Goal: Navigation & Orientation: Find specific page/section

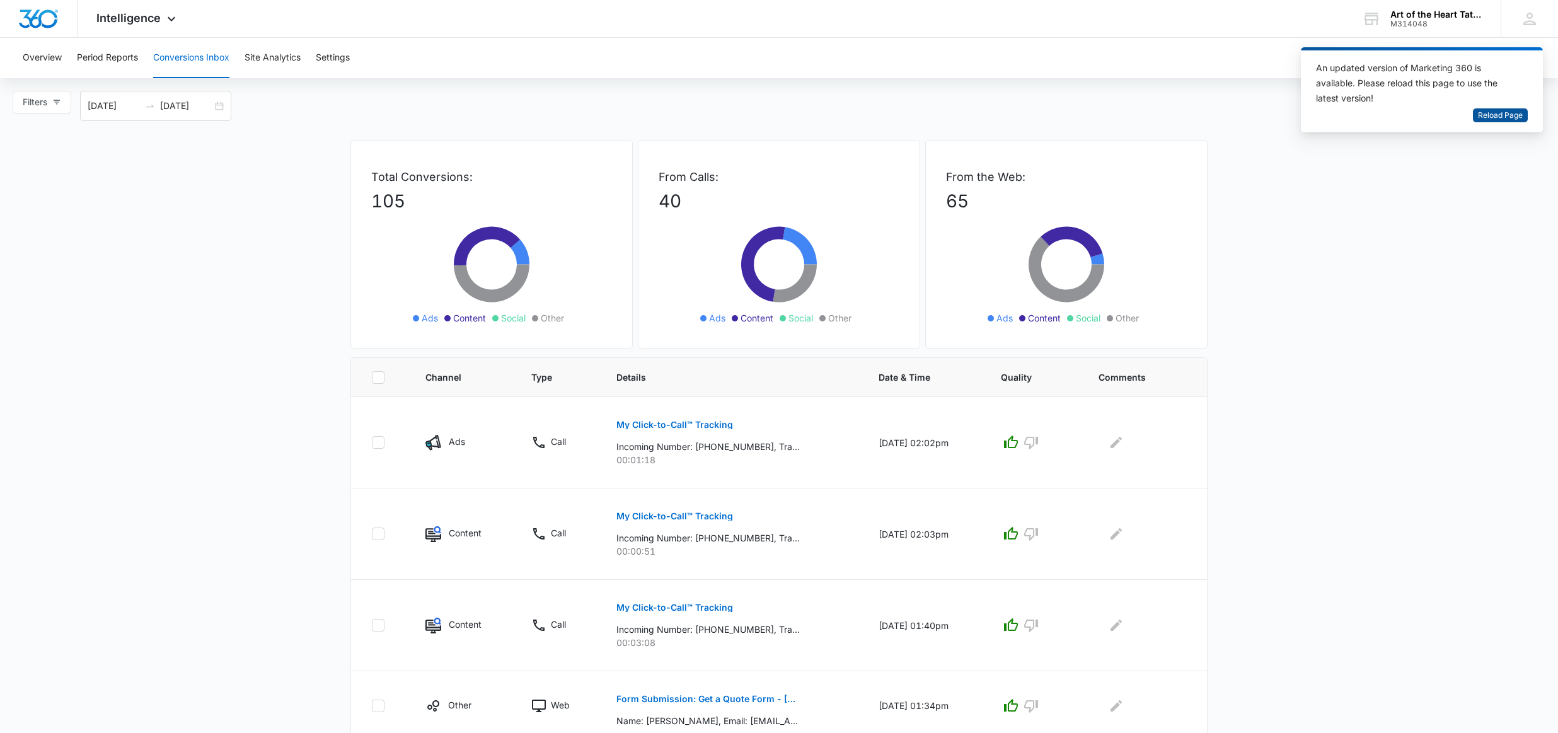
click at [1508, 113] on span "Reload Page" at bounding box center [1500, 116] width 45 height 12
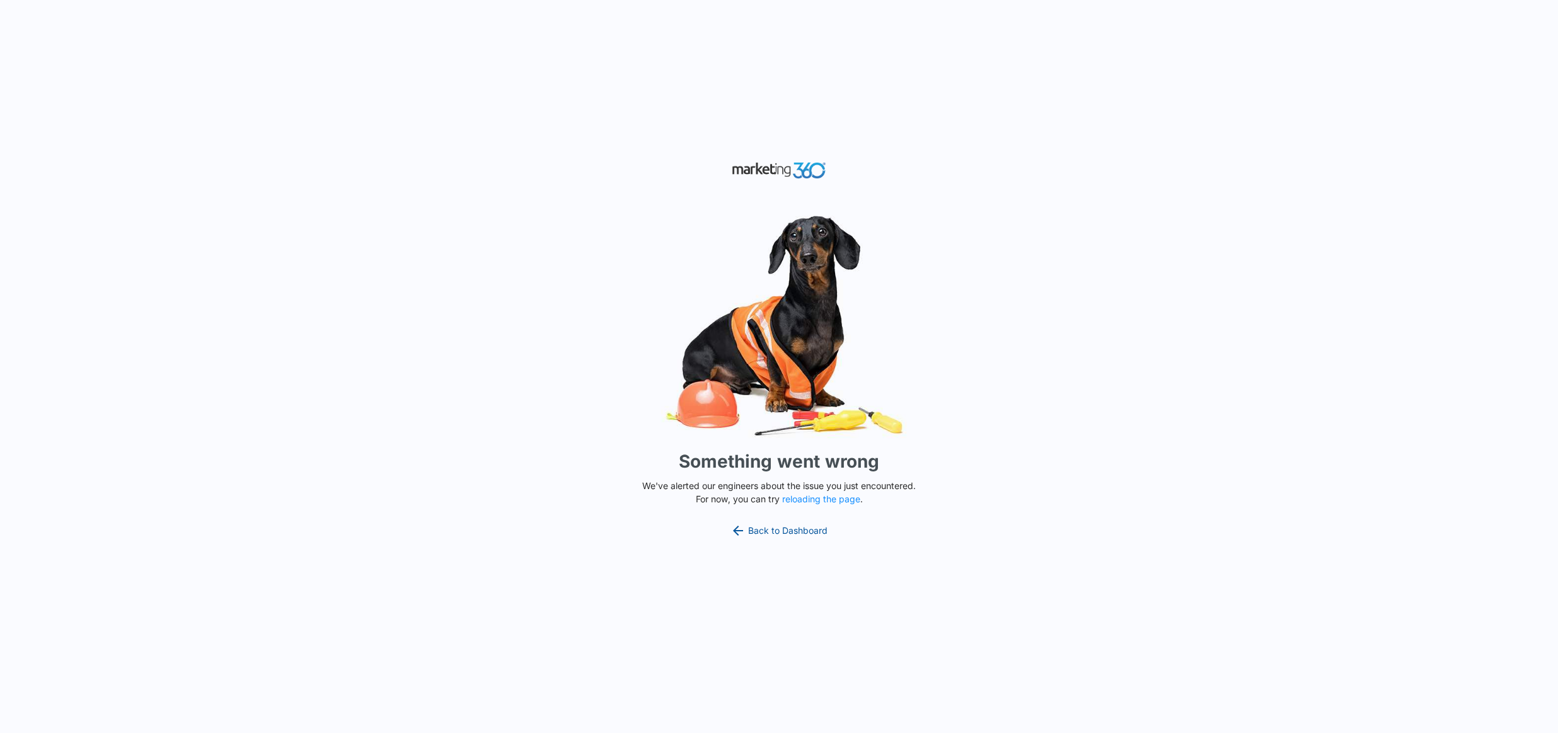
click at [804, 533] on link "Back to Dashboard" at bounding box center [778, 530] width 97 height 15
click at [833, 497] on button "reloading the page" at bounding box center [821, 499] width 78 height 10
click at [778, 530] on link "Back to Dashboard" at bounding box center [778, 530] width 97 height 15
click at [817, 499] on button "reloading the page" at bounding box center [821, 499] width 78 height 10
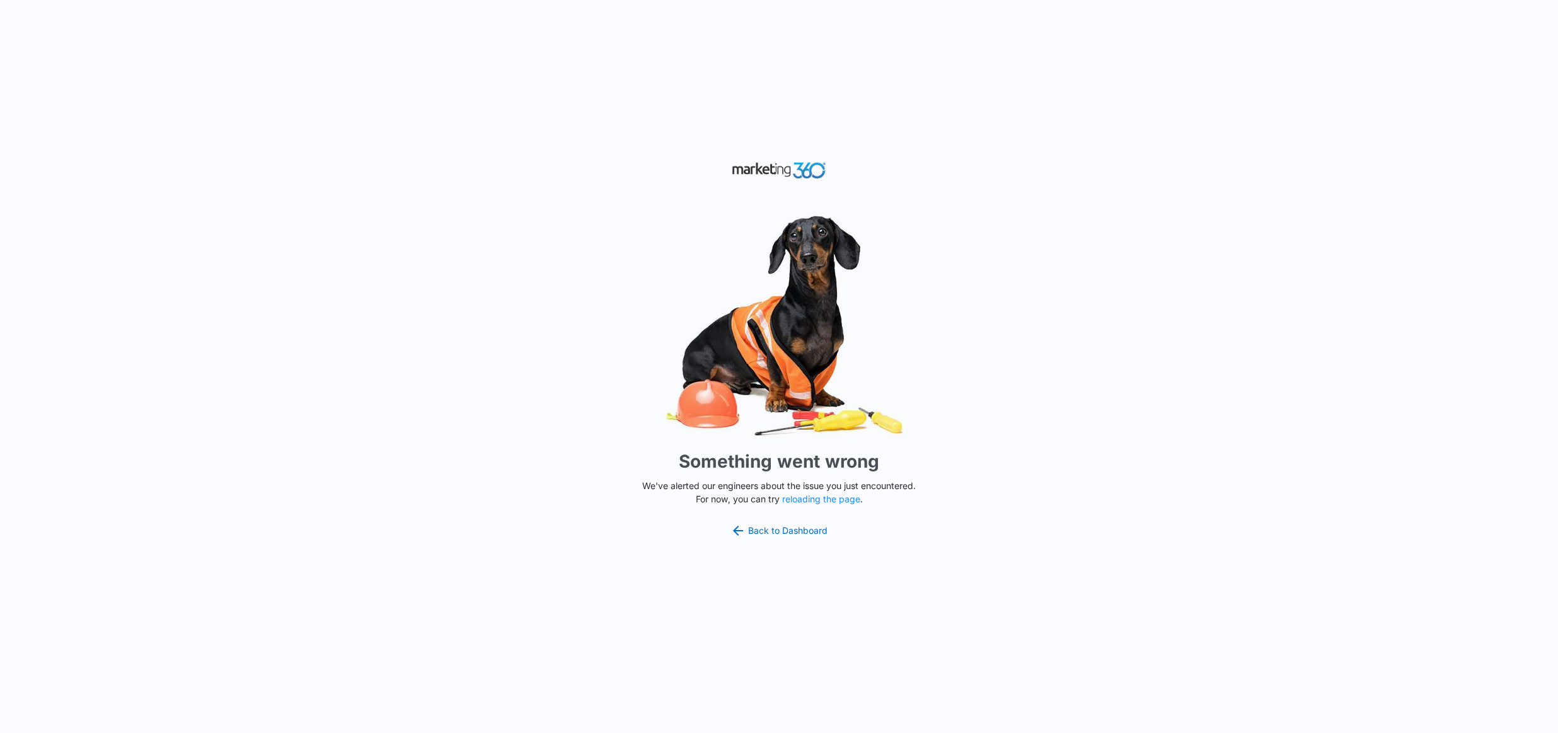
click at [804, 502] on button "reloading the page" at bounding box center [821, 499] width 78 height 10
click at [778, 528] on link "Back to Dashboard" at bounding box center [778, 530] width 97 height 15
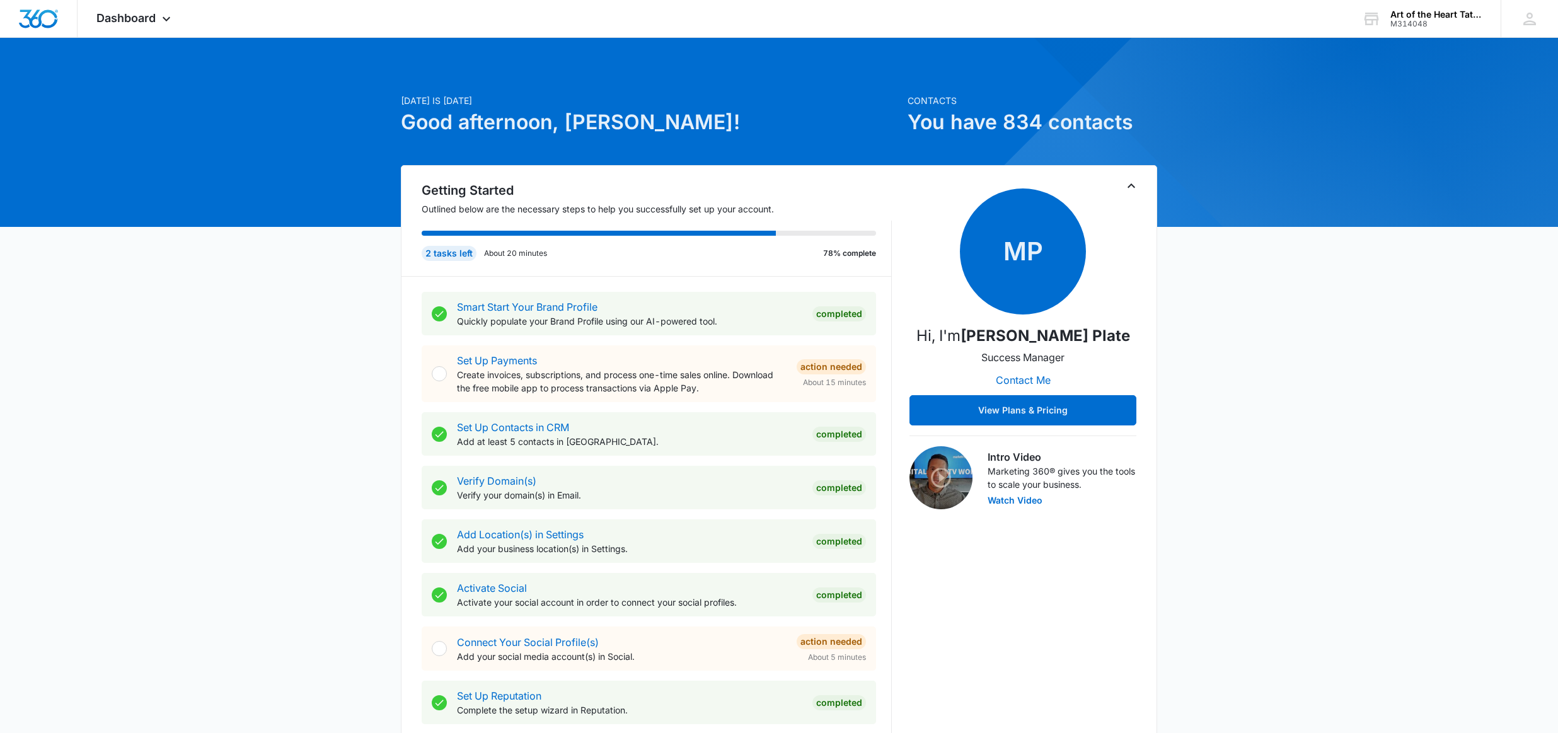
click at [141, 18] on span "Dashboard" at bounding box center [125, 17] width 59 height 13
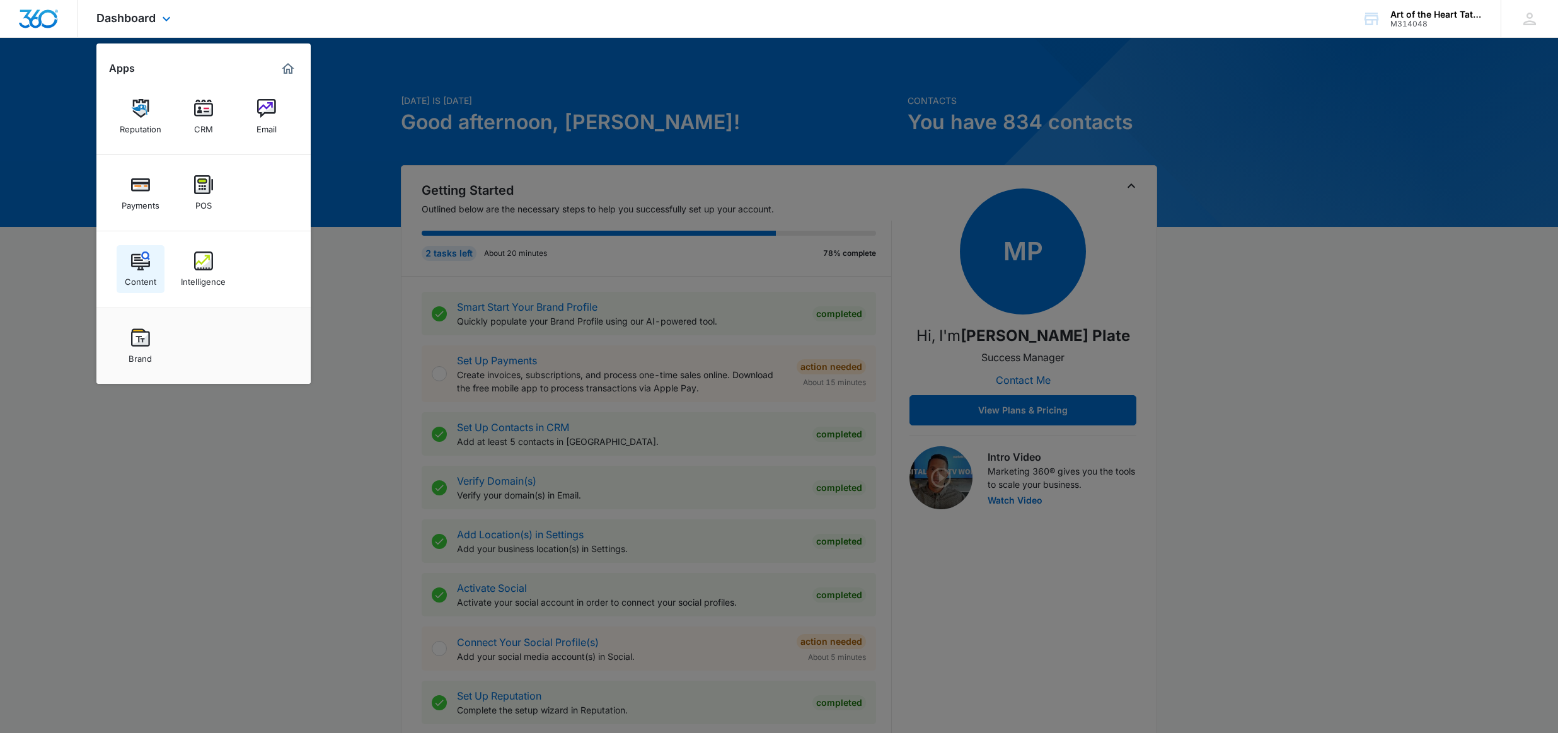
click at [150, 255] on link "Content" at bounding box center [141, 269] width 48 height 48
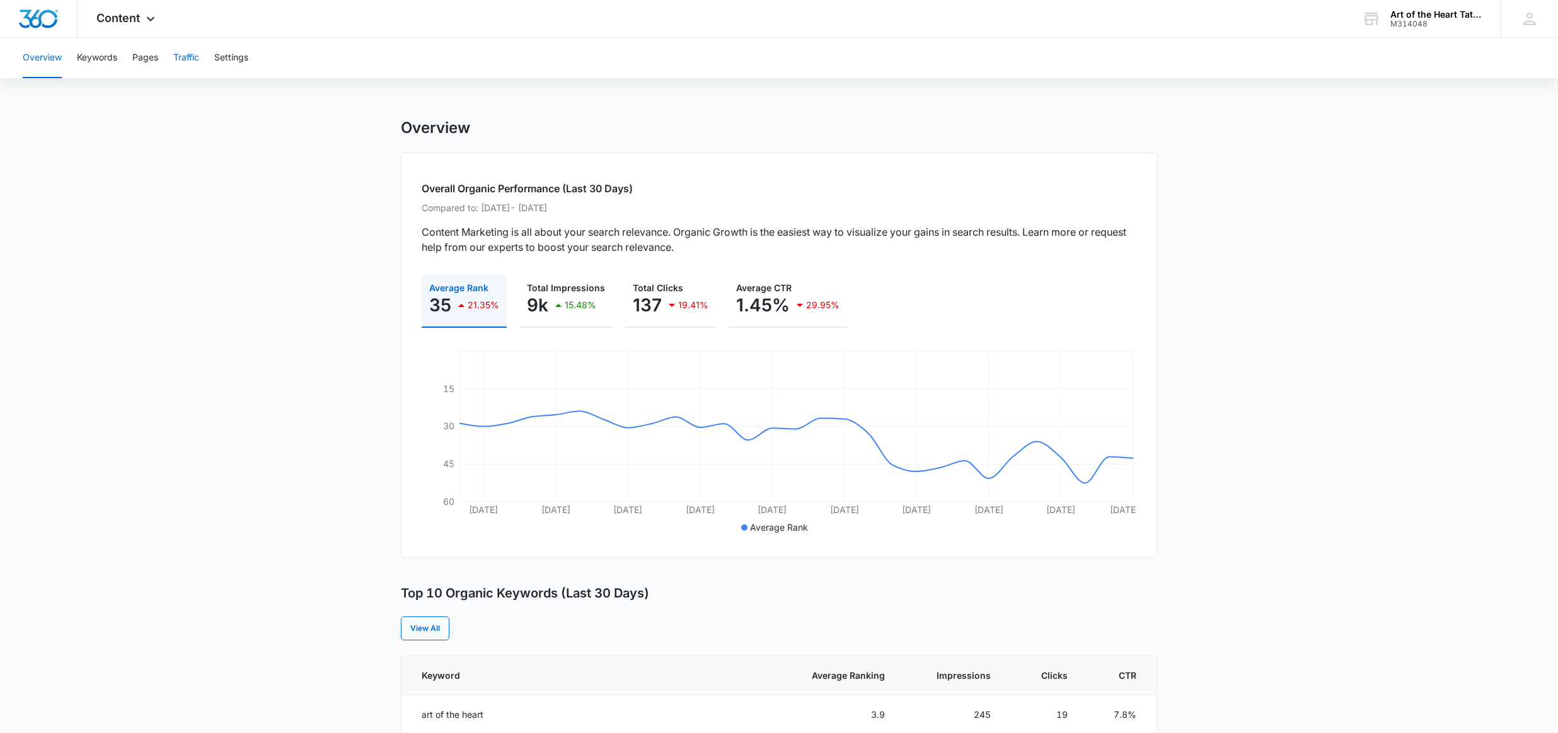
click at [176, 54] on button "Traffic" at bounding box center [186, 58] width 26 height 40
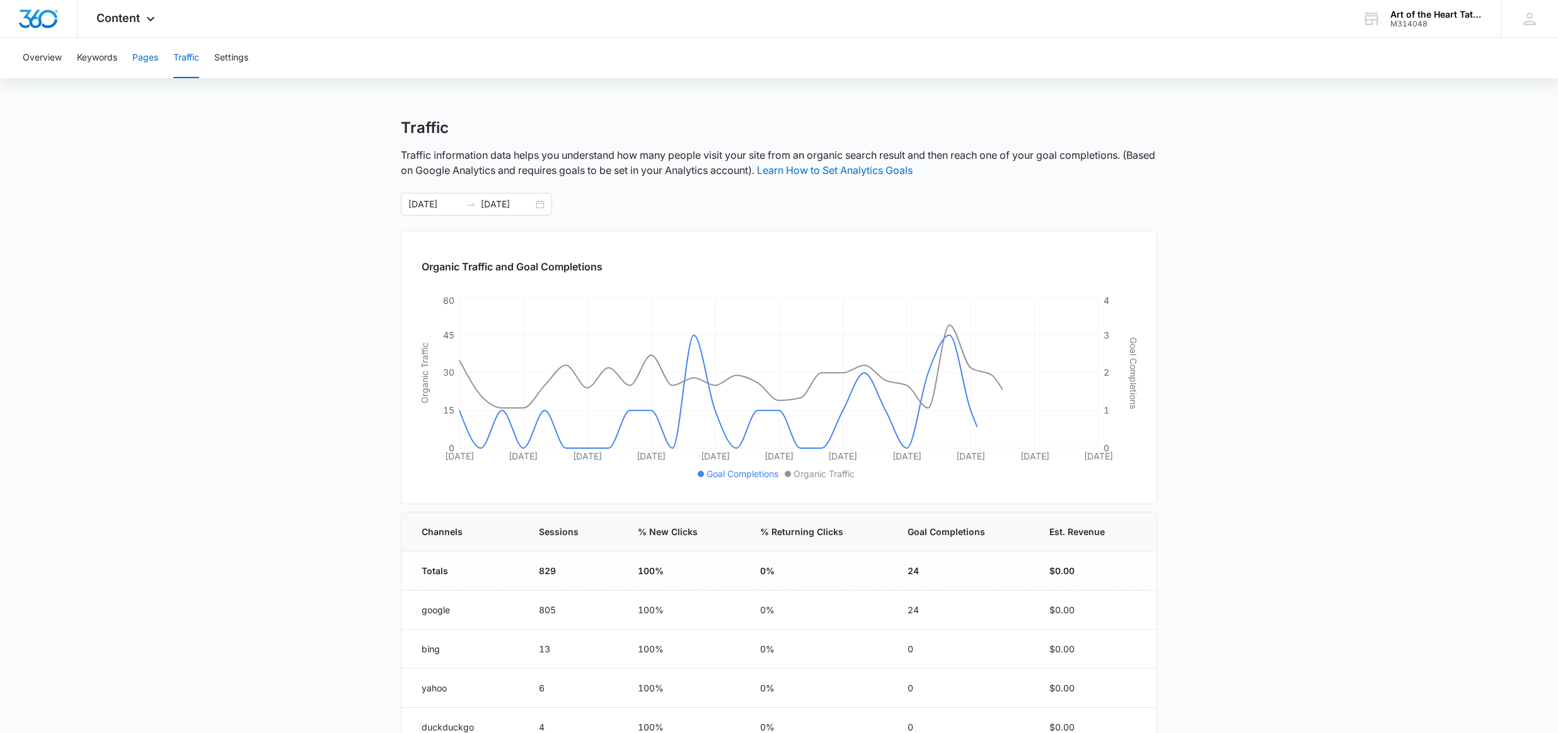
click at [147, 62] on button "Pages" at bounding box center [145, 58] width 26 height 40
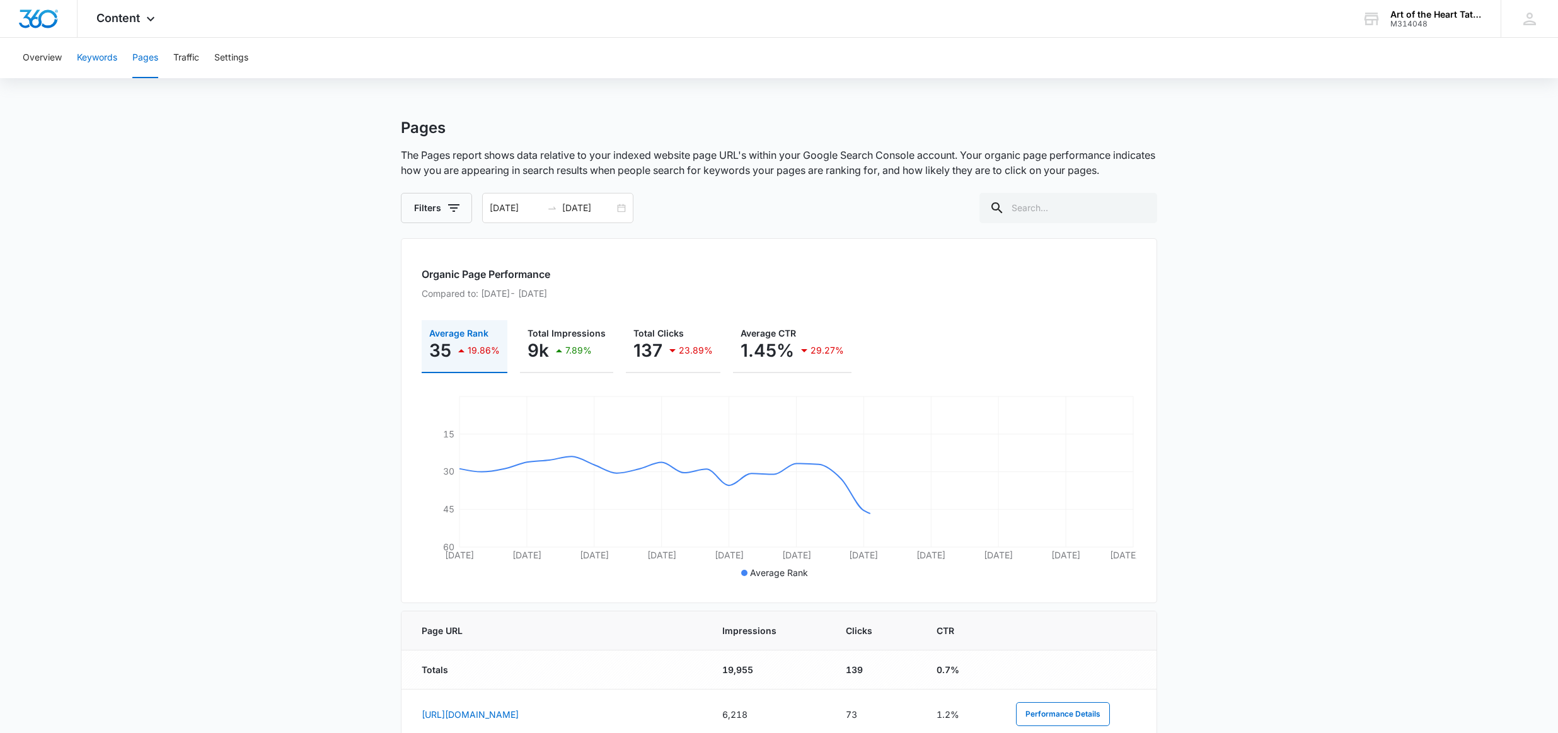
click at [117, 64] on button "Keywords" at bounding box center [97, 58] width 40 height 40
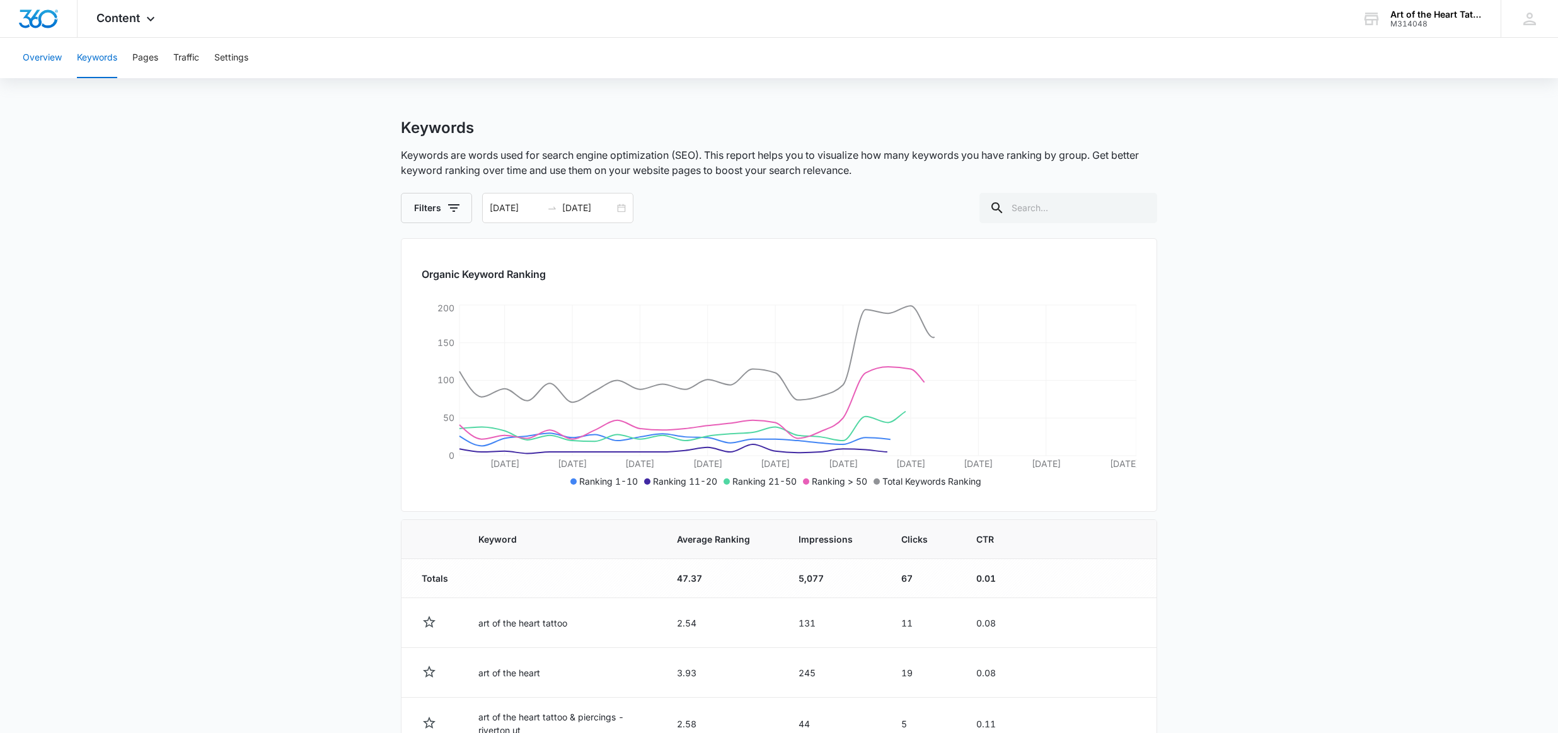
click at [55, 61] on button "Overview" at bounding box center [42, 58] width 39 height 40
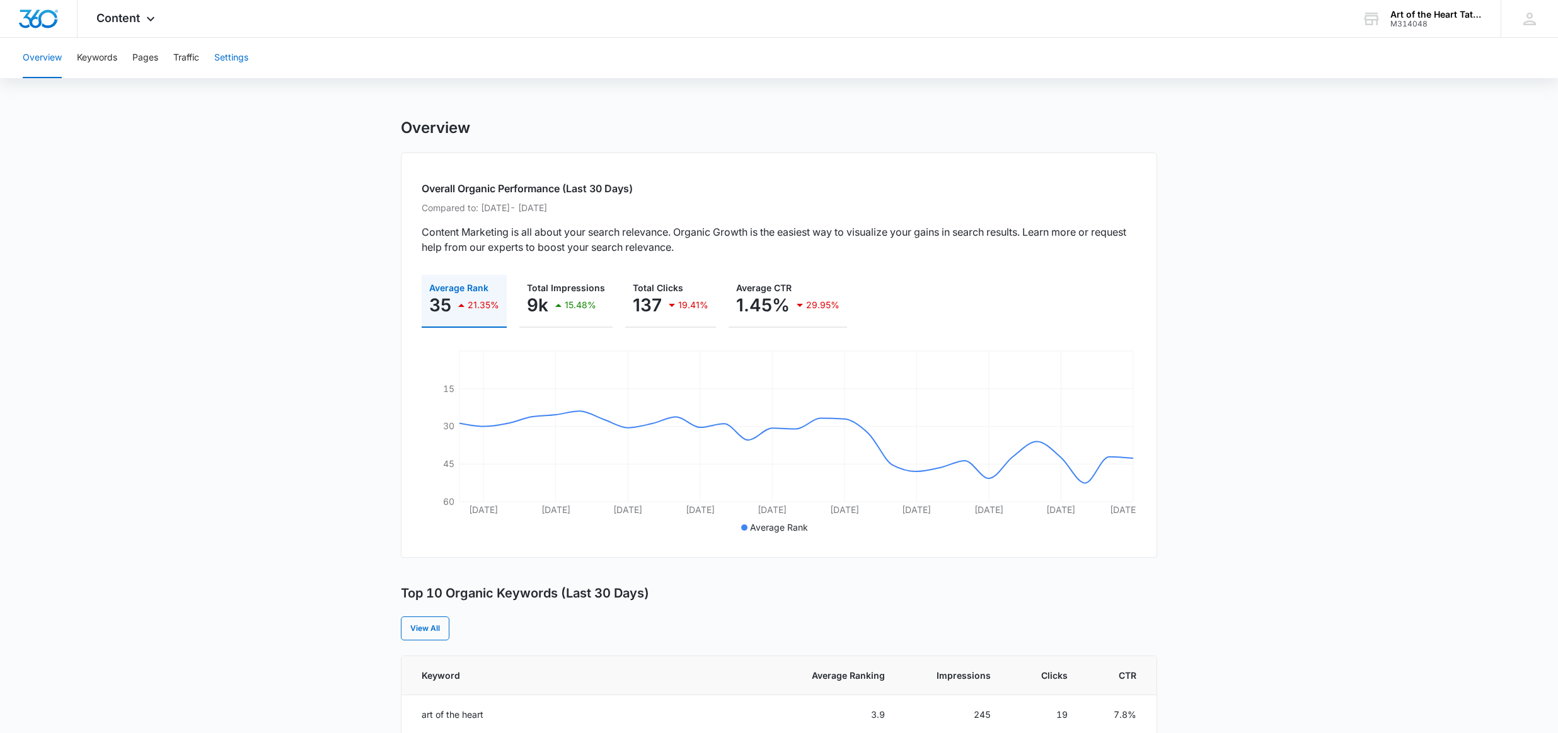
click at [234, 63] on button "Settings" at bounding box center [231, 58] width 34 height 40
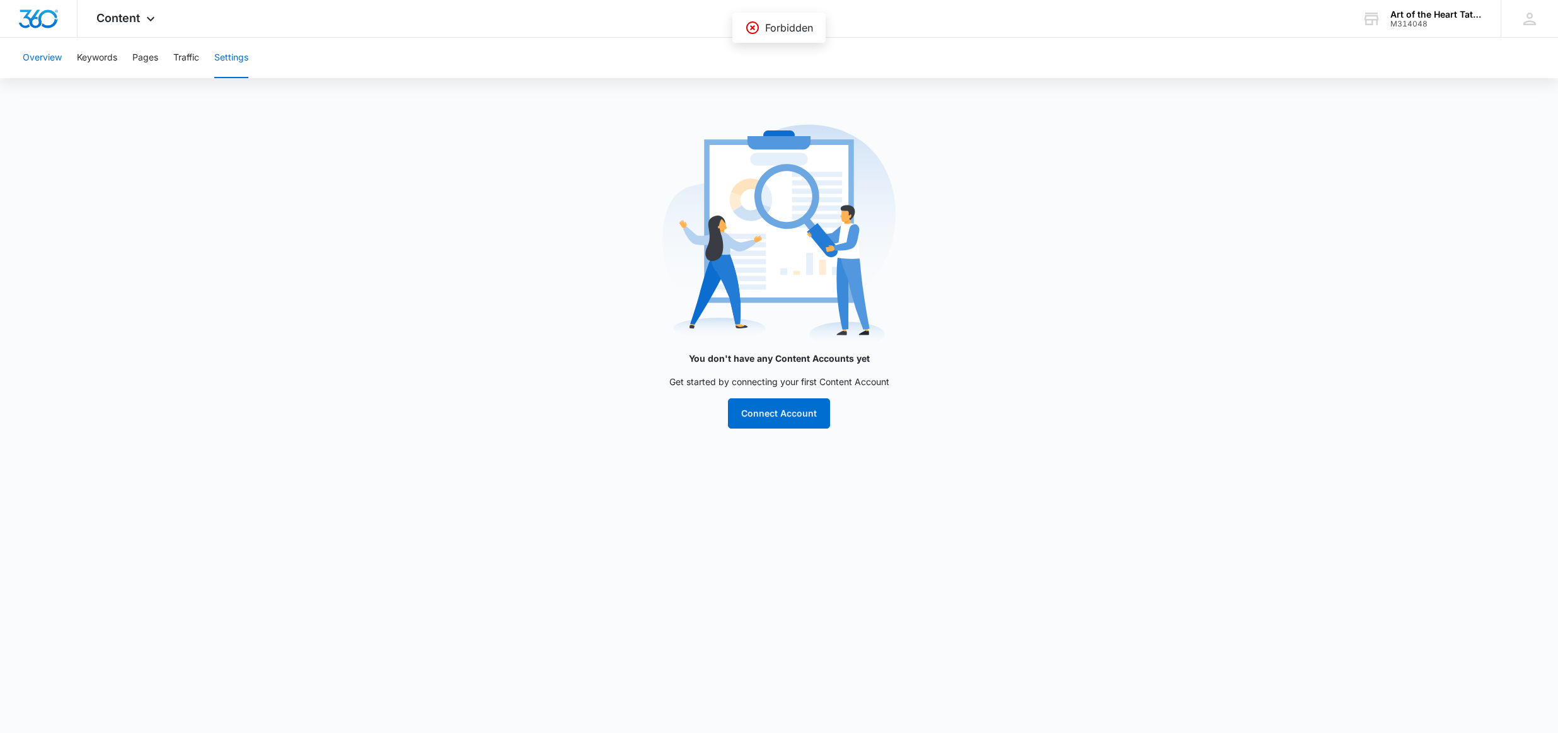
click at [43, 59] on button "Overview" at bounding box center [42, 58] width 39 height 40
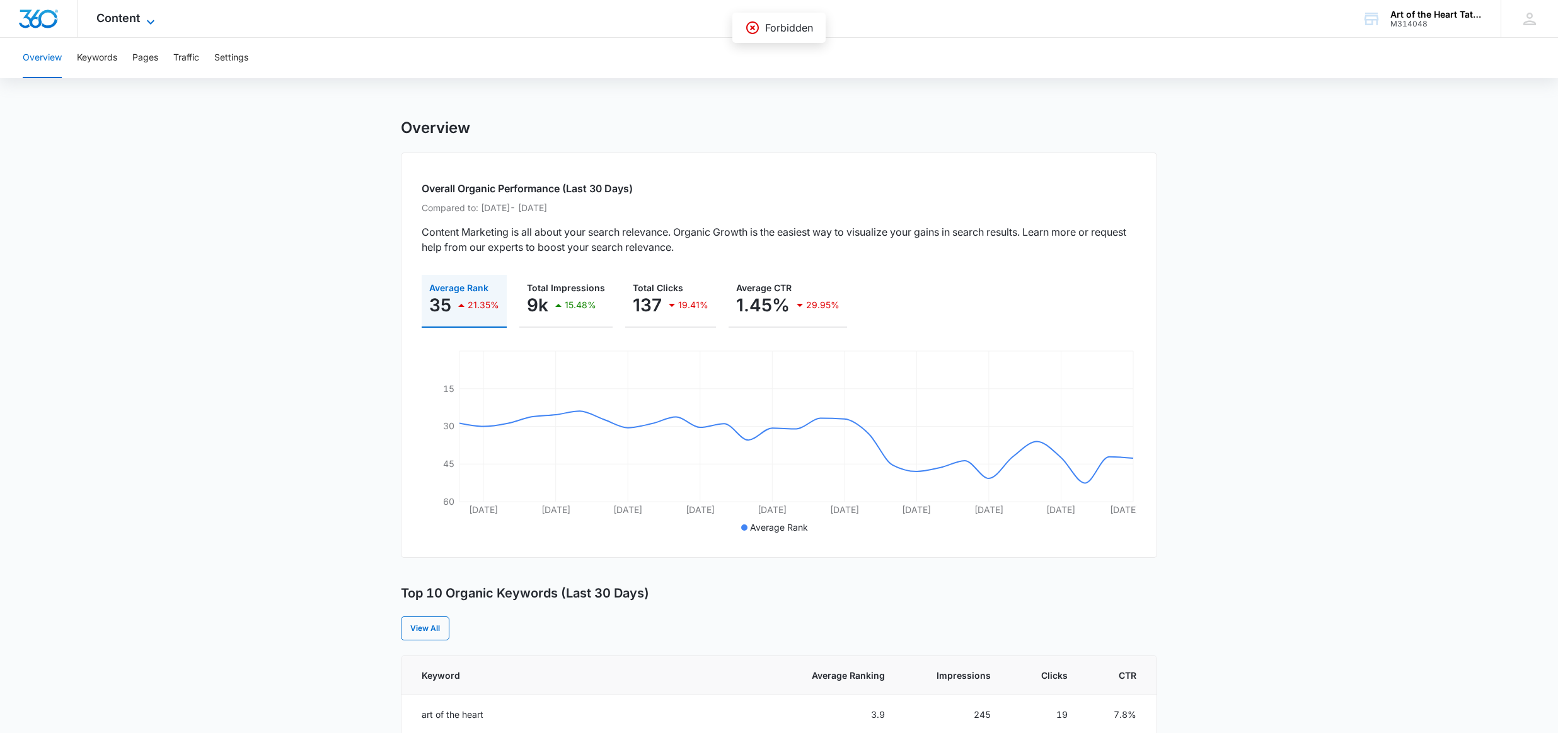
click at [130, 24] on span "Content" at bounding box center [117, 17] width 43 height 13
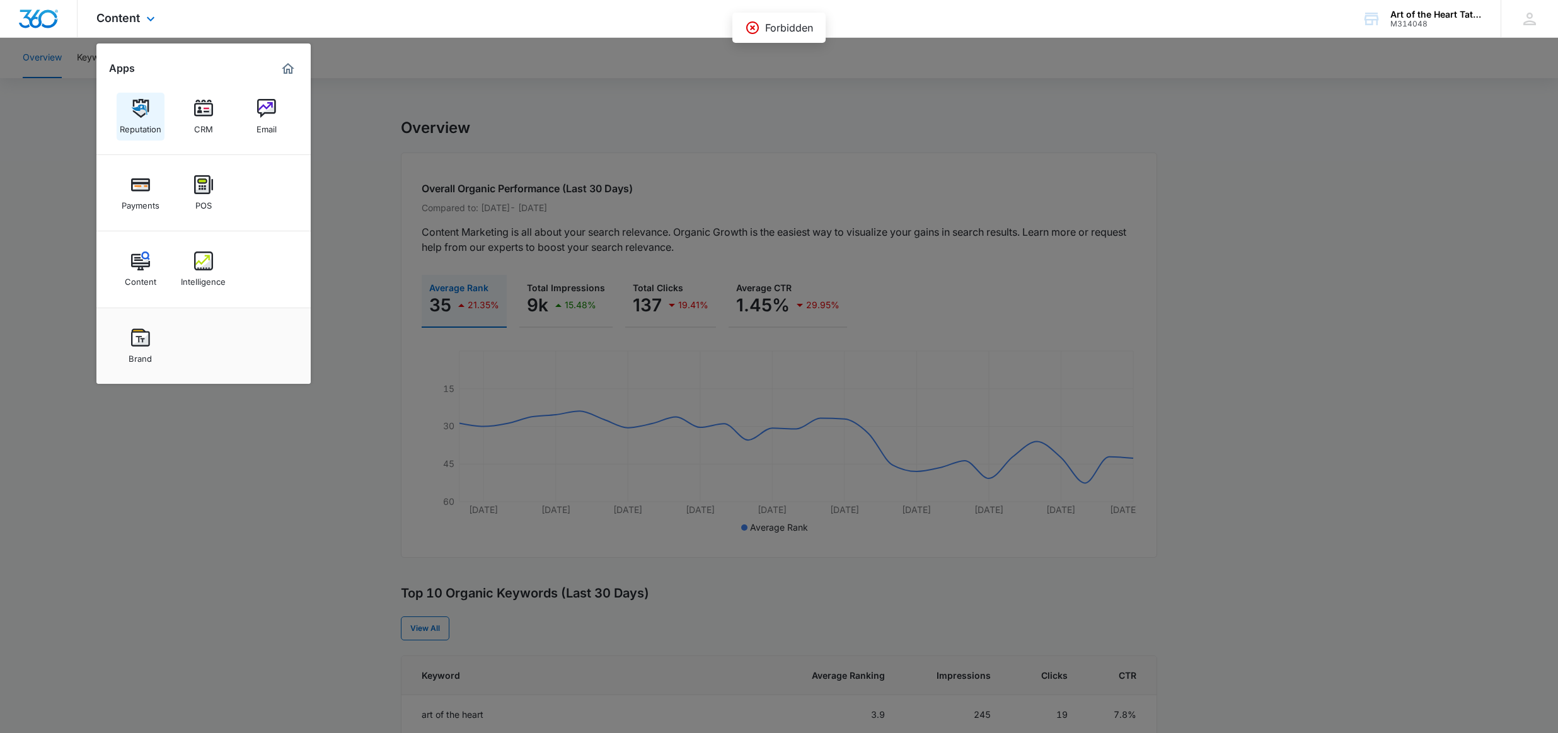
click at [143, 108] on img at bounding box center [140, 108] width 19 height 19
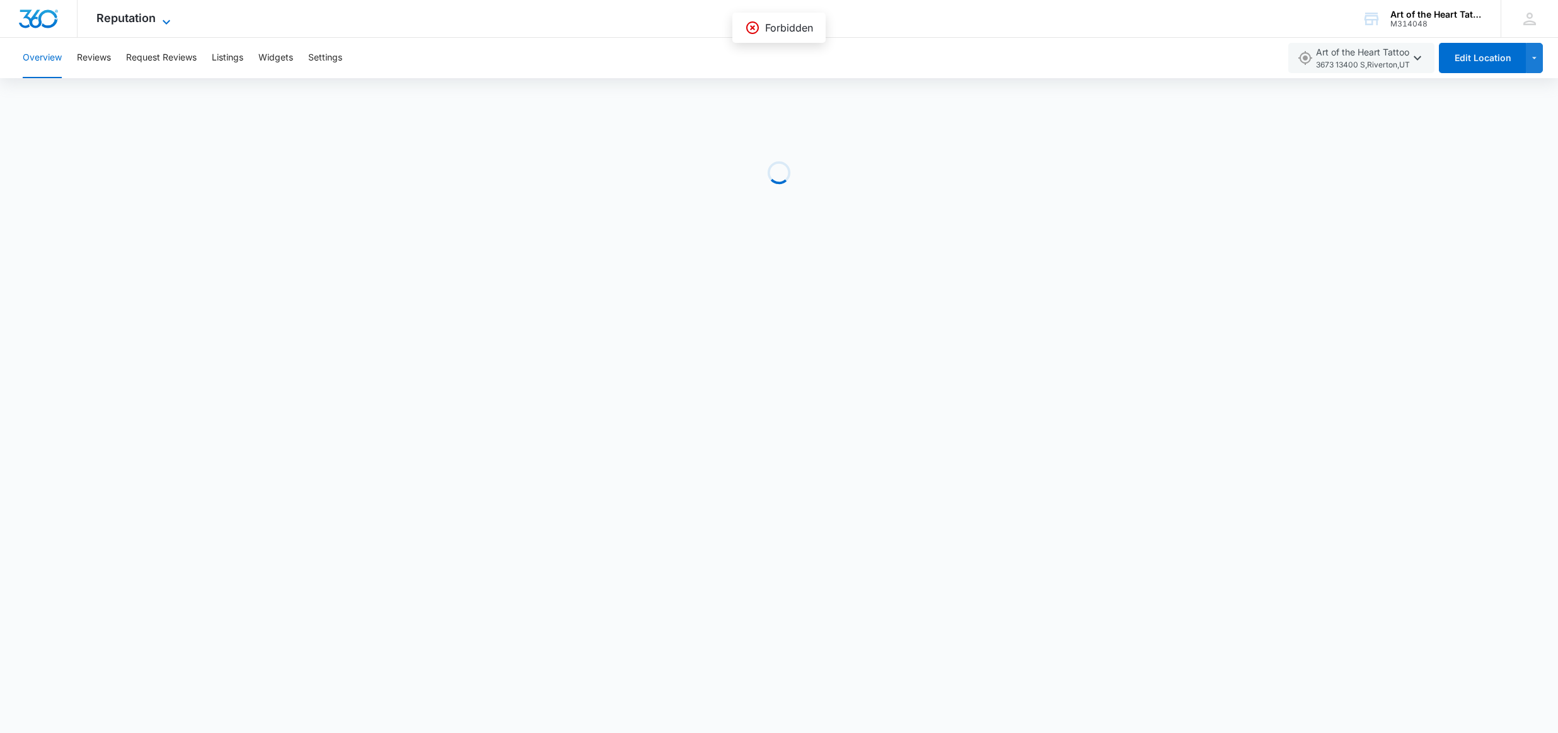
click at [159, 16] on icon at bounding box center [166, 21] width 15 height 15
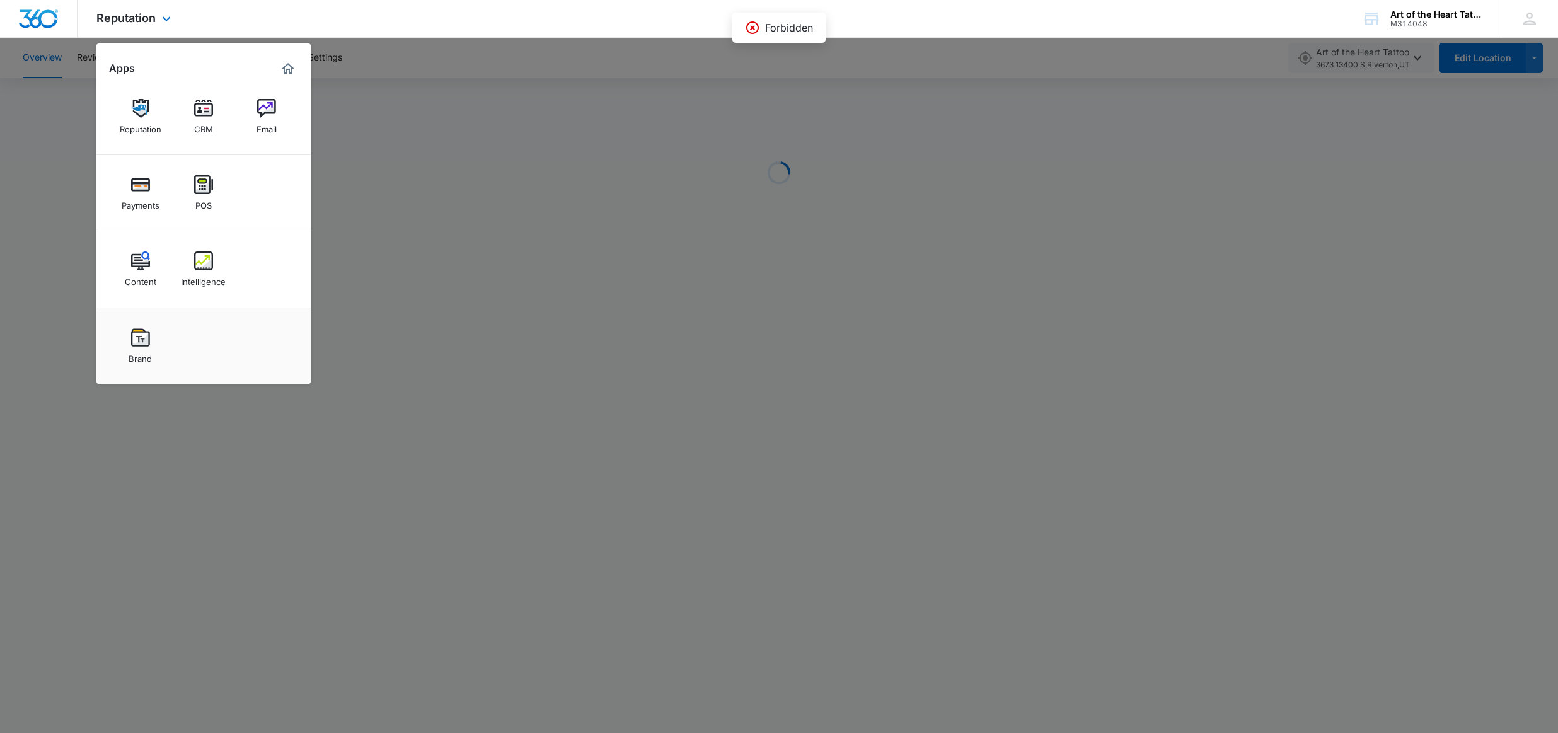
scroll to position [-1, 0]
click at [205, 273] on div "Intelligence" at bounding box center [203, 278] width 45 height 16
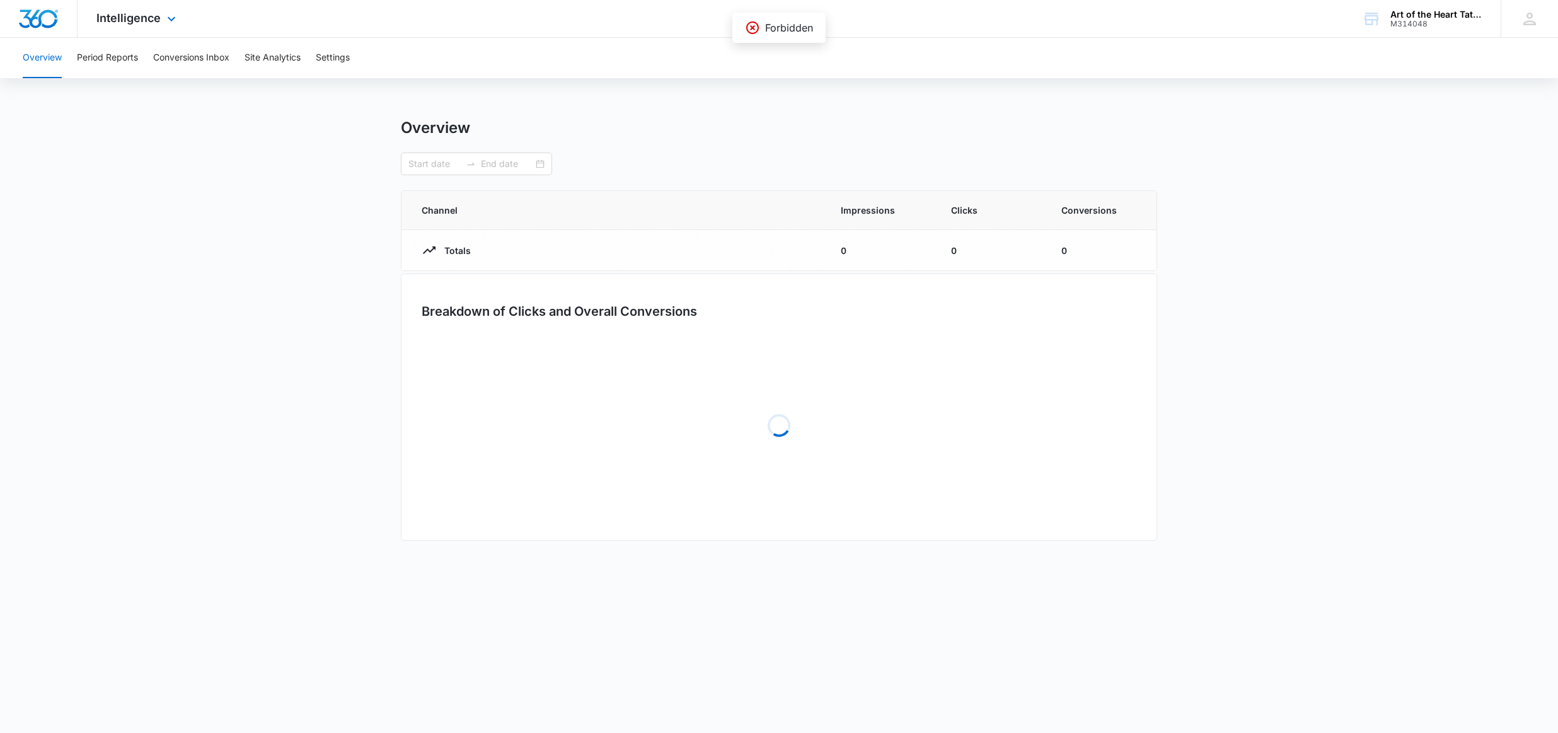
type input "08/09/2025"
type input "09/08/2025"
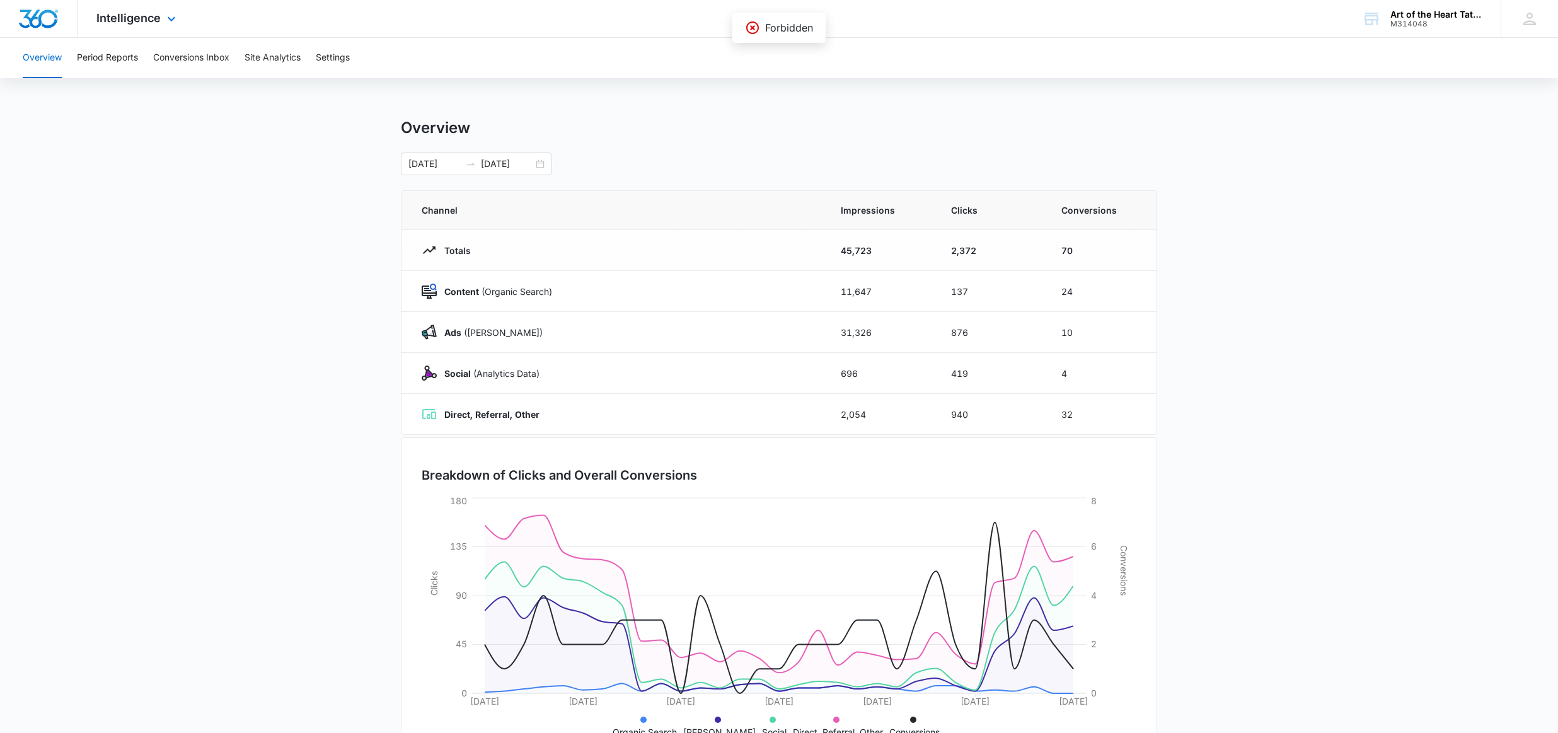
click at [48, 18] on img "Dashboard" at bounding box center [38, 18] width 40 height 19
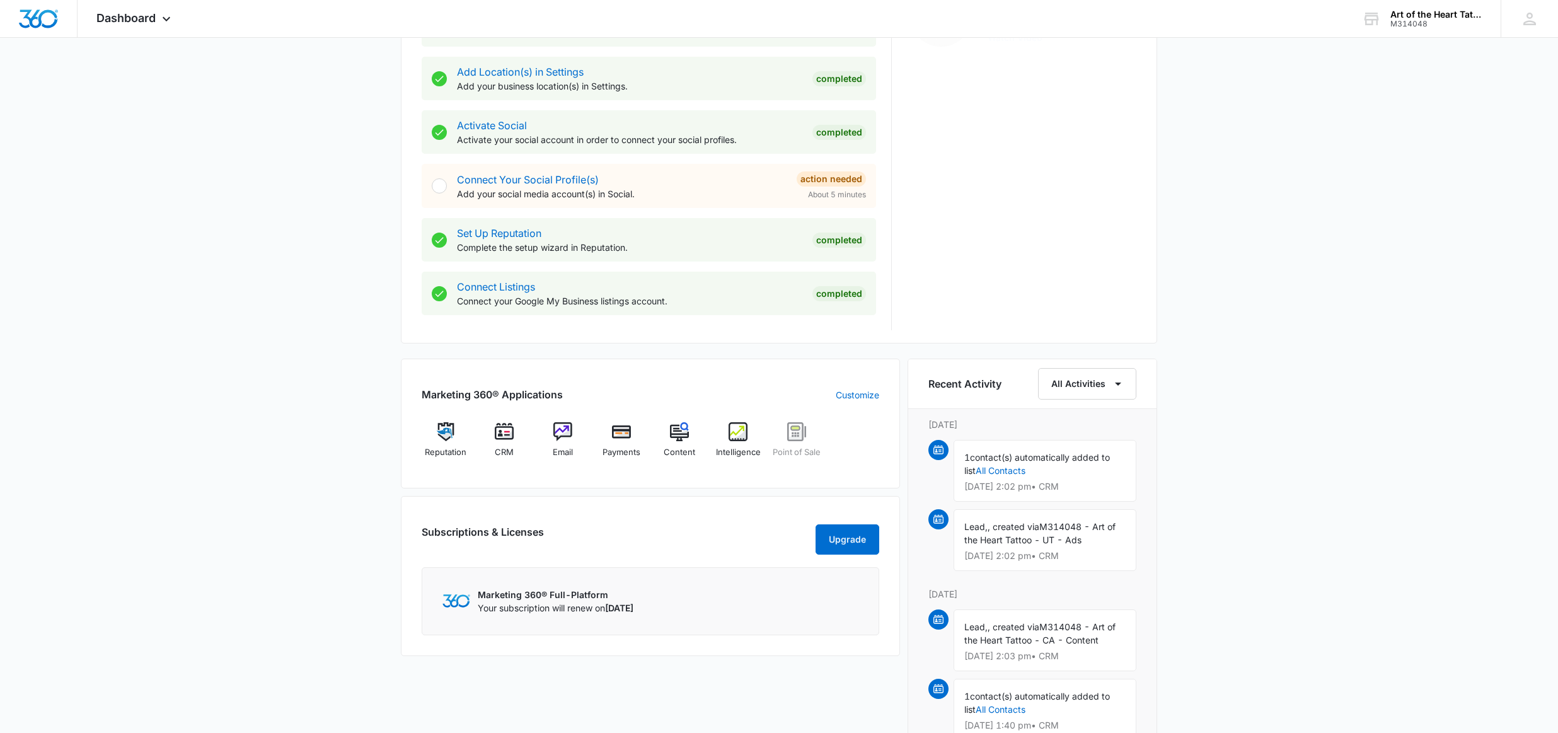
scroll to position [517, 0]
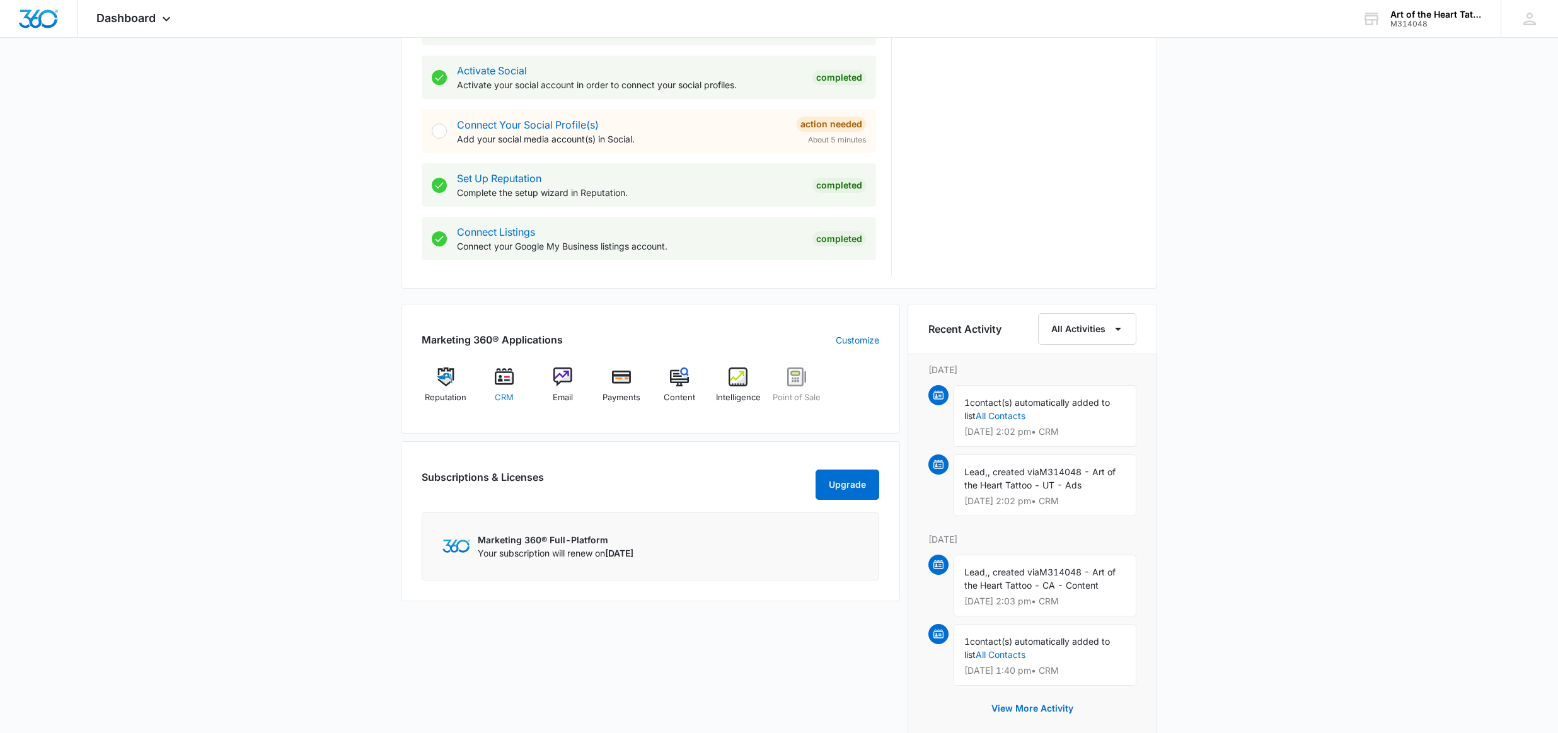
click at [511, 387] on div "CRM" at bounding box center [504, 389] width 49 height 45
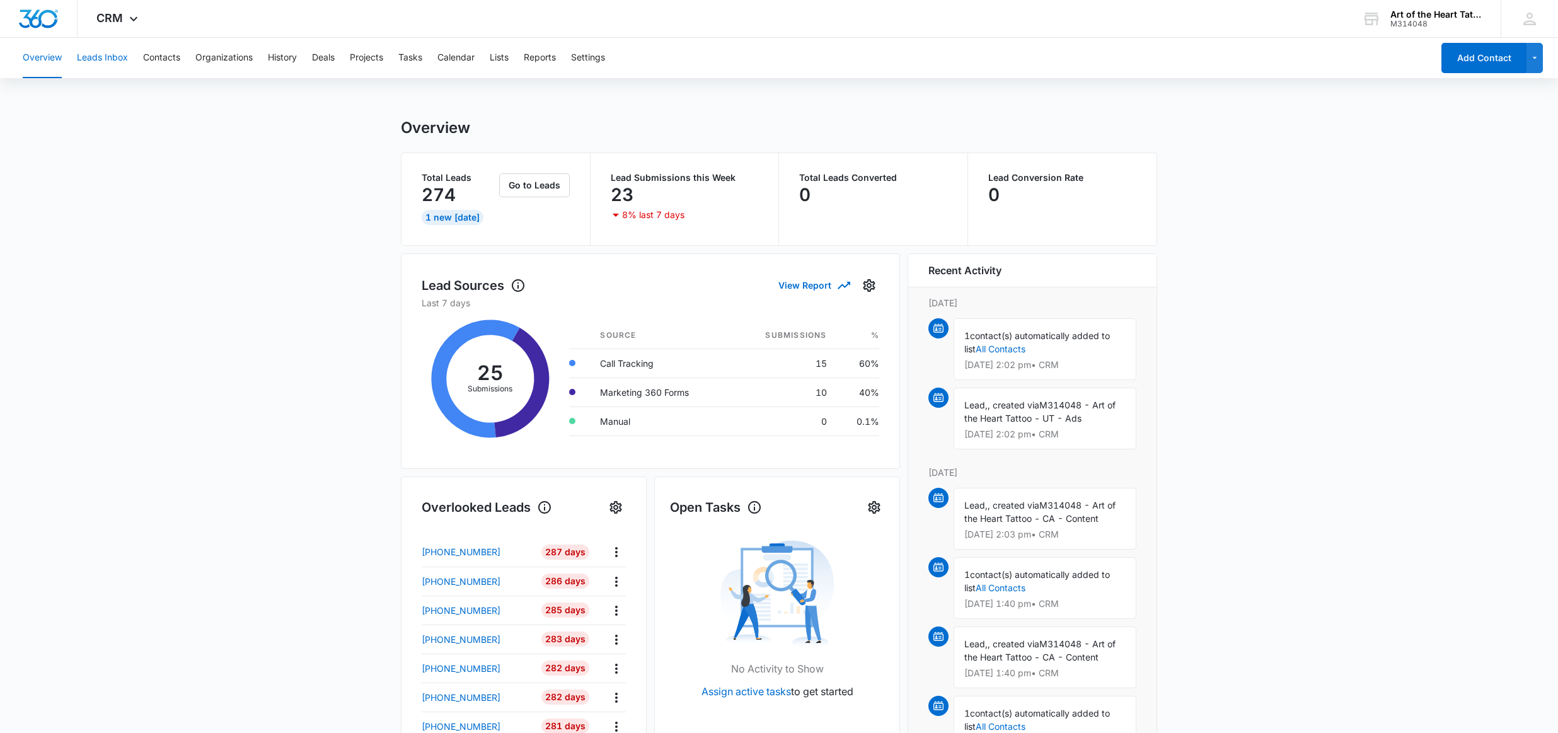
scroll to position [-3, 0]
click at [123, 62] on button "Leads Inbox" at bounding box center [102, 58] width 51 height 40
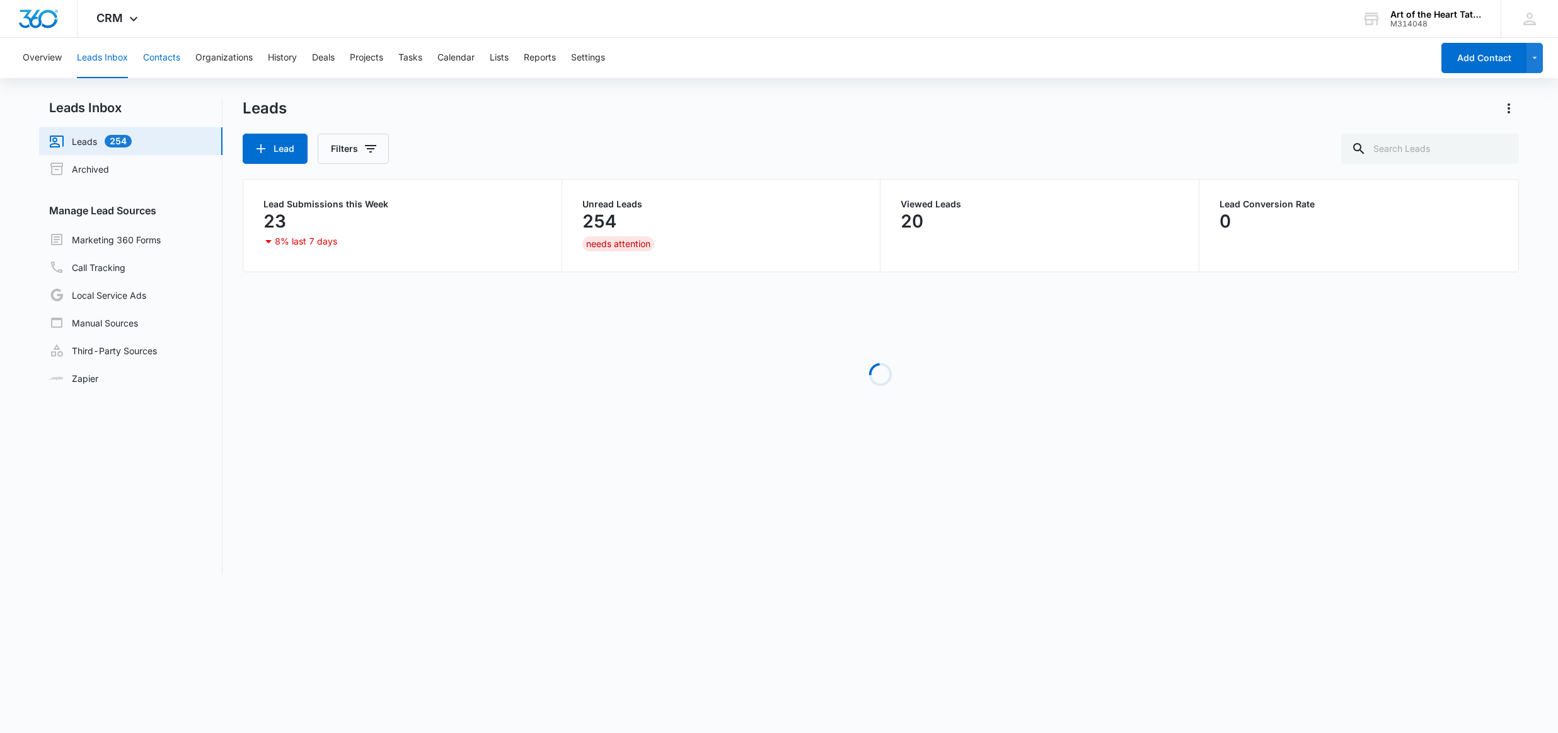
click at [173, 64] on button "Contacts" at bounding box center [161, 58] width 37 height 40
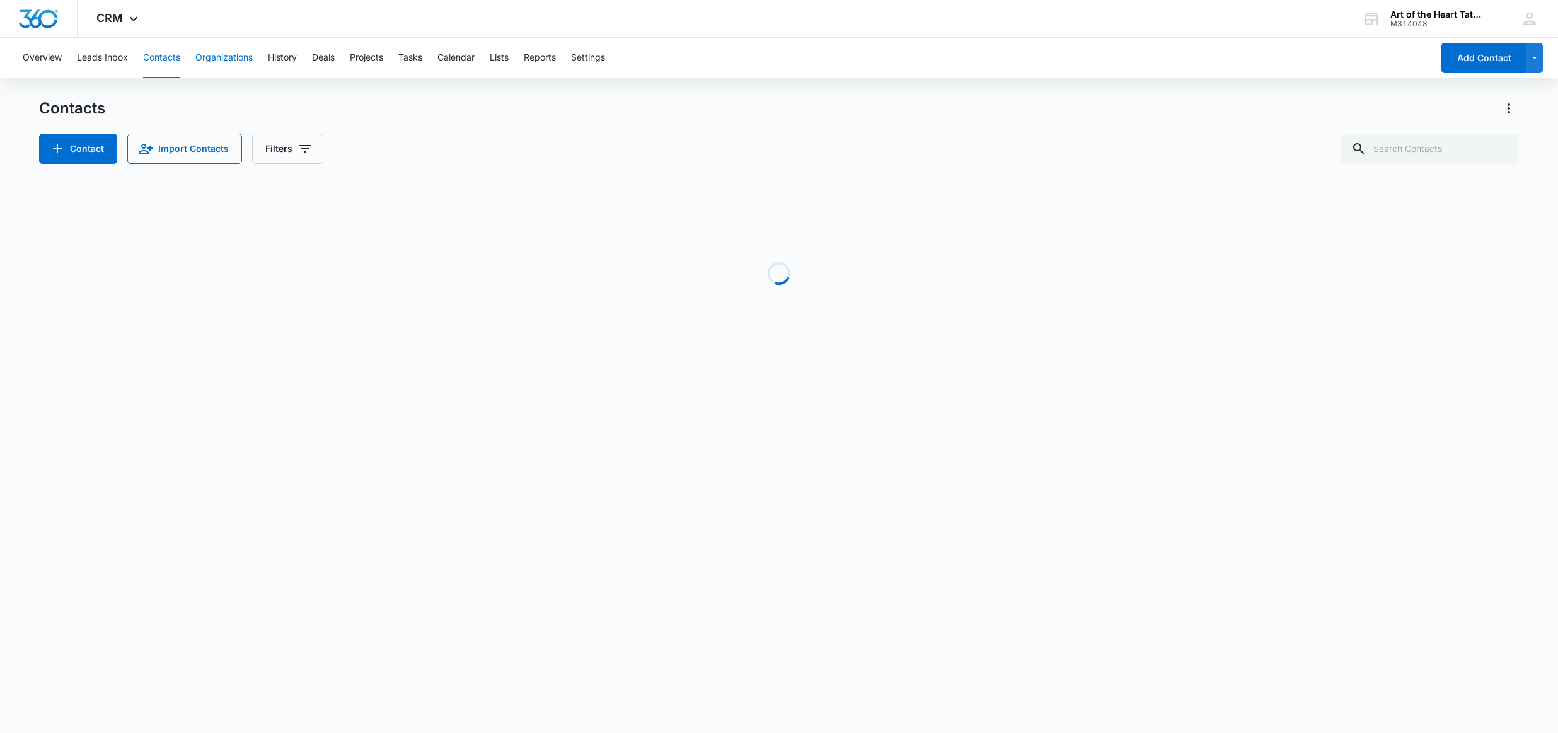
drag, startPoint x: 222, startPoint y: 60, endPoint x: 234, endPoint y: 61, distance: 12.0
click at [222, 60] on button "Organizations" at bounding box center [223, 58] width 57 height 40
drag, startPoint x: 294, startPoint y: 59, endPoint x: 313, endPoint y: 64, distance: 18.8
click at [295, 59] on button "History" at bounding box center [282, 58] width 29 height 40
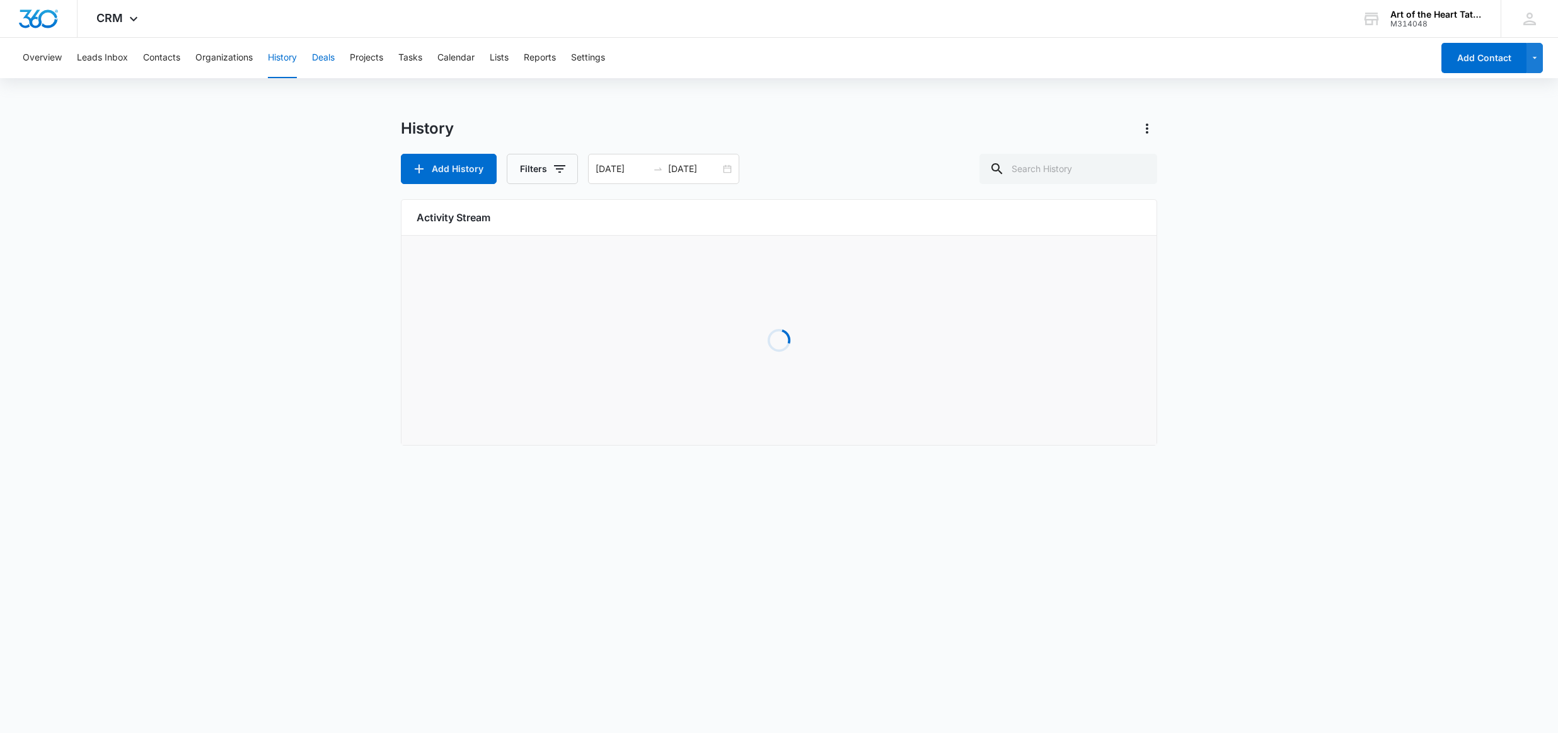
click at [335, 59] on button "Deals" at bounding box center [323, 58] width 23 height 40
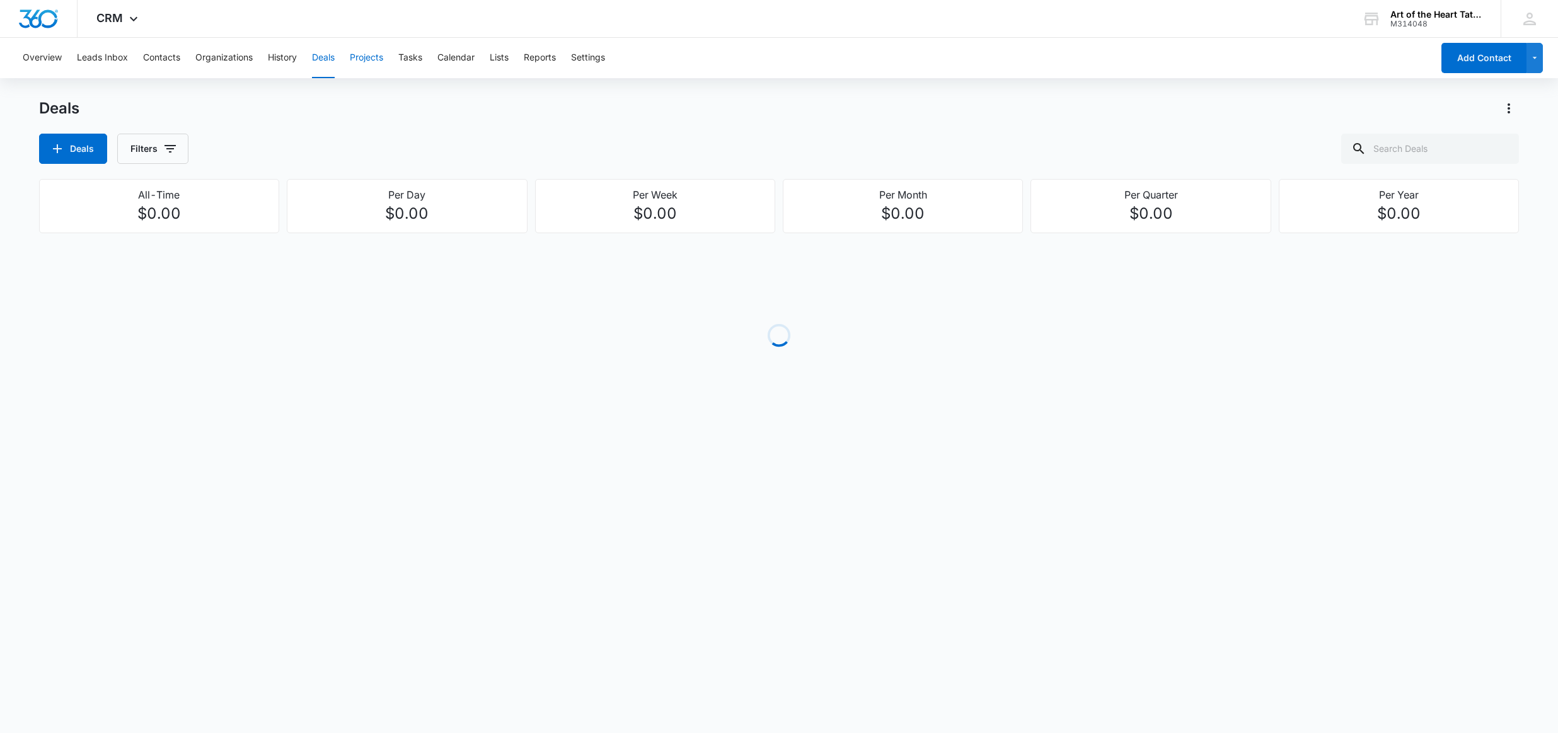
click at [371, 57] on button "Projects" at bounding box center [366, 58] width 33 height 40
click at [410, 54] on button "Tasks" at bounding box center [410, 58] width 24 height 40
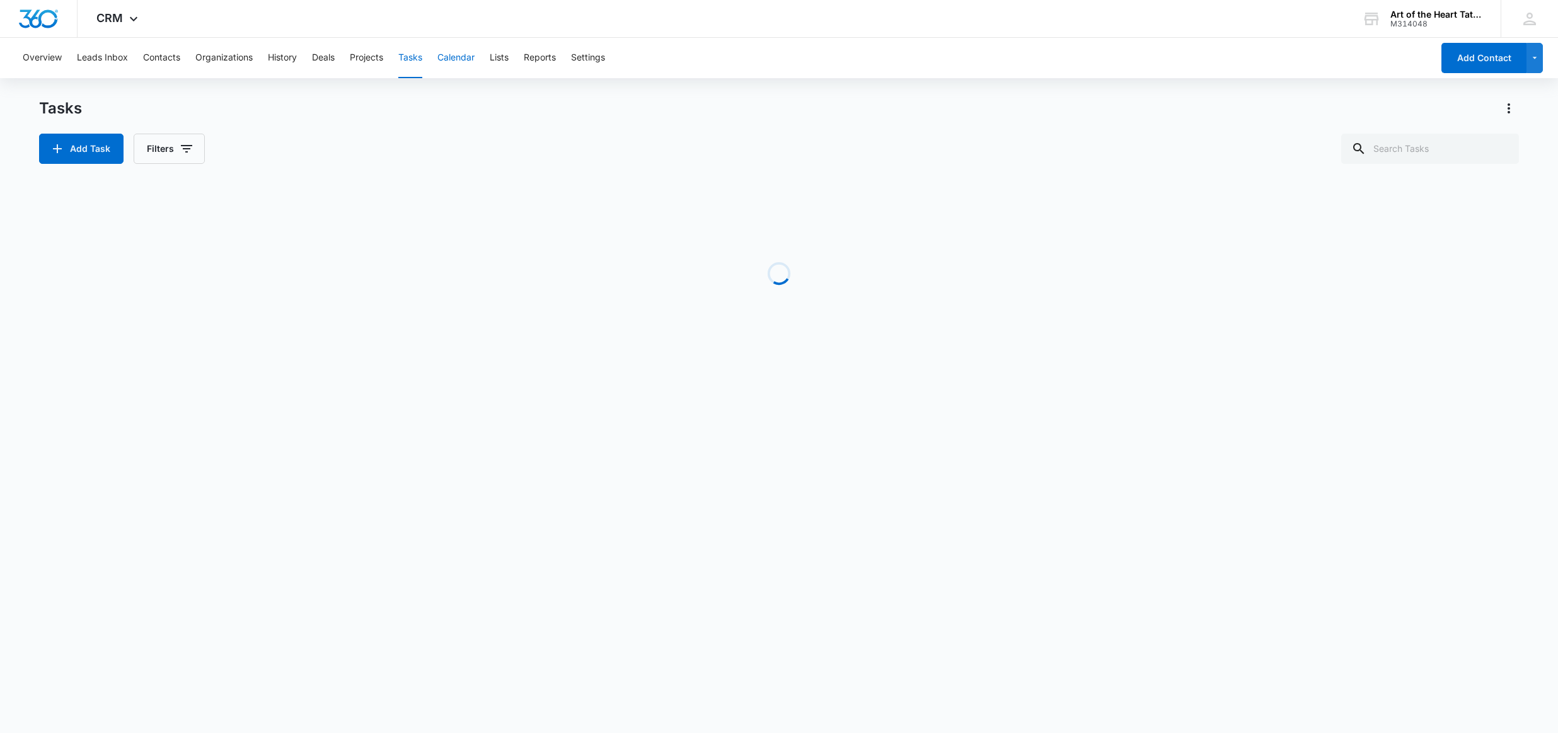
click at [451, 59] on button "Calendar" at bounding box center [455, 58] width 37 height 40
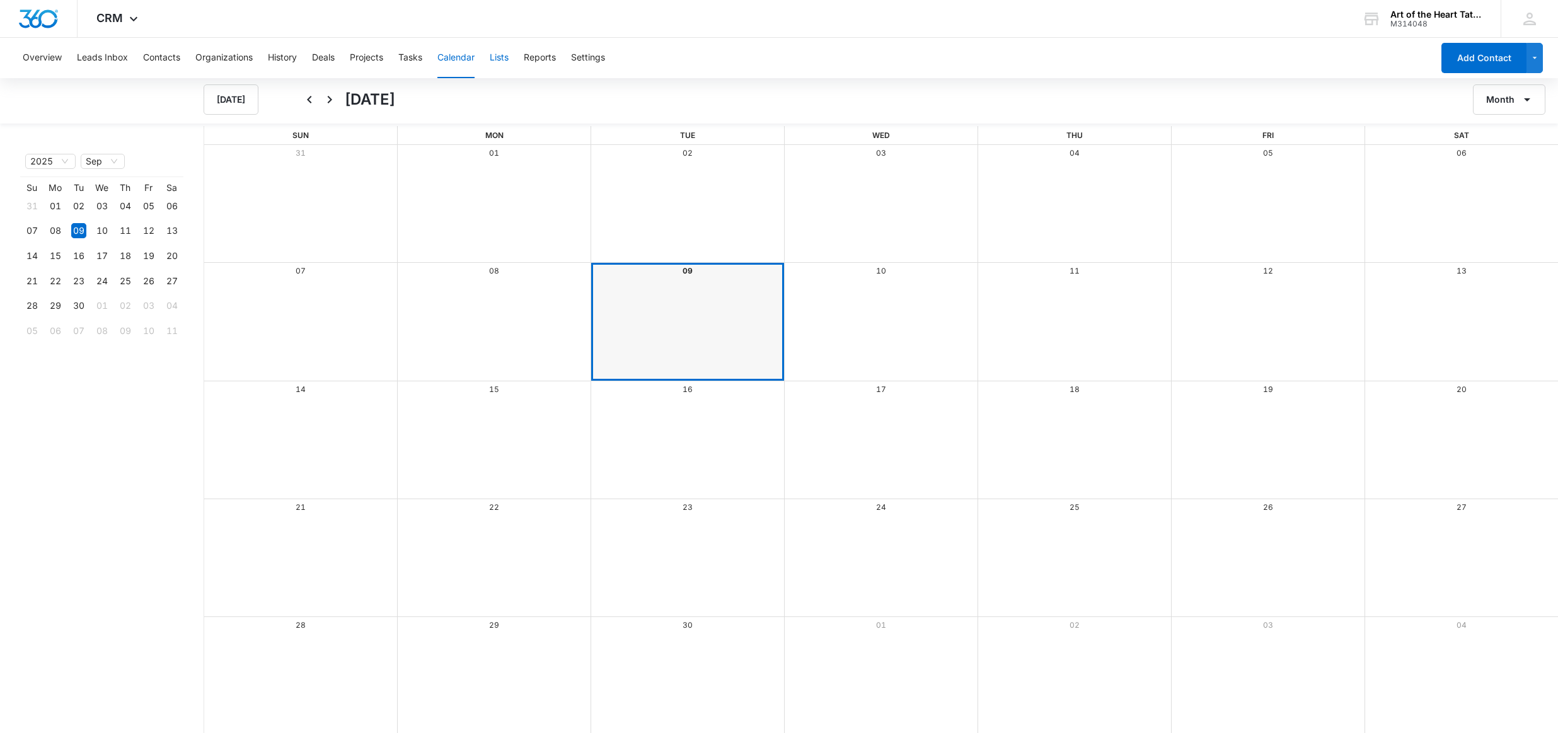
drag, startPoint x: 492, startPoint y: 59, endPoint x: 509, endPoint y: 61, distance: 17.7
click at [493, 59] on div "Overview Leads Inbox Contacts Organizations History Deals Projects Tasks Calend…" at bounding box center [723, 58] width 1417 height 40
click at [509, 61] on button "Lists" at bounding box center [499, 58] width 19 height 40
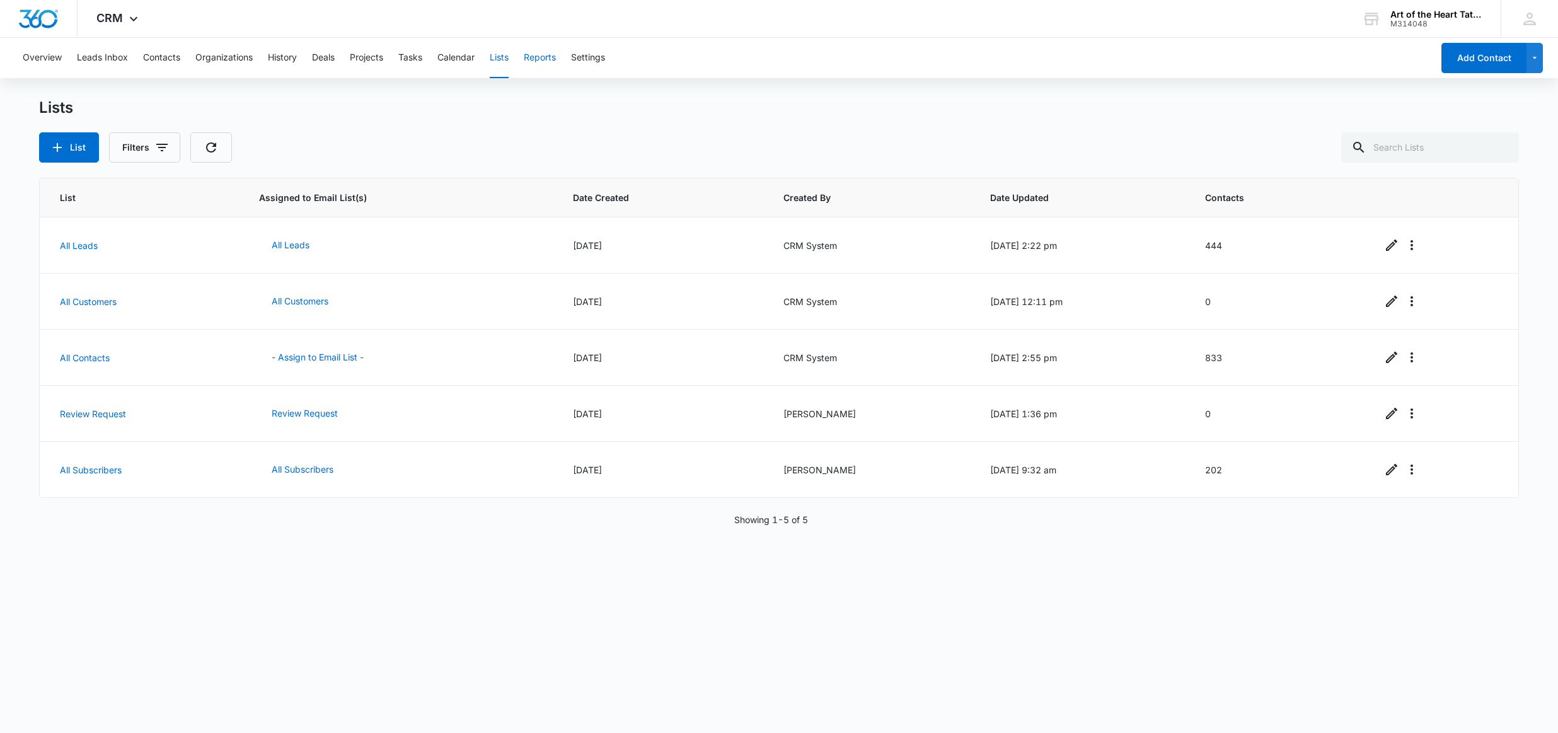
click at [536, 62] on button "Reports" at bounding box center [540, 58] width 32 height 40
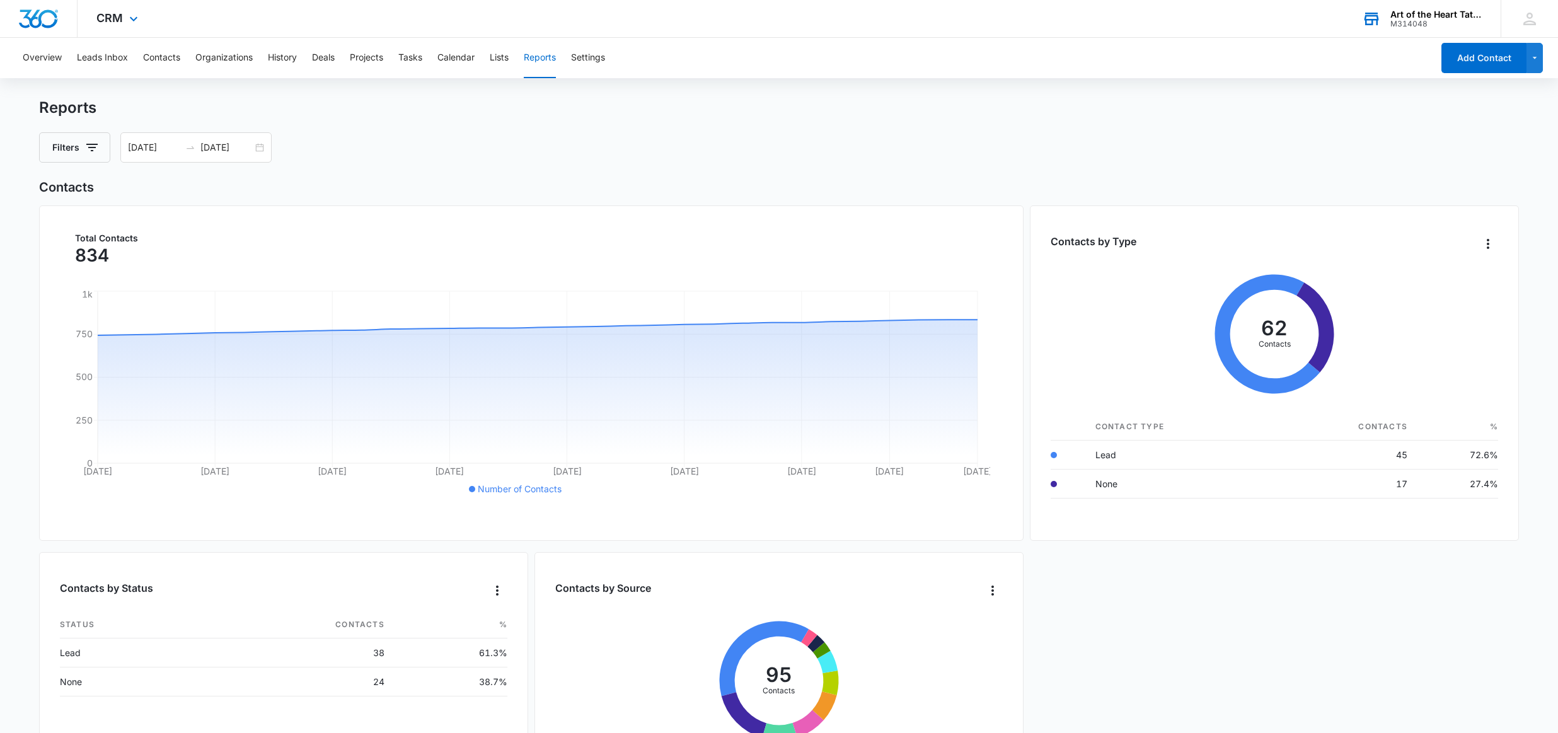
click at [1424, 10] on div "Art of the Heart Tattoo" at bounding box center [1436, 14] width 92 height 10
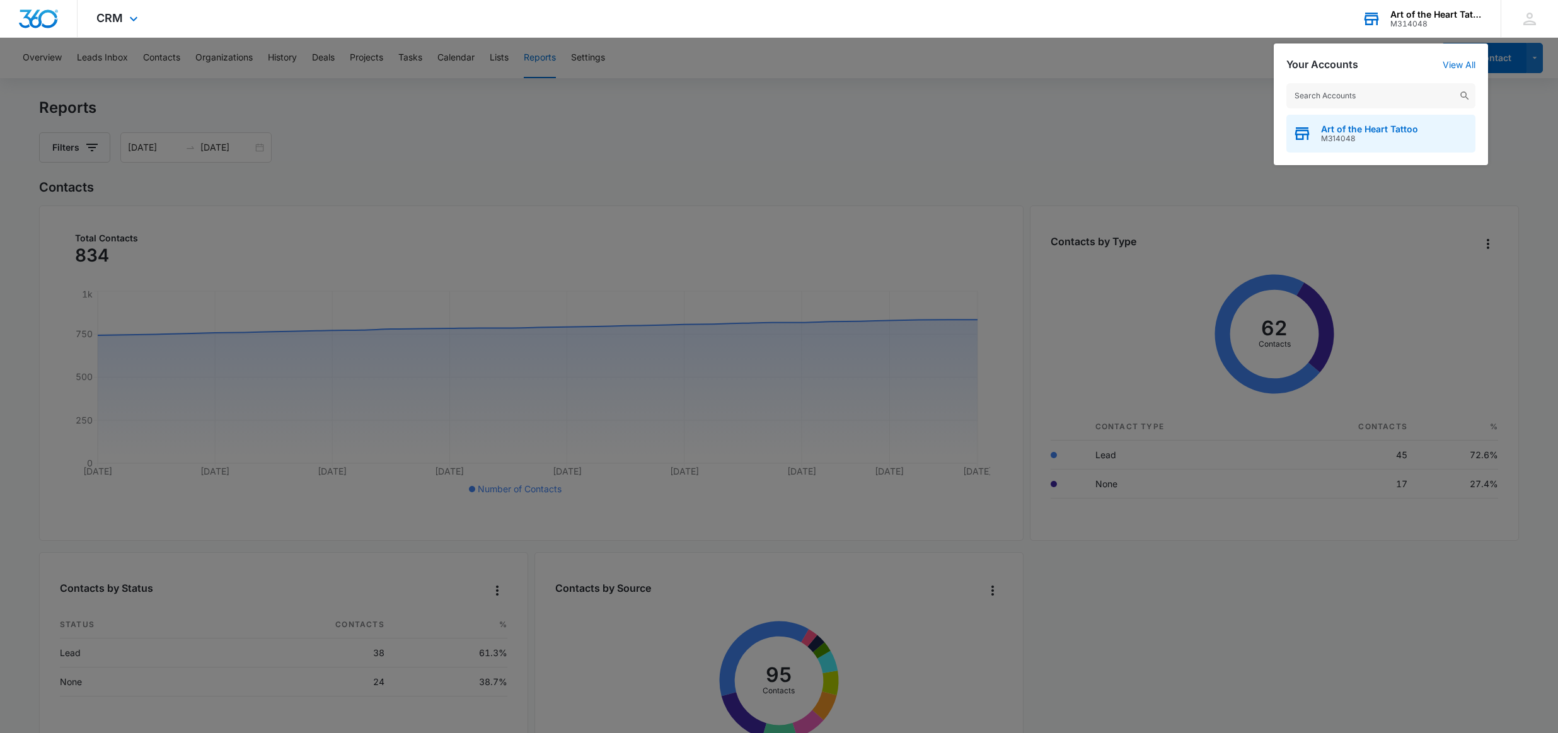
click at [1384, 139] on span "M314048" at bounding box center [1369, 138] width 97 height 9
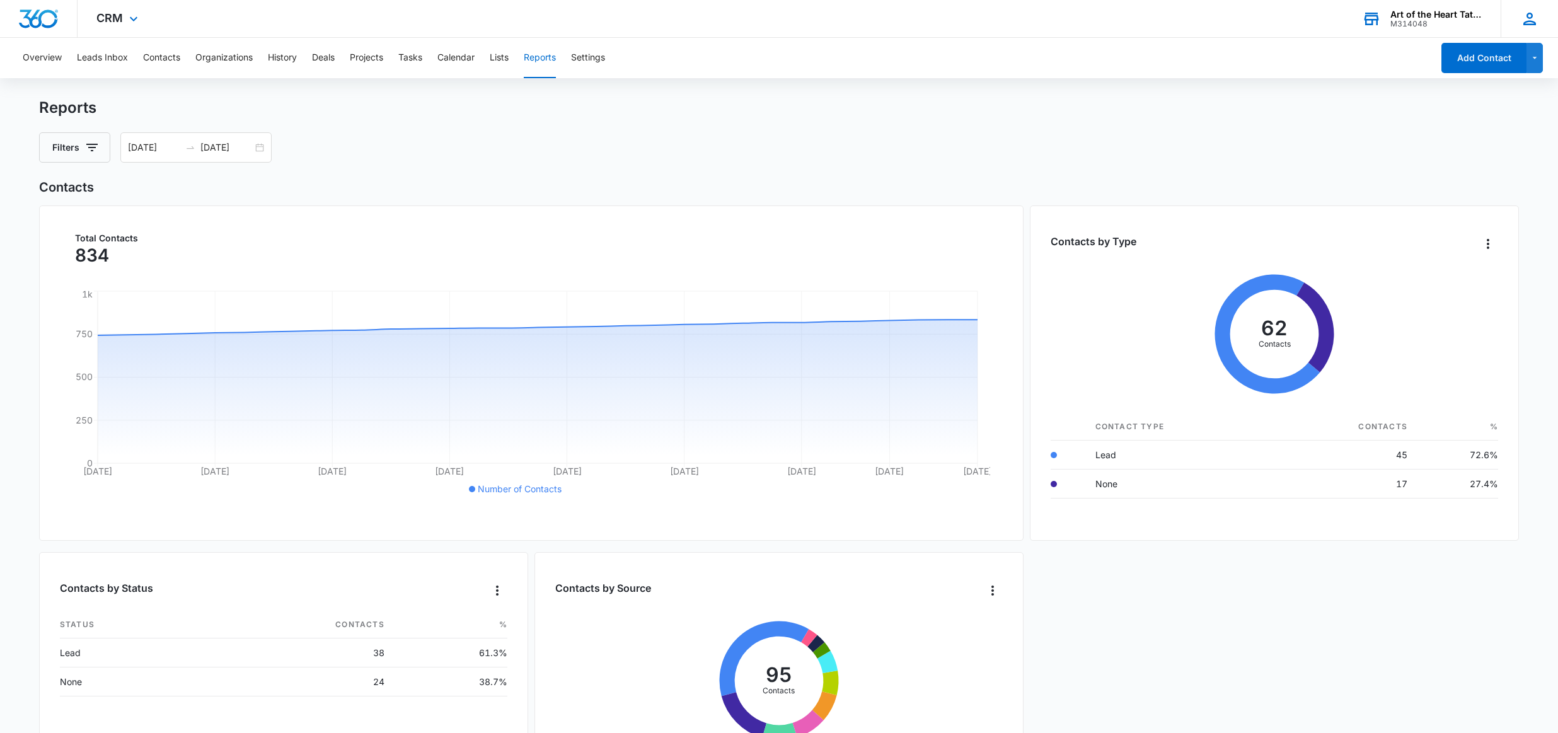
click at [1530, 15] on icon at bounding box center [1529, 18] width 19 height 19
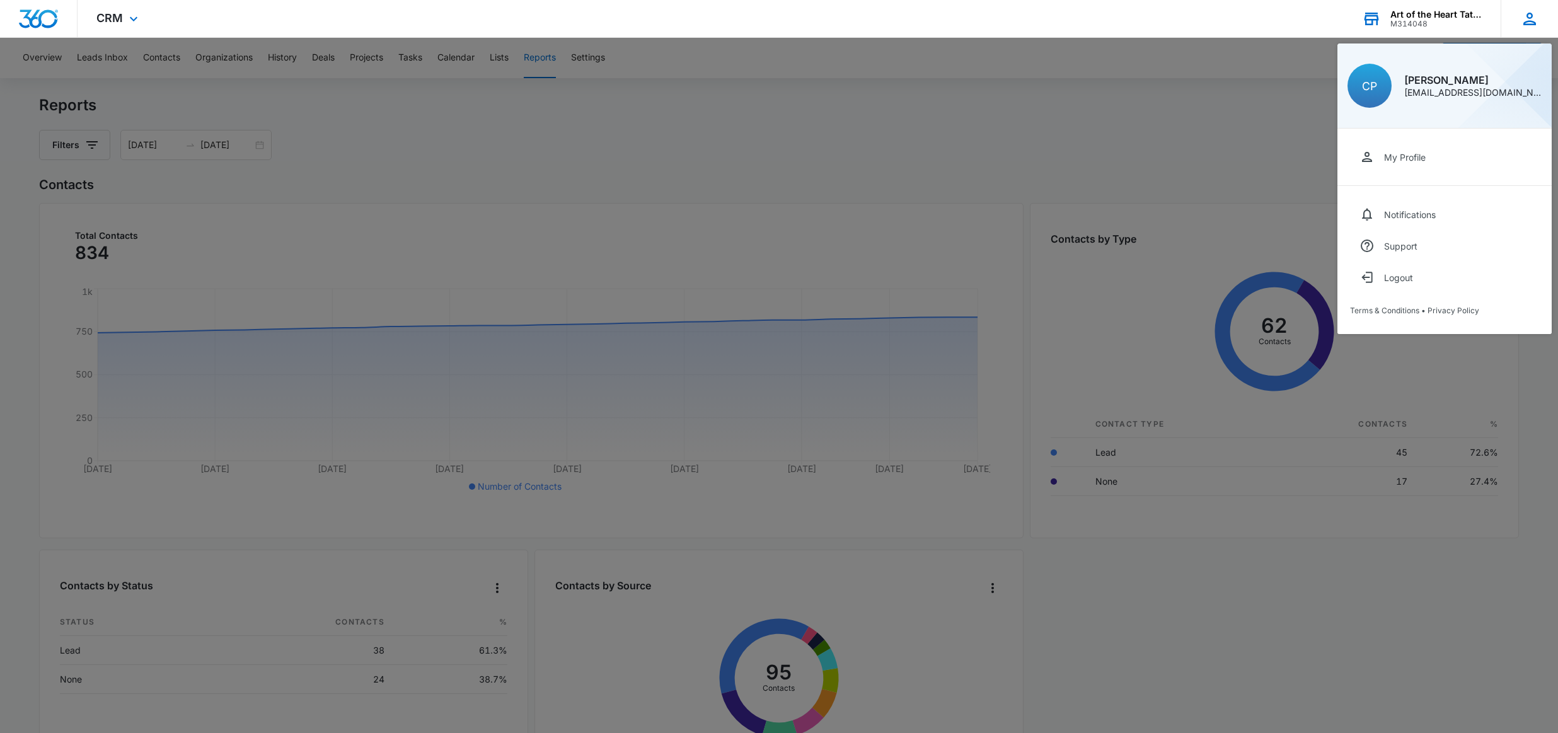
scroll to position [7, 0]
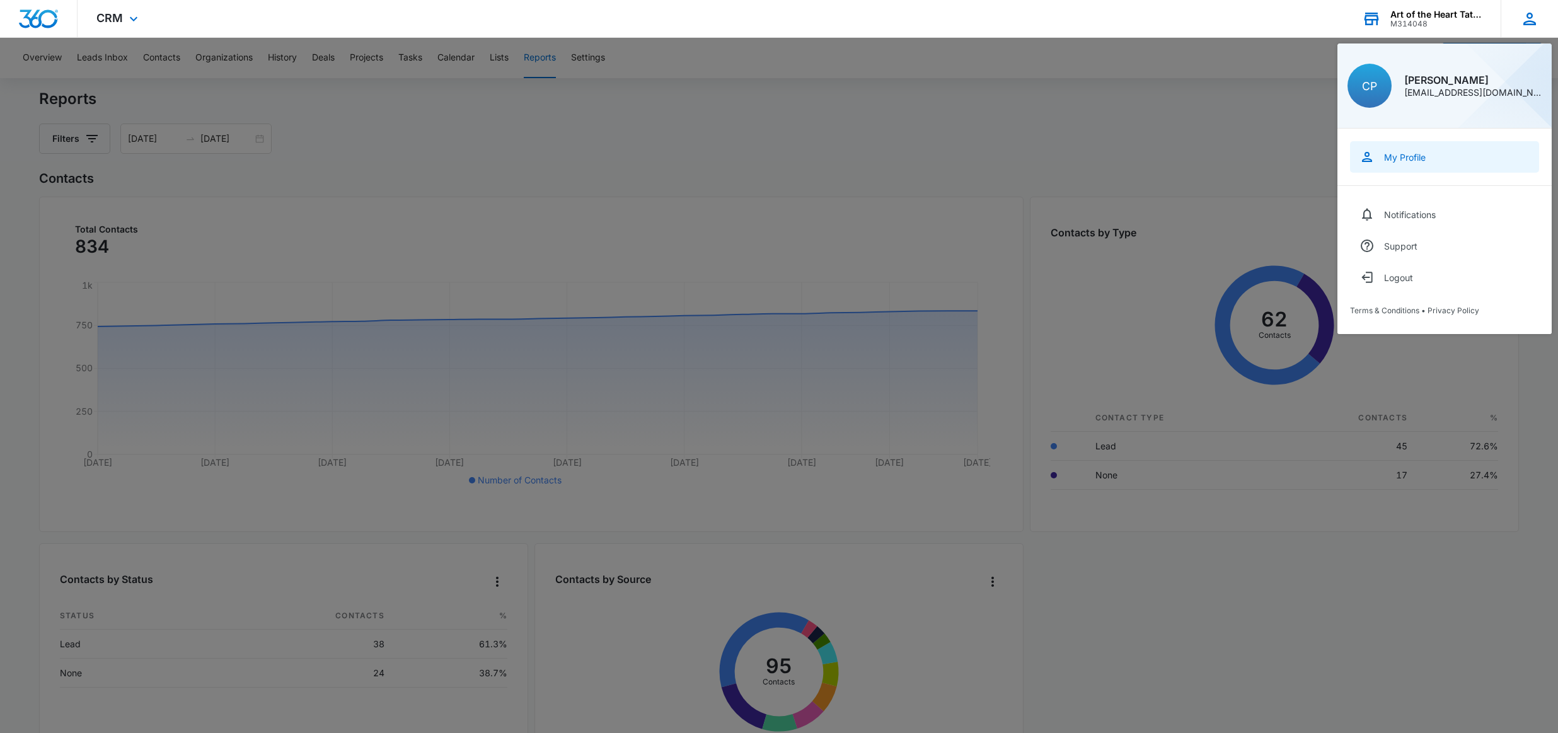
click at [1406, 163] on link "My Profile" at bounding box center [1444, 157] width 189 height 32
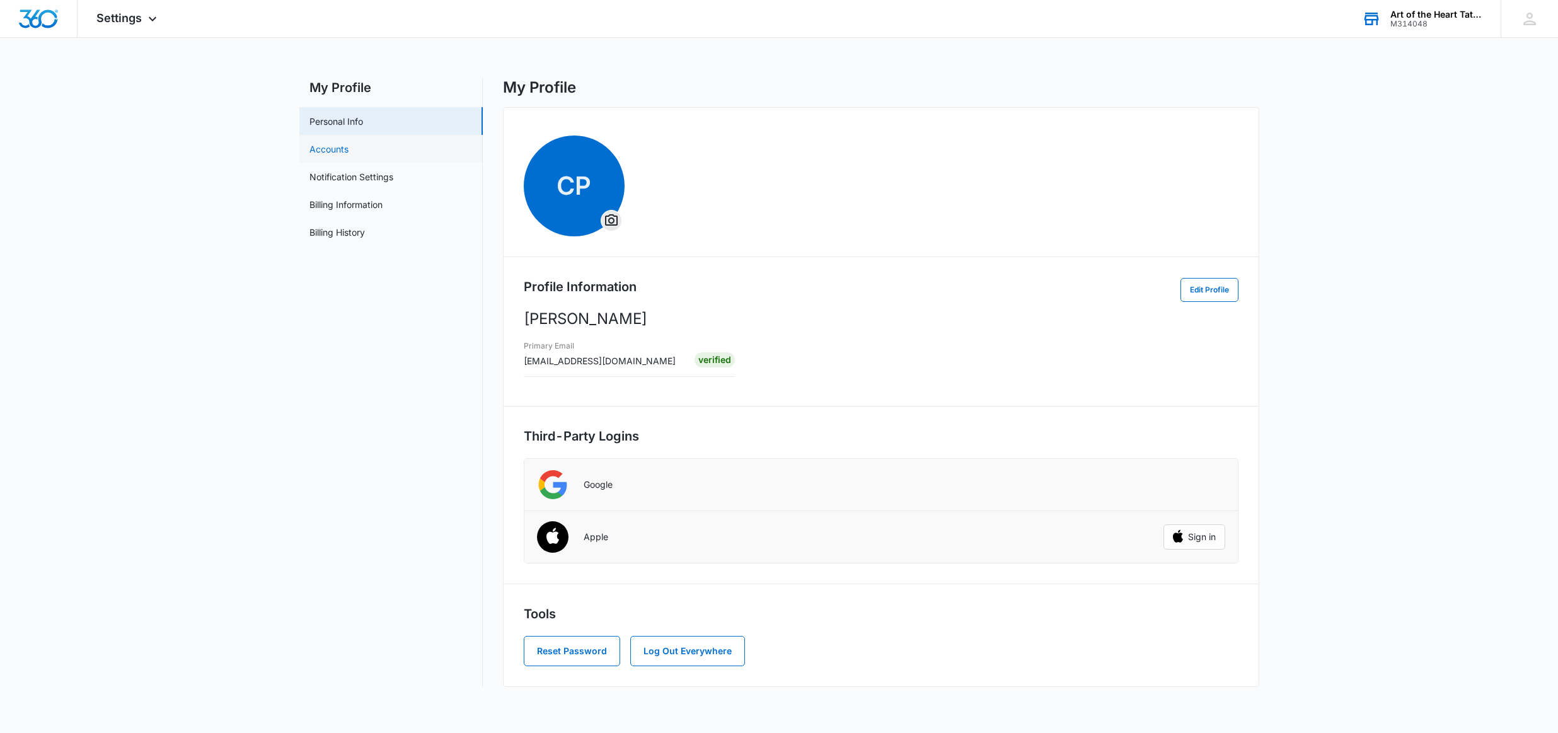
click at [349, 144] on link "Accounts" at bounding box center [328, 148] width 39 height 13
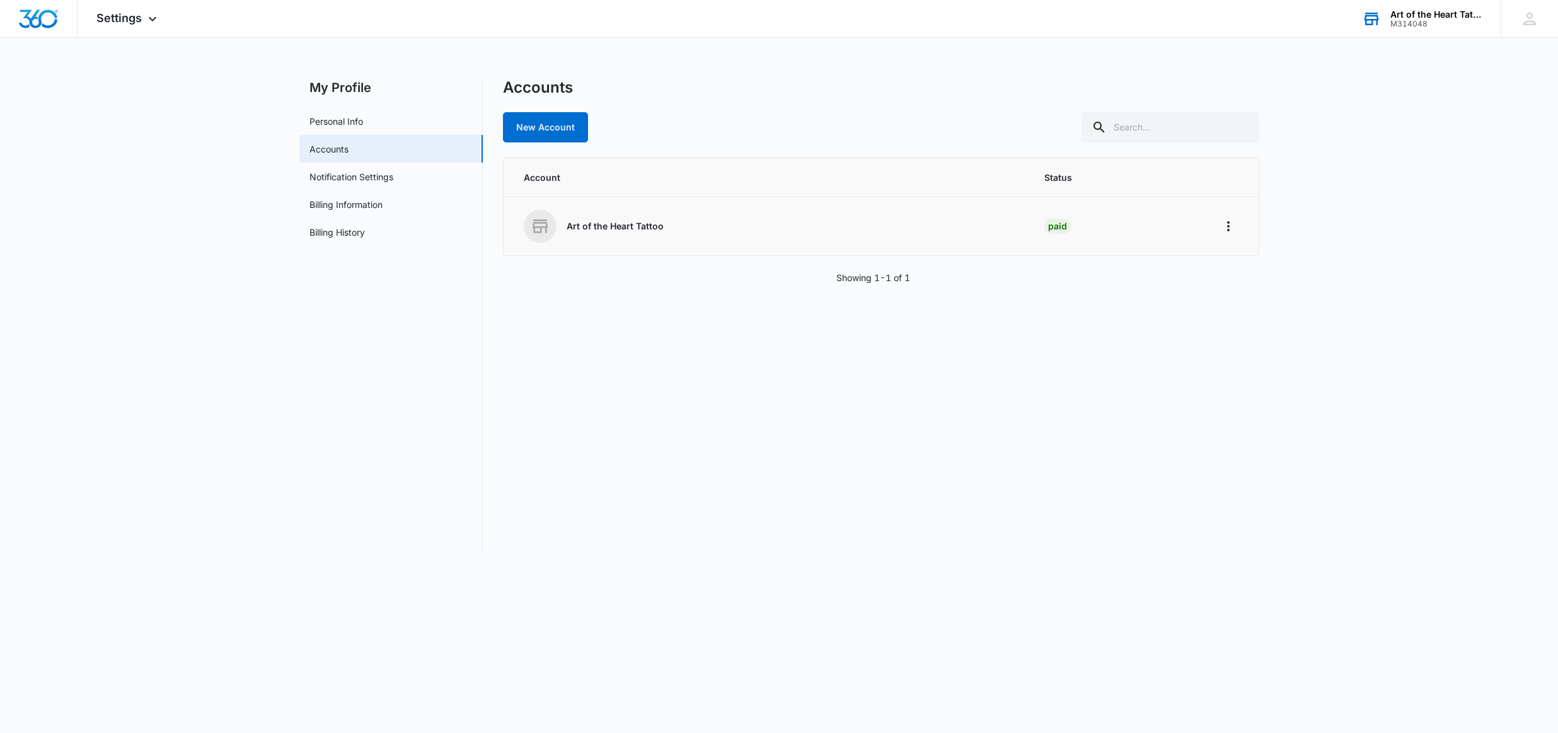
click at [587, 224] on p "Art of the Heart Tattoo" at bounding box center [615, 226] width 97 height 13
click at [363, 120] on link "Personal Info" at bounding box center [336, 121] width 54 height 13
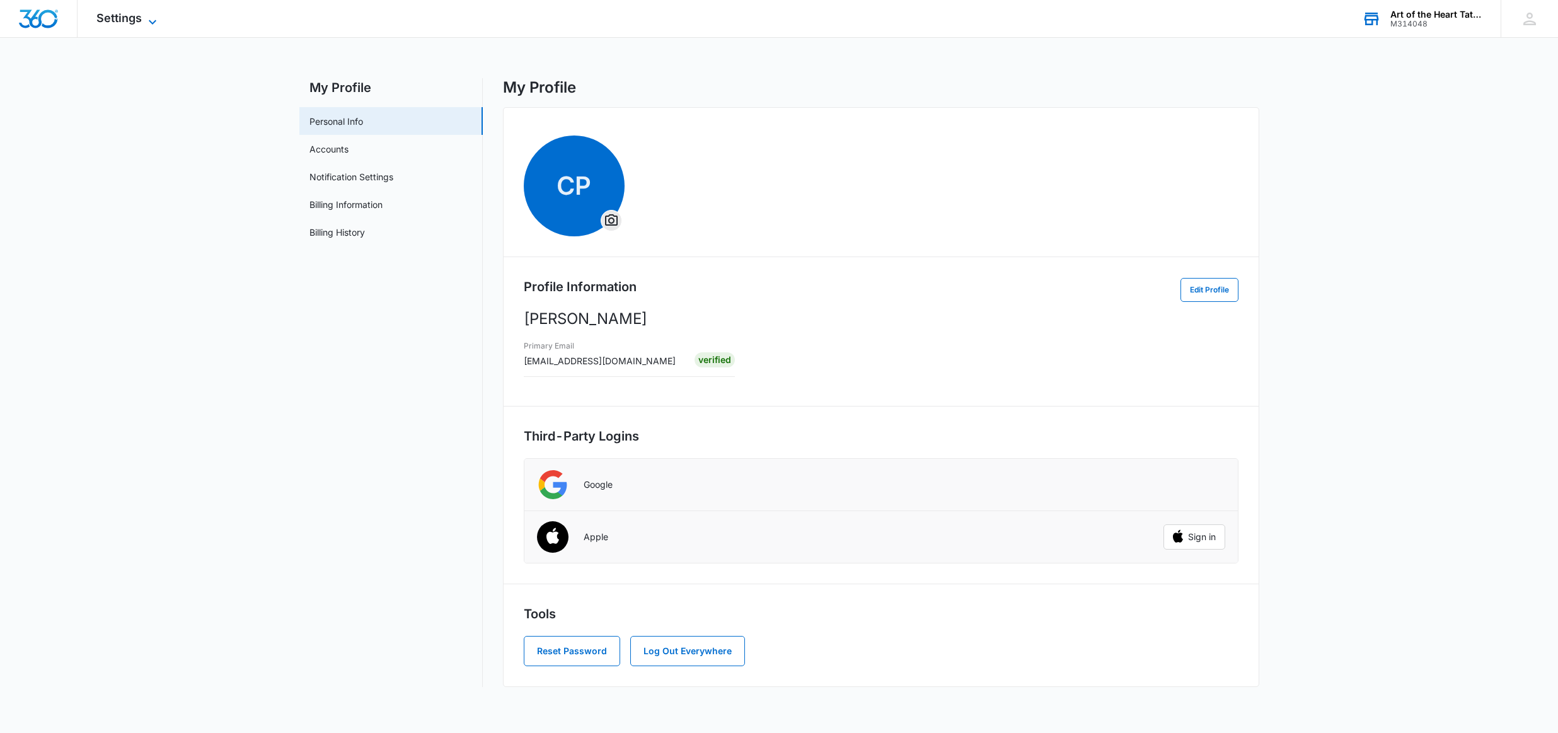
click at [126, 16] on span "Settings" at bounding box center [118, 17] width 45 height 13
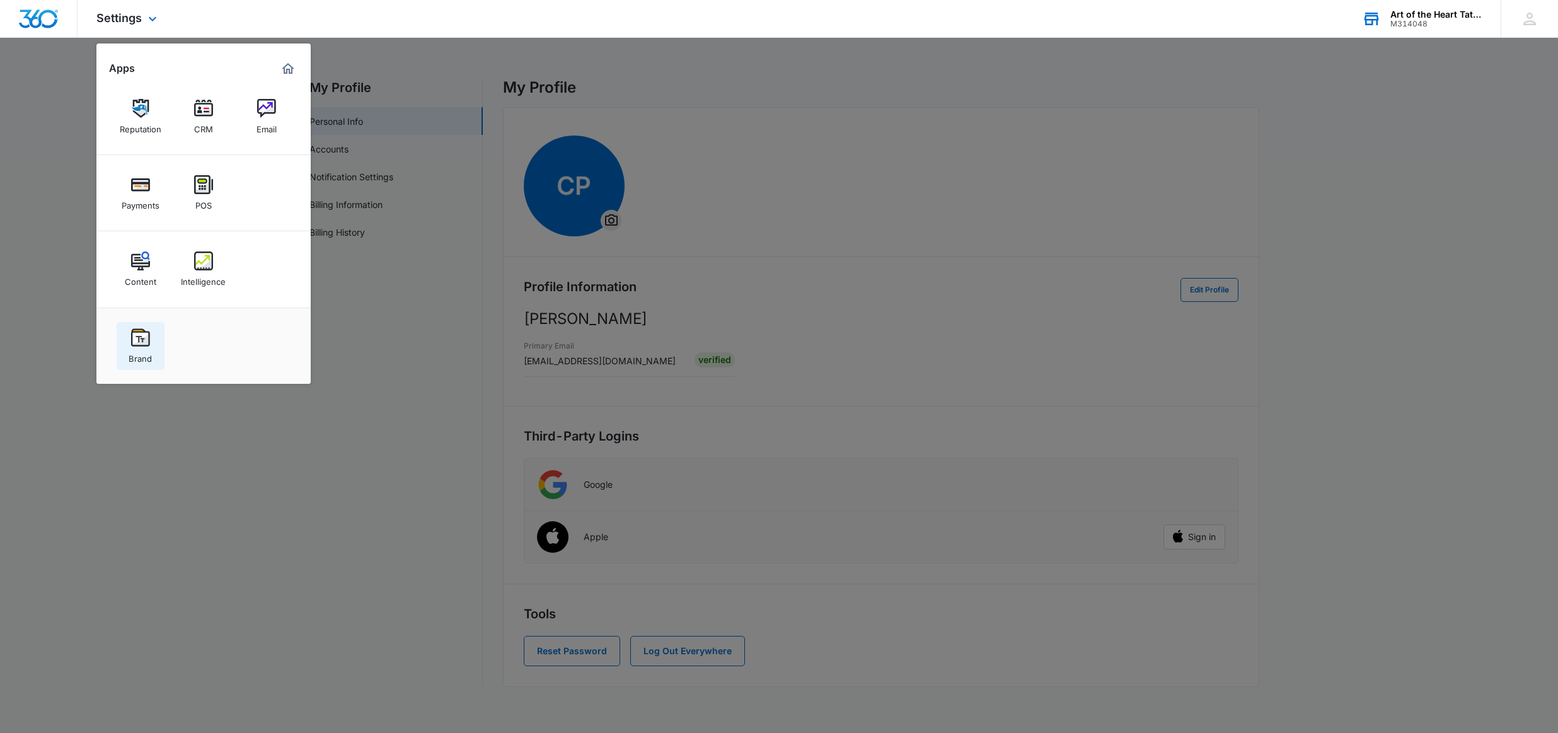
click at [141, 342] on img at bounding box center [140, 337] width 19 height 19
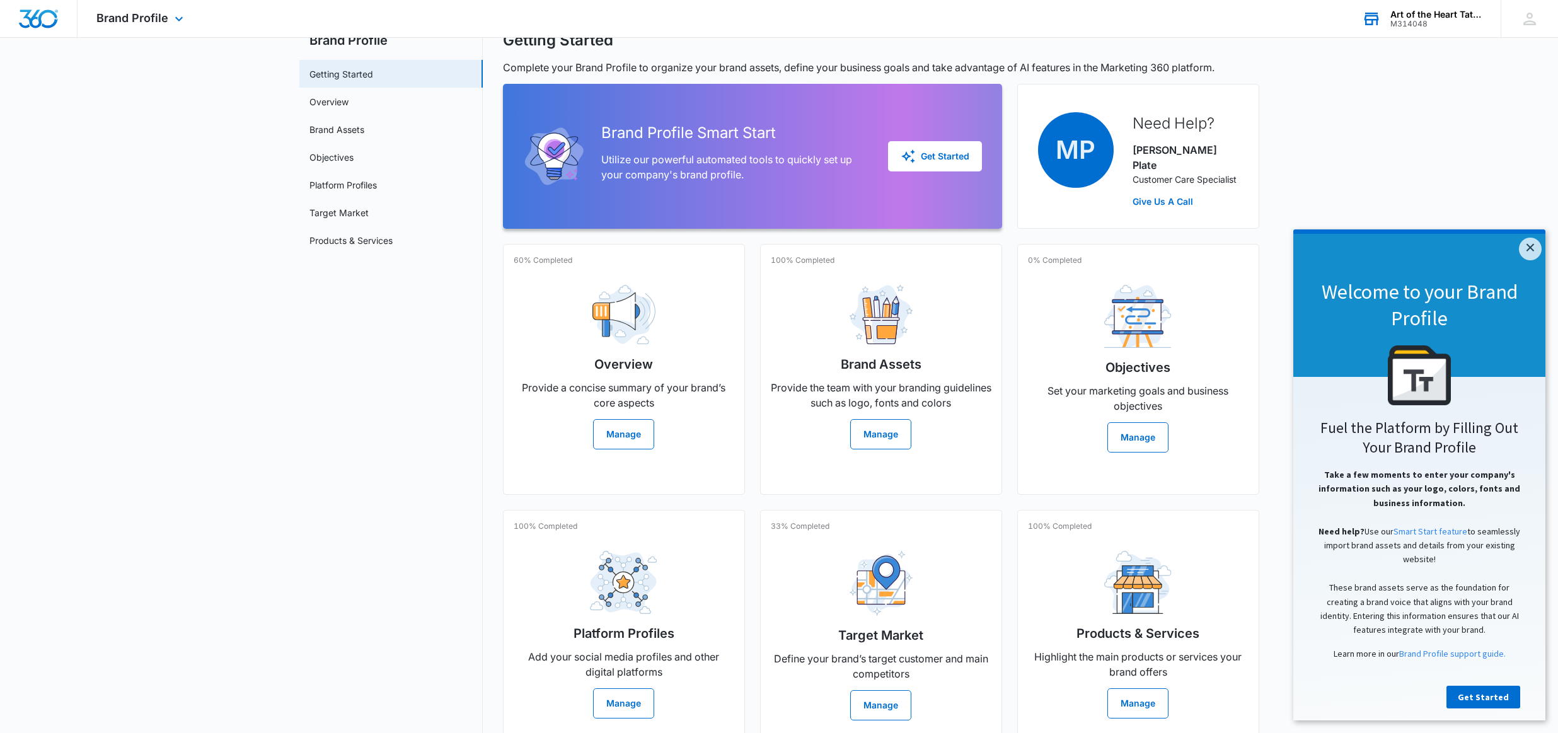
scroll to position [47, 0]
click at [116, 13] on span "Brand Profile" at bounding box center [132, 17] width 72 height 13
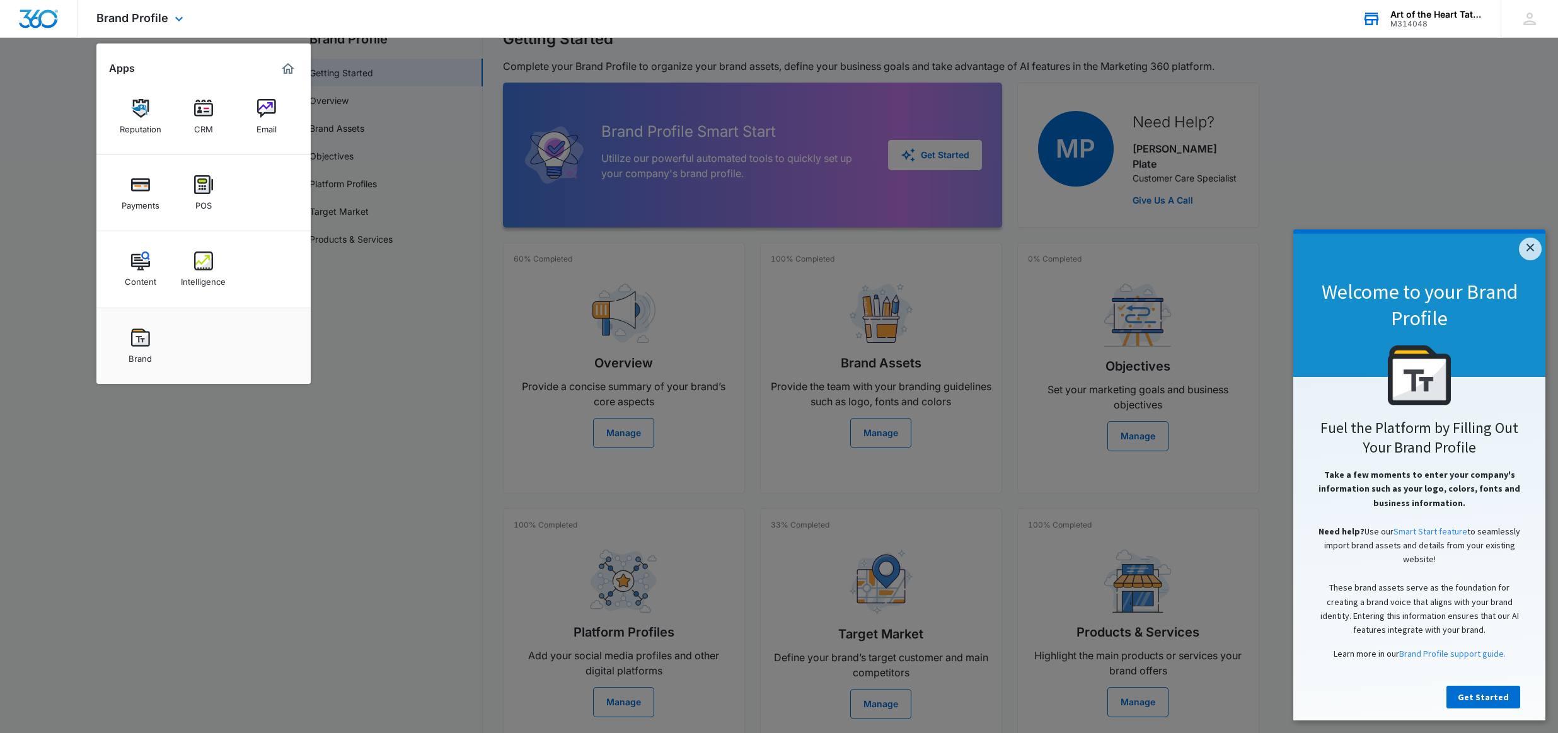
scroll to position [48, 0]
click at [286, 68] on img "Marketing 360® Dashboard" at bounding box center [287, 68] width 15 height 15
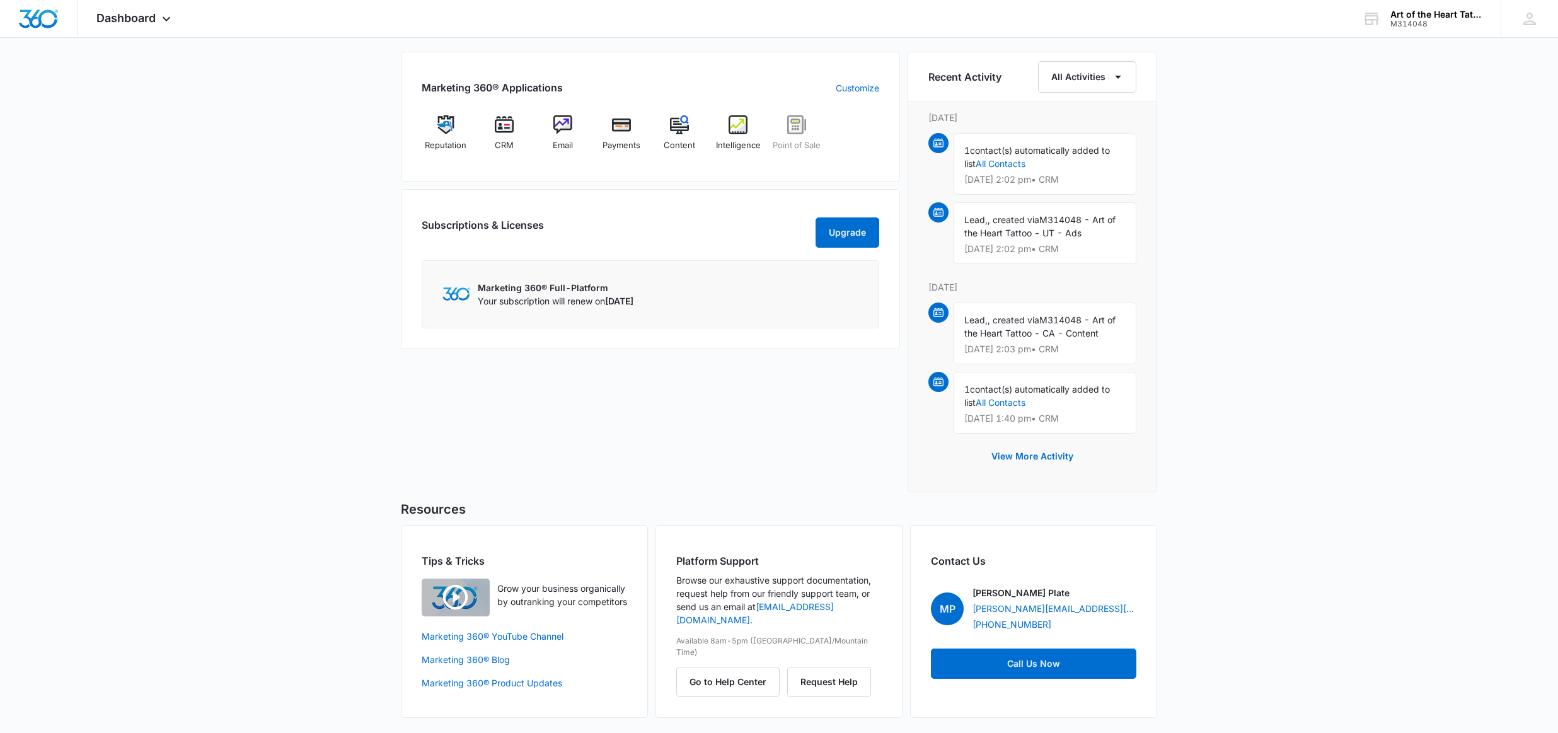
scroll to position [770, 0]
click at [1101, 89] on button "All Activities" at bounding box center [1087, 77] width 98 height 32
click at [1104, 88] on button "All Activities" at bounding box center [1087, 77] width 98 height 32
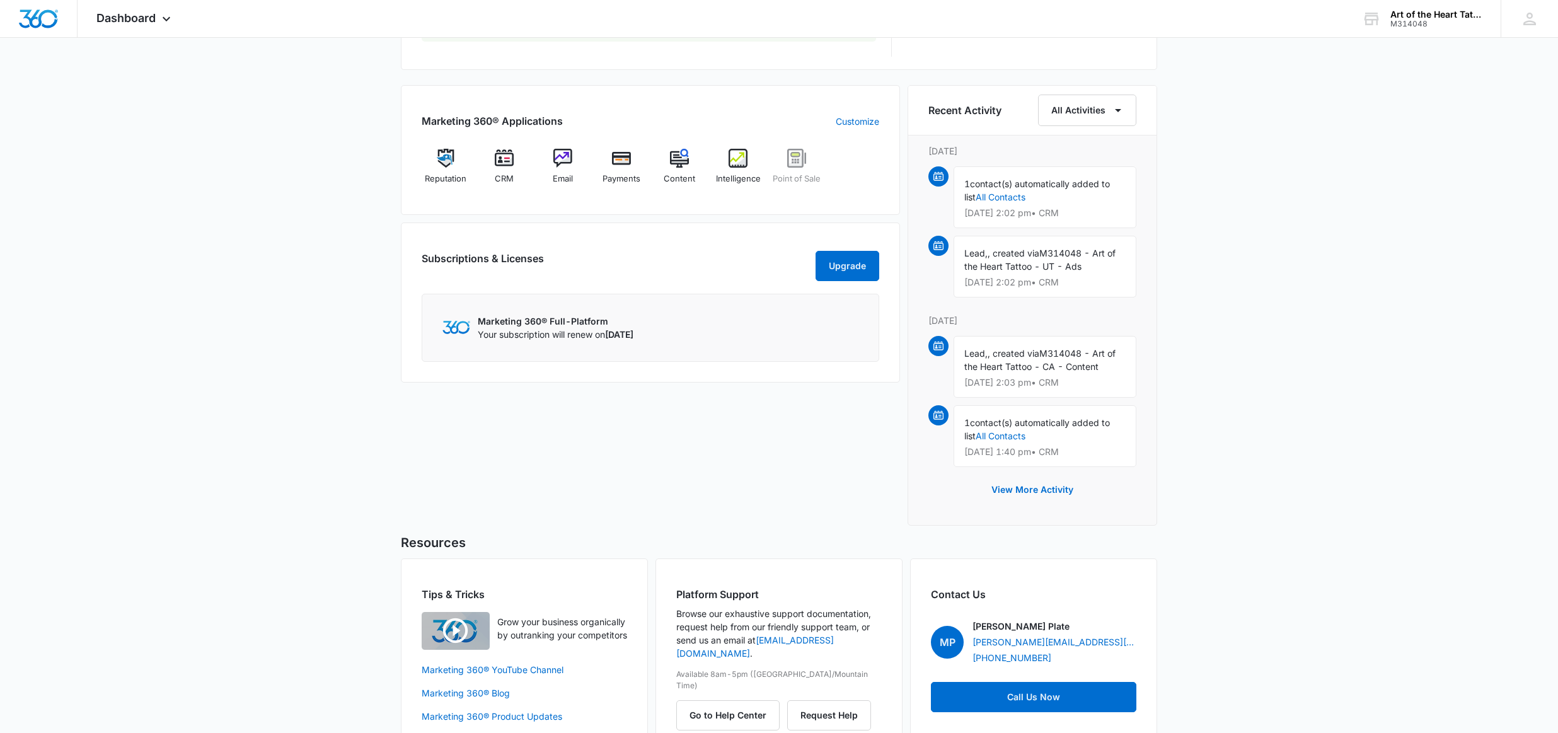
click at [633, 340] on span "[DATE]" at bounding box center [619, 334] width 28 height 11
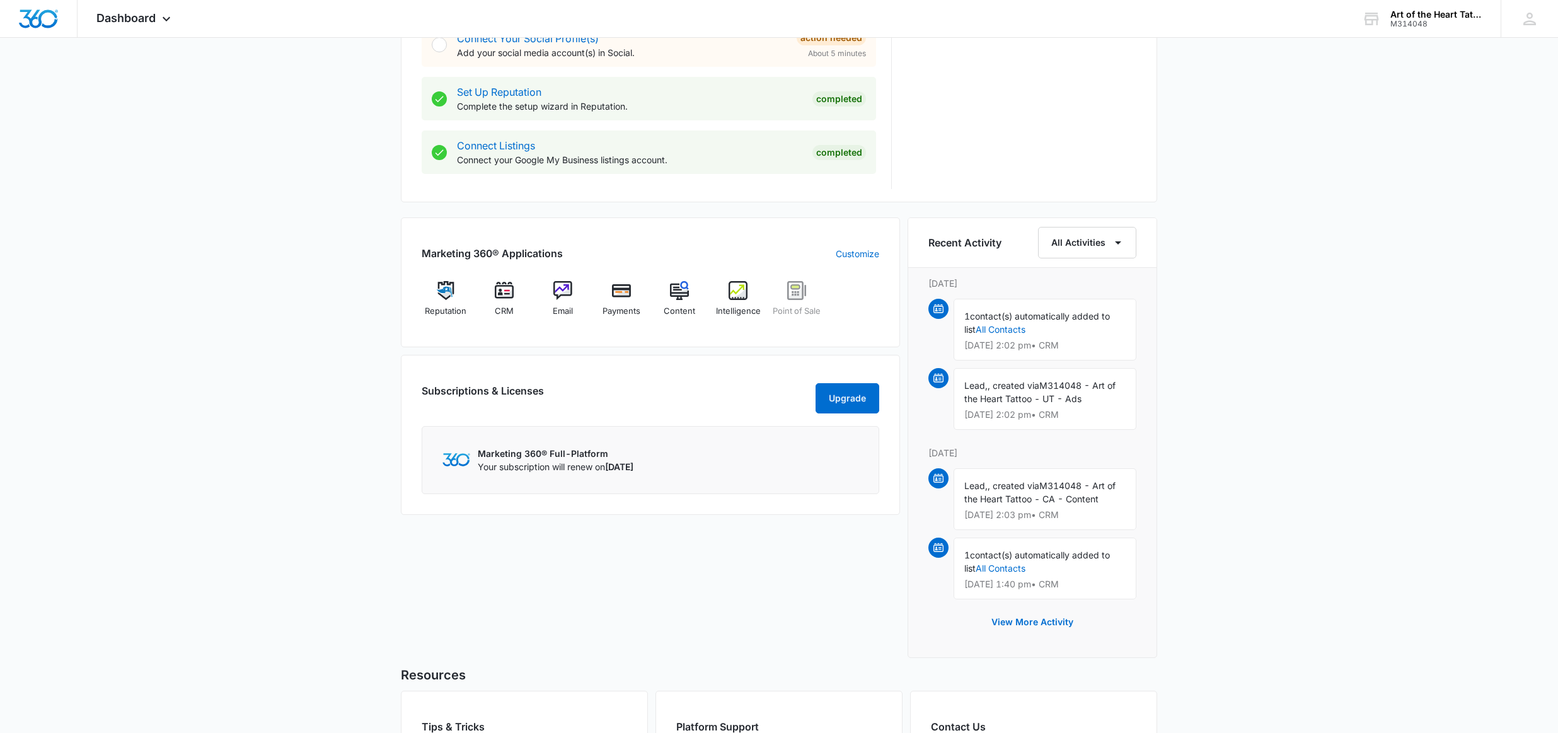
scroll to position [600, 0]
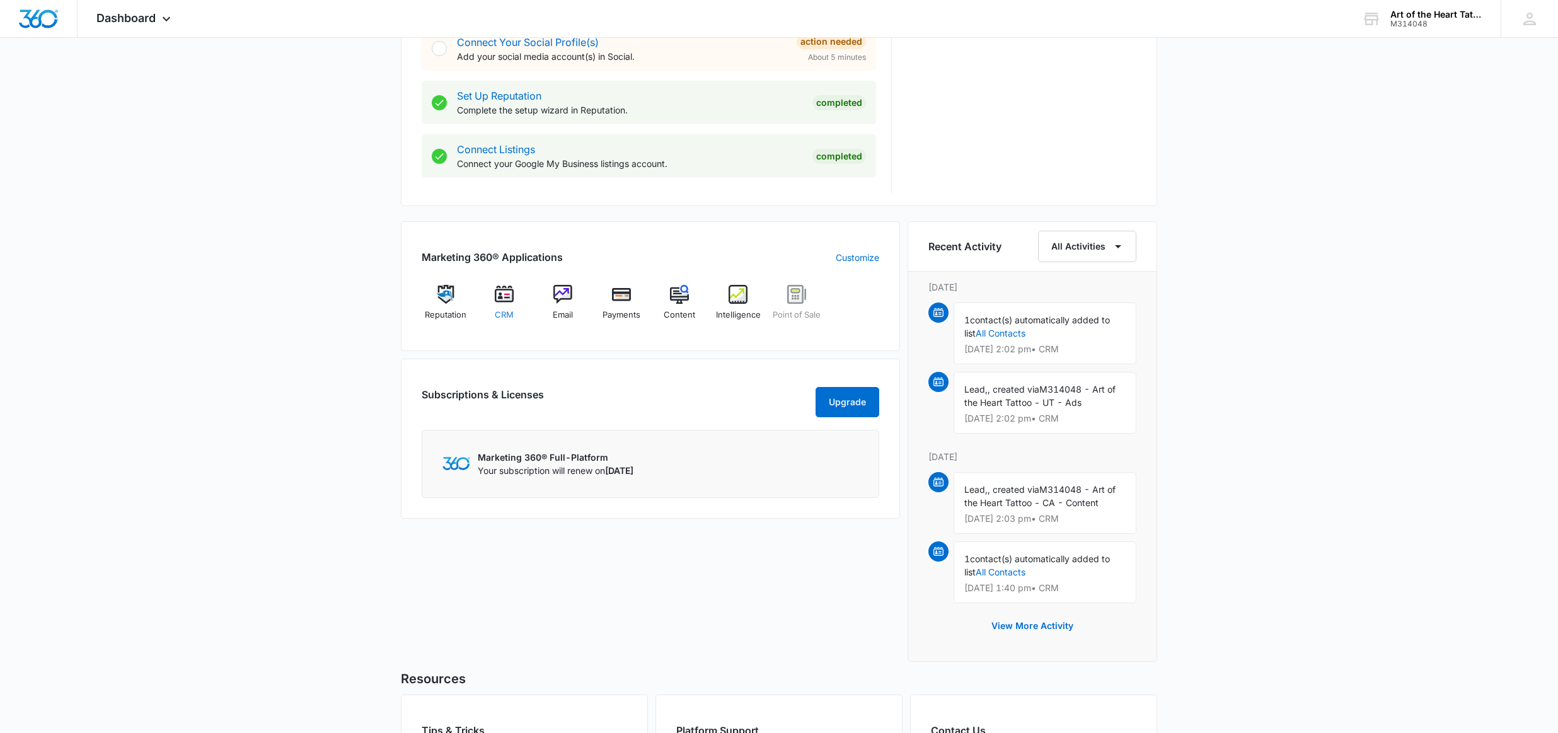
click at [507, 313] on span "CRM" at bounding box center [504, 315] width 19 height 13
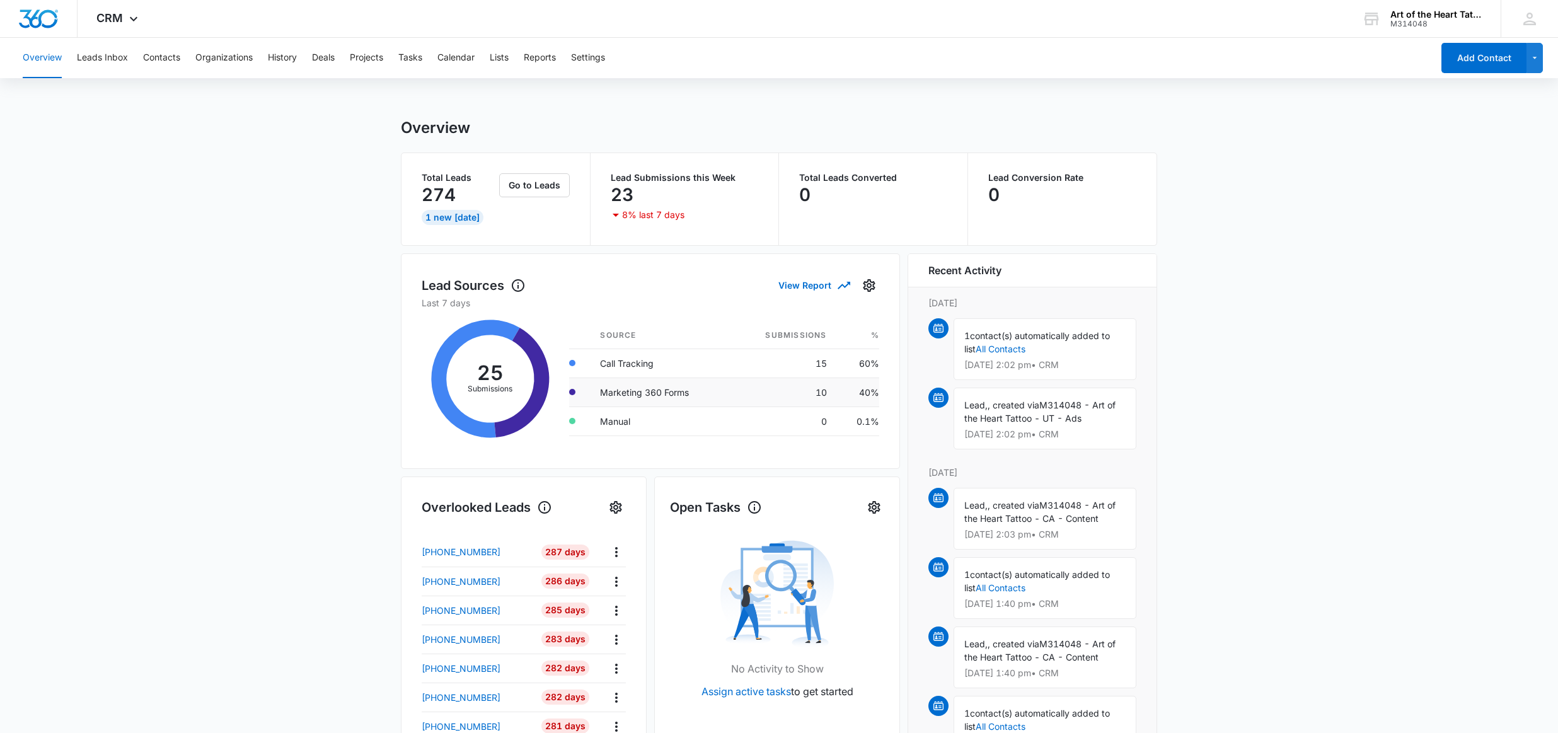
click at [648, 393] on td "Marketing 360 Forms" at bounding box center [660, 392] width 141 height 29
click at [666, 395] on td "Marketing 360 Forms" at bounding box center [660, 392] width 141 height 29
click at [667, 395] on td "Marketing 360 Forms" at bounding box center [660, 392] width 141 height 29
click at [764, 418] on td "0" at bounding box center [783, 421] width 105 height 29
click at [800, 286] on button "View Report" at bounding box center [813, 285] width 71 height 22
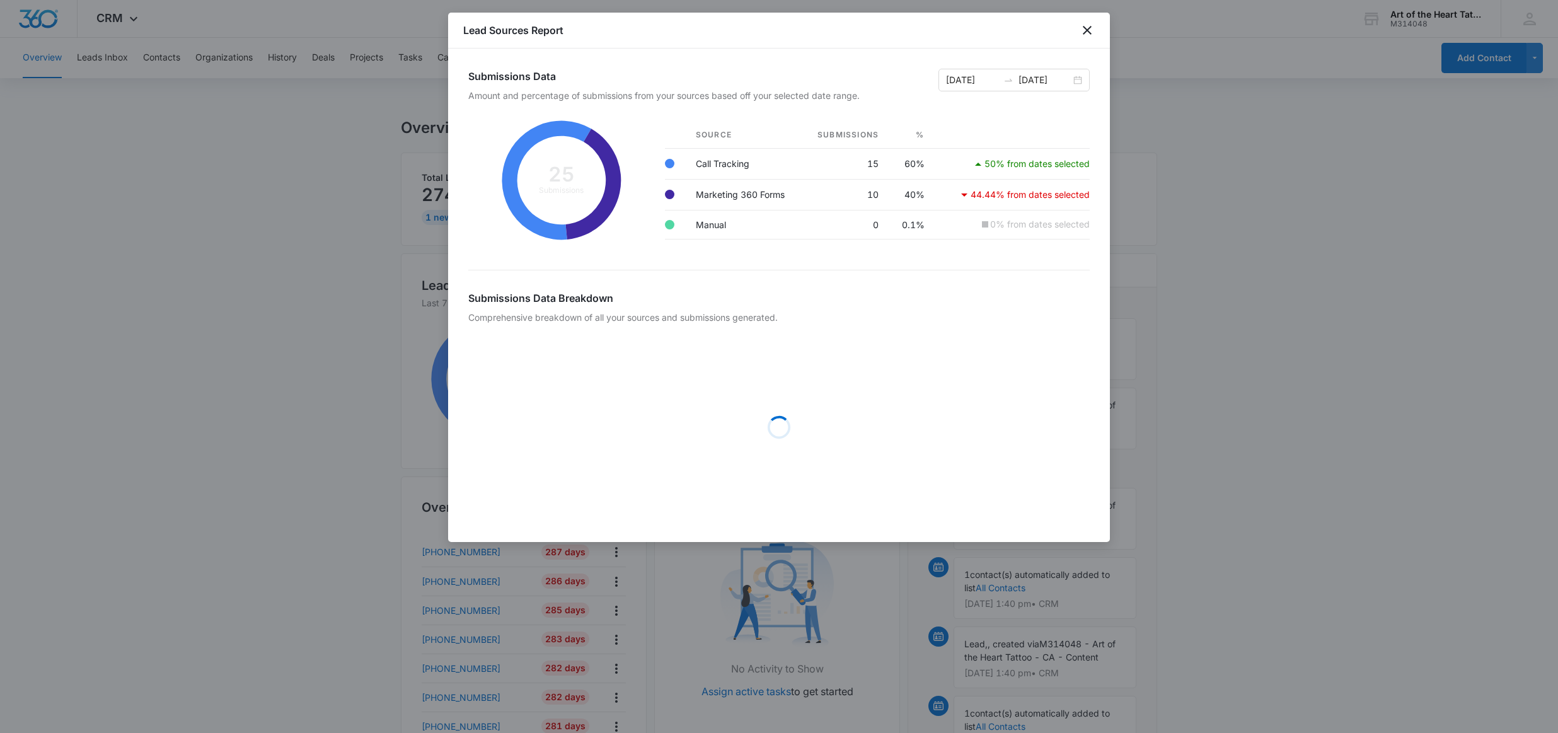
scroll to position [1, 0]
click at [1081, 30] on icon "close" at bounding box center [1087, 30] width 15 height 15
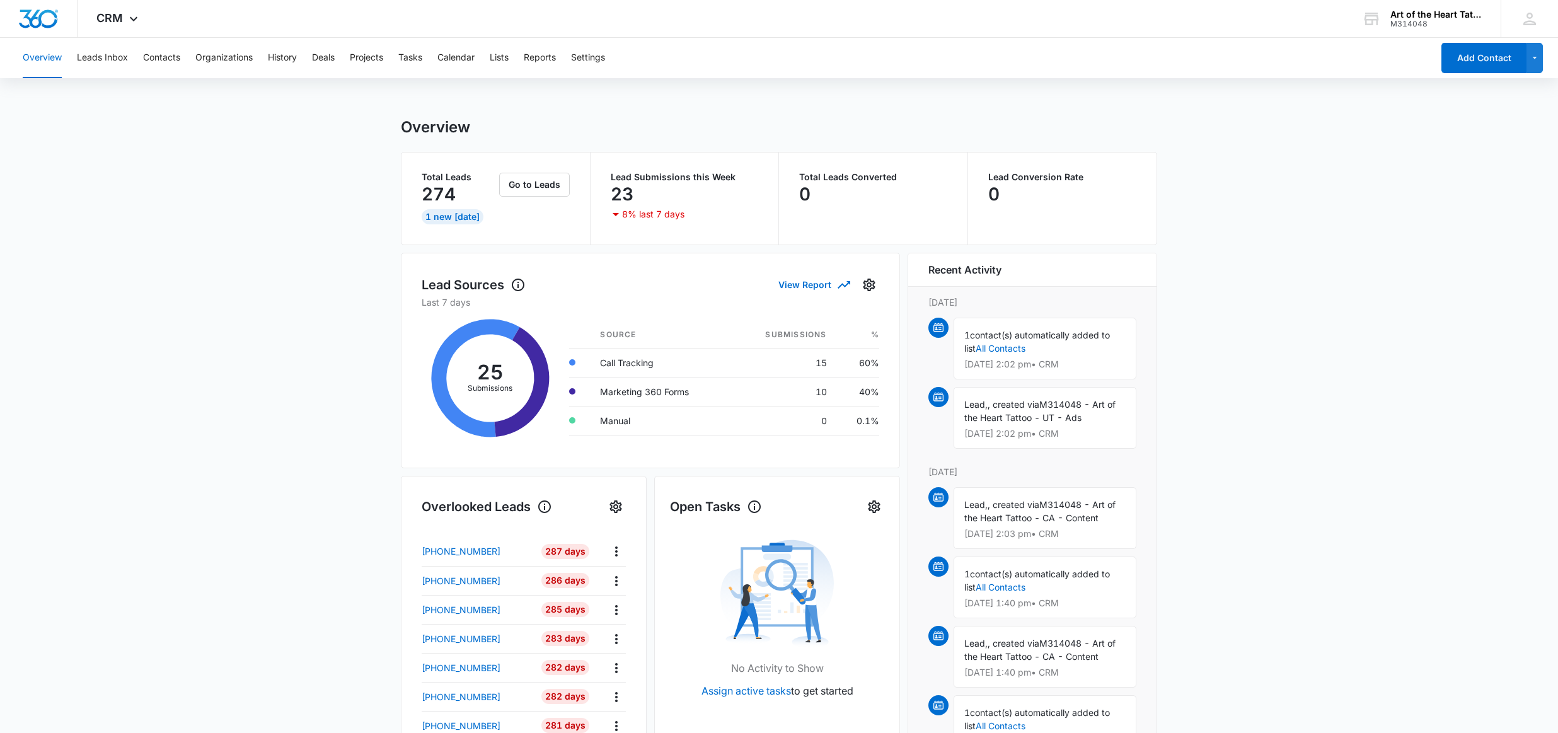
click at [464, 216] on div "1 New [DATE]" at bounding box center [453, 216] width 62 height 15
drag, startPoint x: 454, startPoint y: 214, endPoint x: 521, endPoint y: 193, distance: 70.2
click at [458, 212] on div "1 New [DATE]" at bounding box center [453, 215] width 62 height 15
click at [531, 189] on button "Go to Leads" at bounding box center [534, 183] width 71 height 24
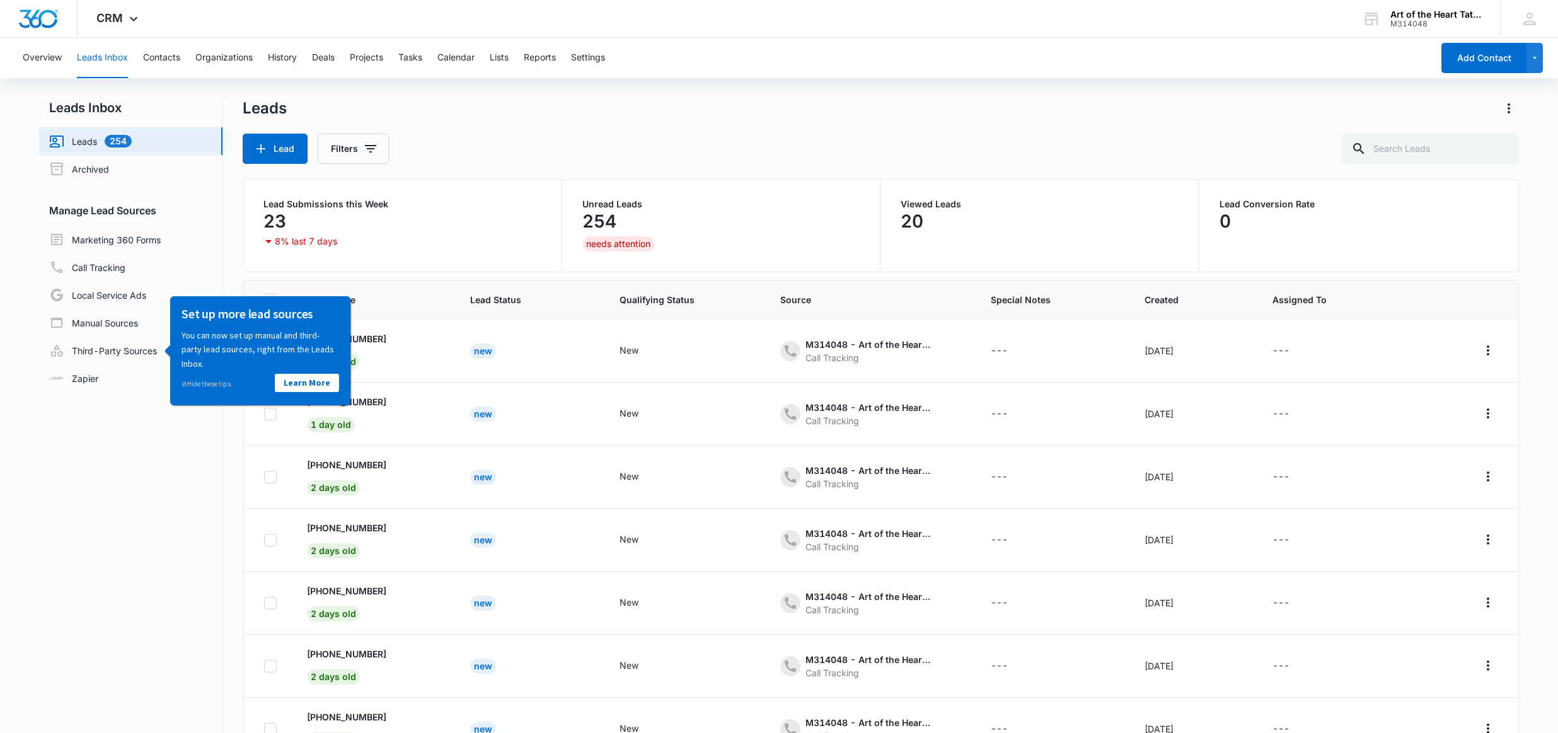
click at [378, 279] on div "Leads Lead Filters Lead Submissions this Week 23 8% last 7 days Unread Leads 25…" at bounding box center [881, 457] width 1276 height 719
click at [229, 265] on div "Leads Inbox Leads 254 Archived Manage Lead Sources Marketing 360 Forms Call Tra…" at bounding box center [779, 457] width 1480 height 719
click at [155, 238] on link "Marketing 360 Forms" at bounding box center [105, 239] width 112 height 15
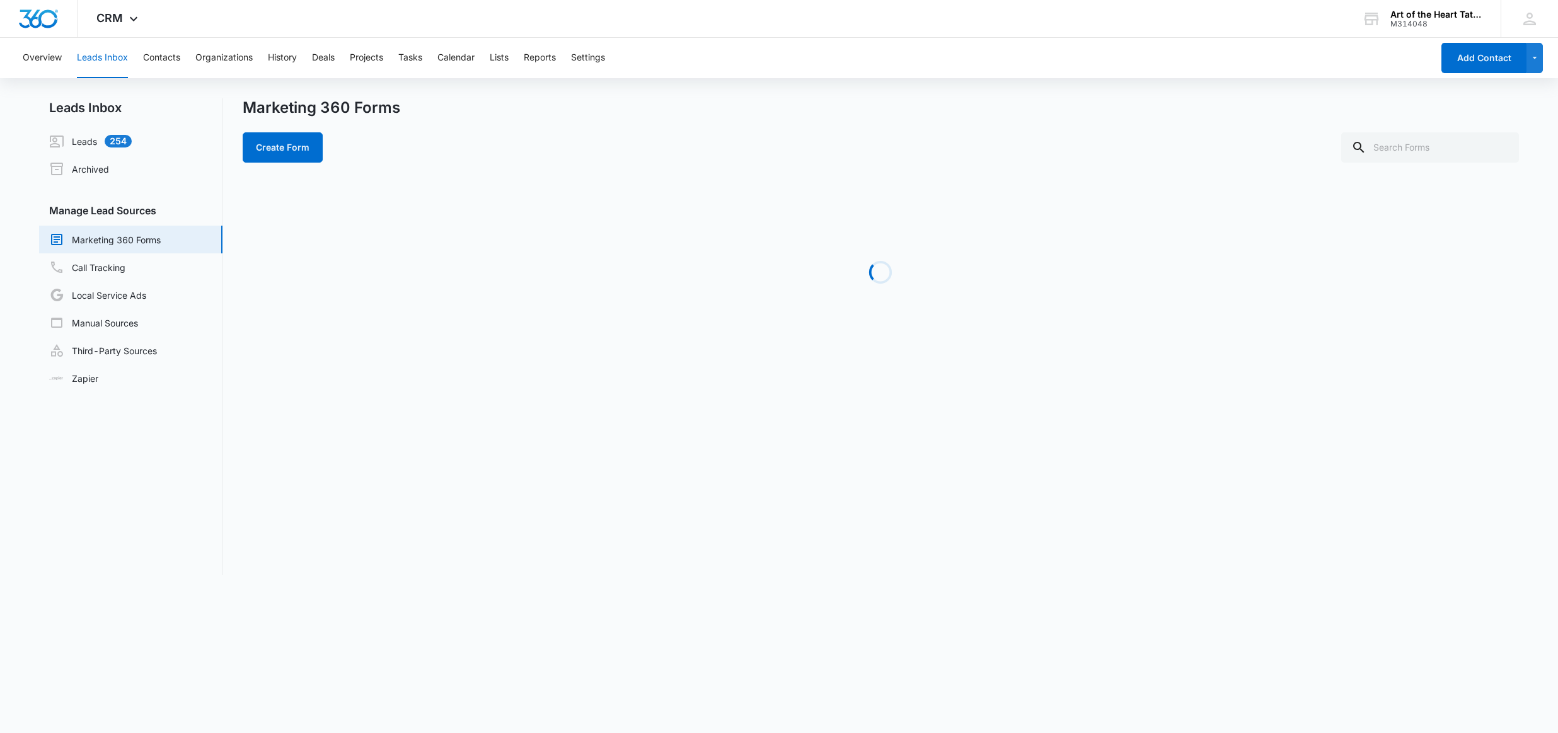
click at [574, 348] on div "Loading" at bounding box center [881, 272] width 1276 height 189
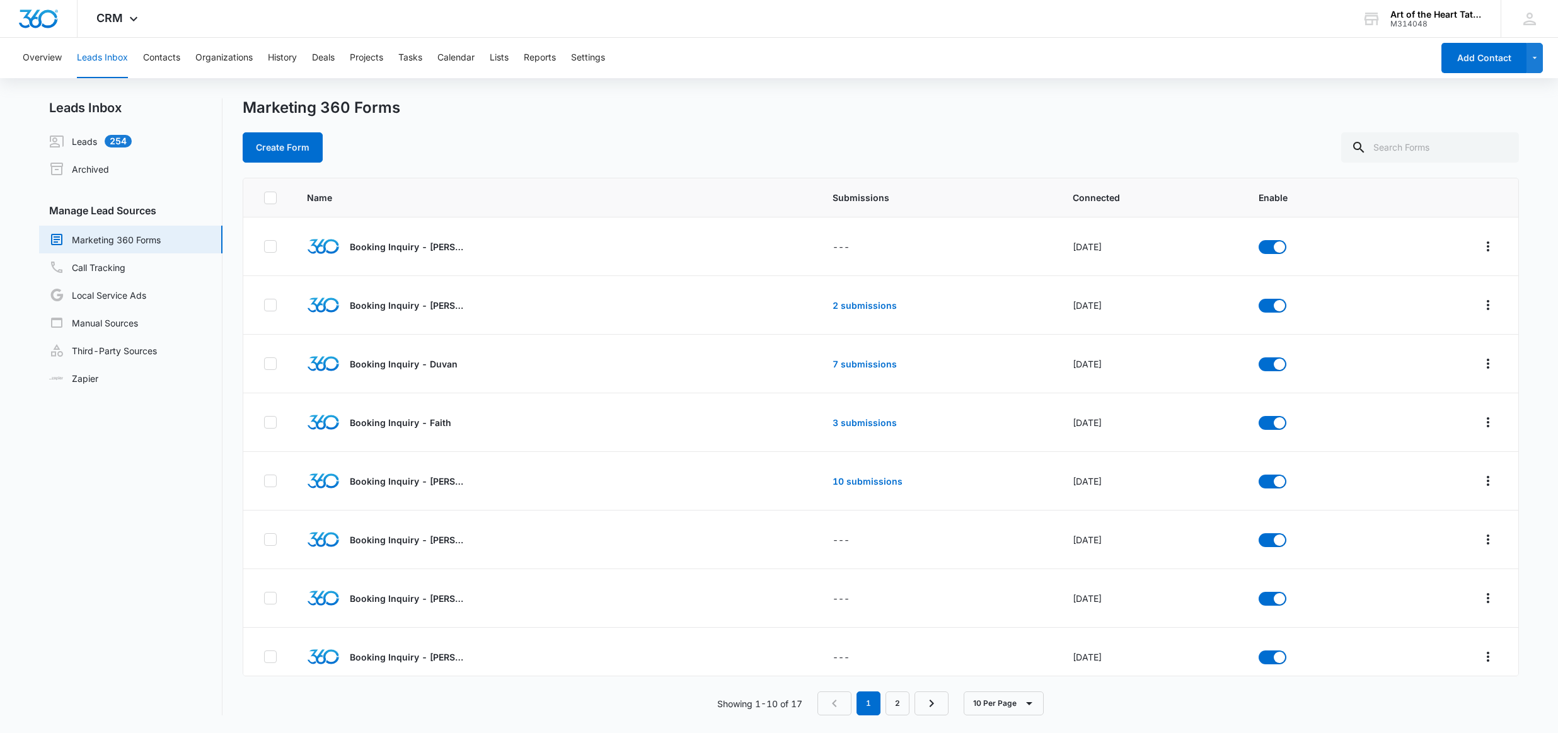
click at [424, 142] on div "Create Form" at bounding box center [881, 147] width 1276 height 30
click at [87, 146] on link "Leads 254" at bounding box center [90, 141] width 83 height 15
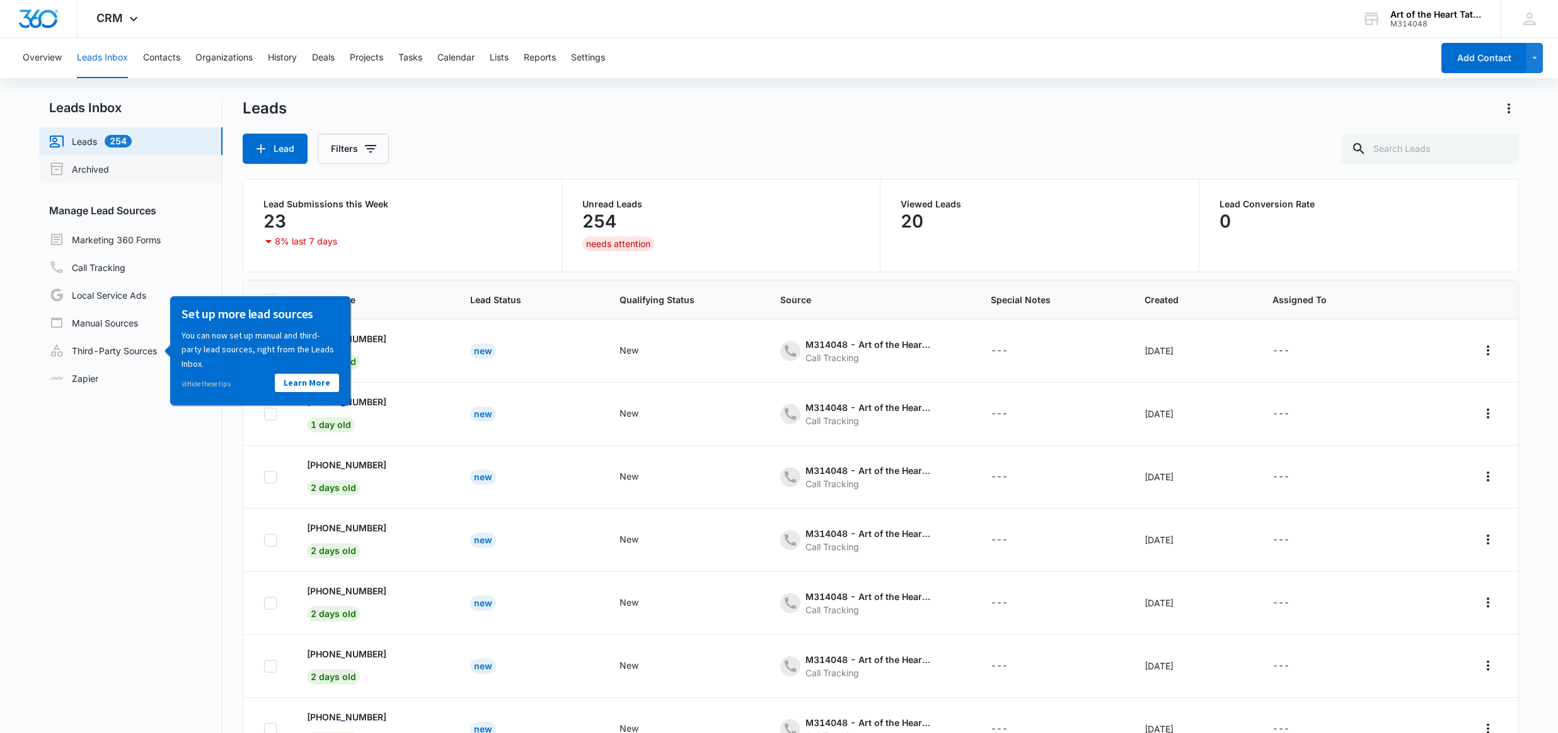
click at [98, 165] on link "Archived" at bounding box center [79, 168] width 60 height 15
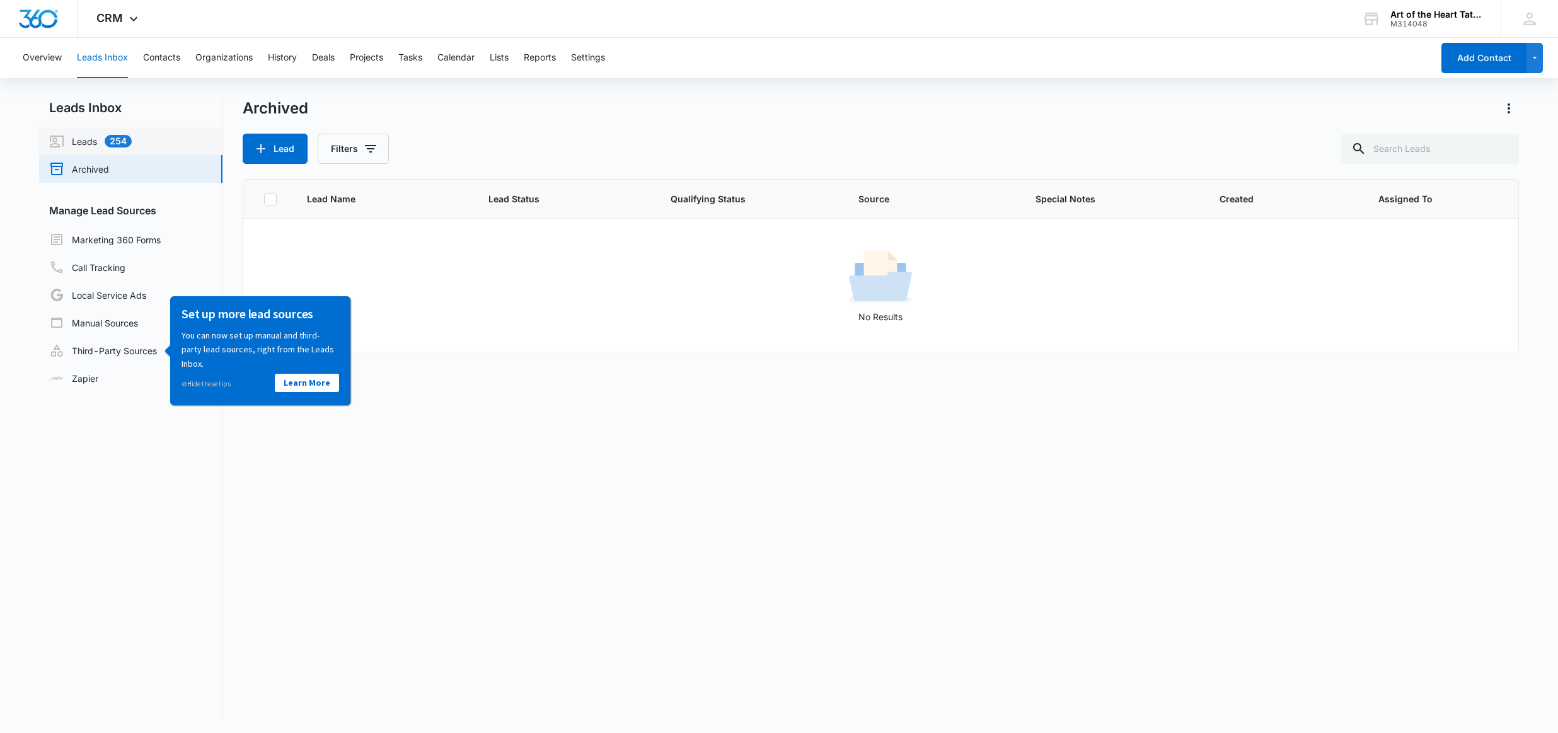
click at [132, 146] on link "Leads 254" at bounding box center [90, 141] width 83 height 15
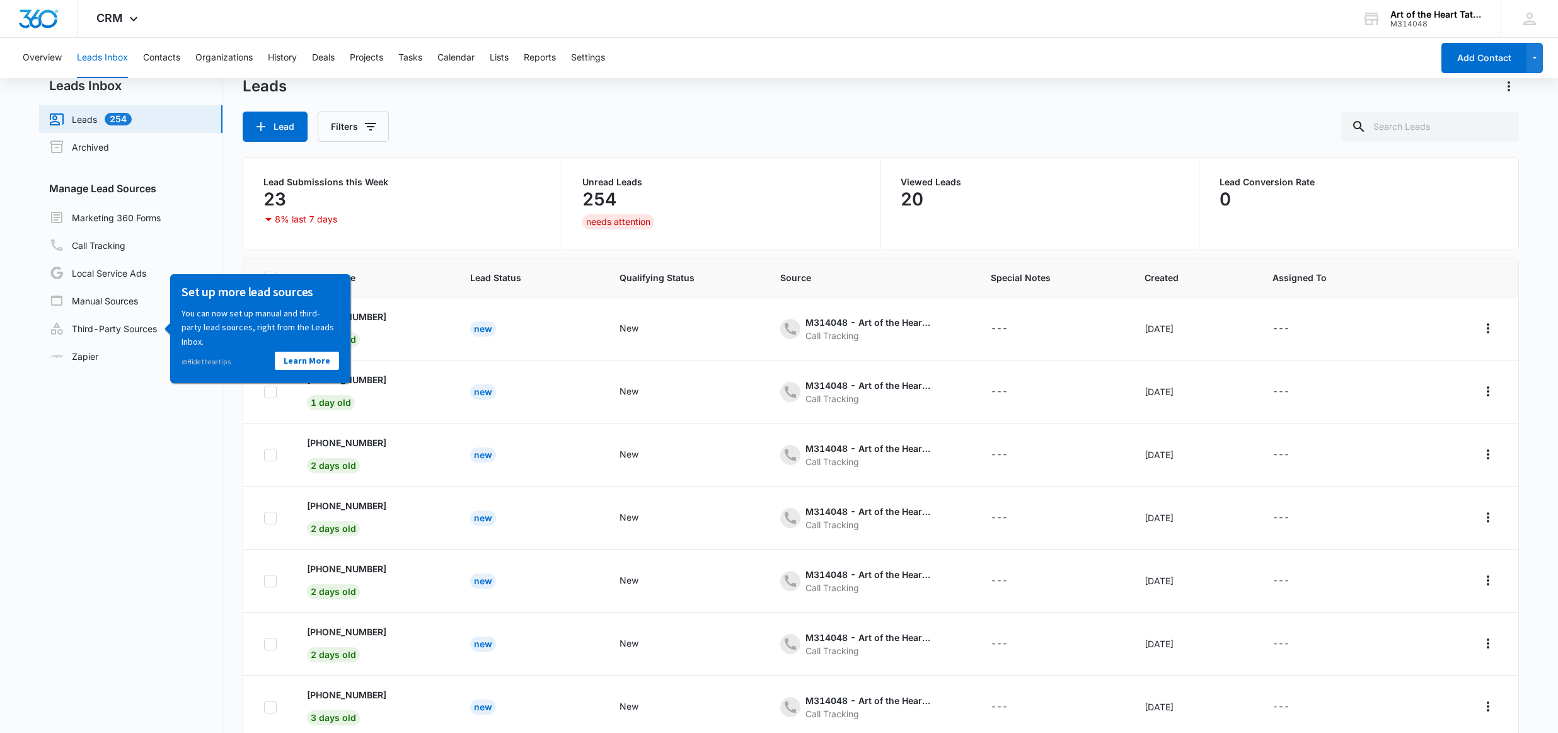
scroll to position [22, 0]
click at [361, 136] on button "Filters" at bounding box center [353, 127] width 71 height 30
click at [476, 145] on div "Leads Lead Filters Lead Submissions this Week 23 8% last 7 days Unread Leads 25…" at bounding box center [881, 435] width 1276 height 719
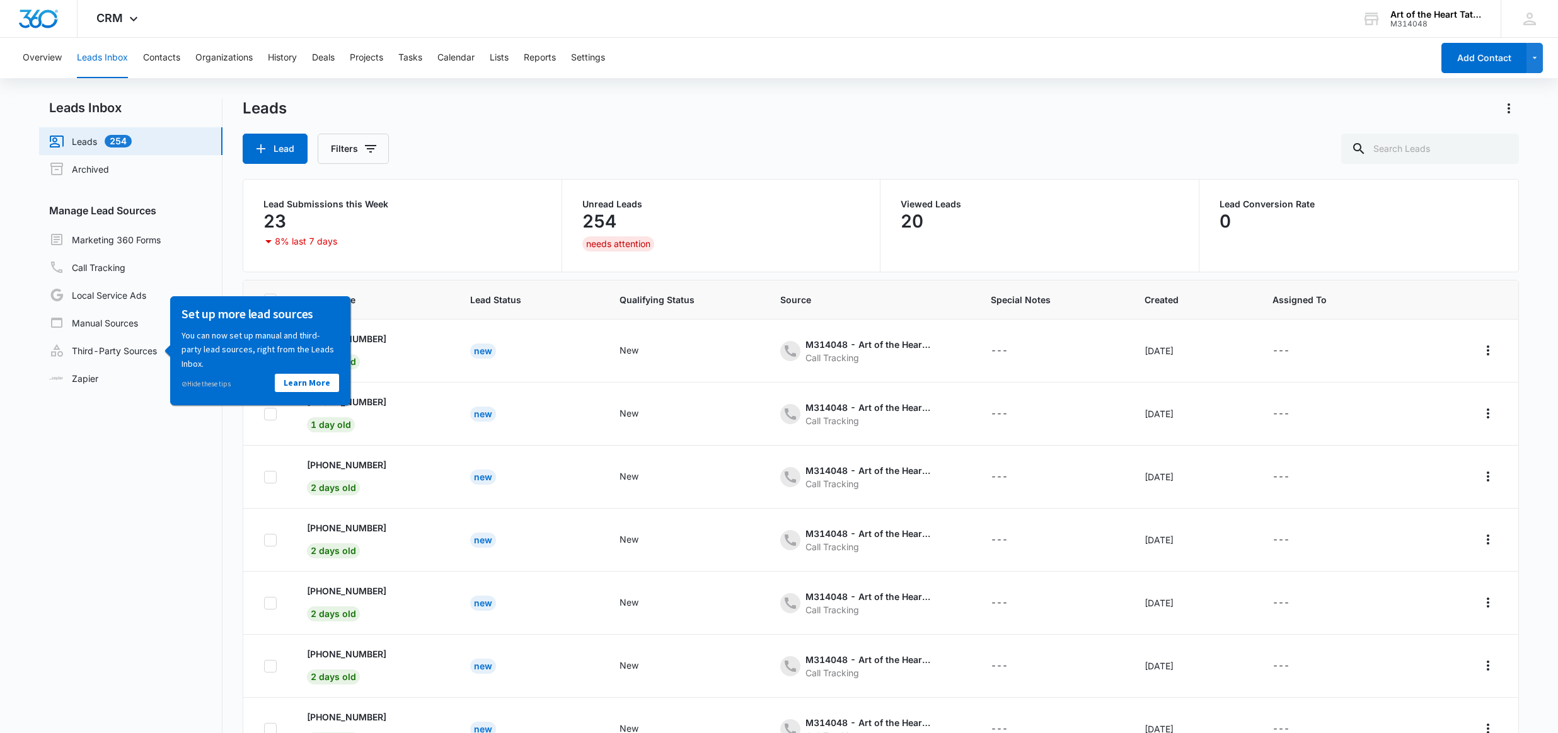
scroll to position [0, 0]
click at [616, 239] on div "needs attention" at bounding box center [618, 243] width 72 height 15
click at [610, 217] on p "254" at bounding box center [599, 221] width 34 height 20
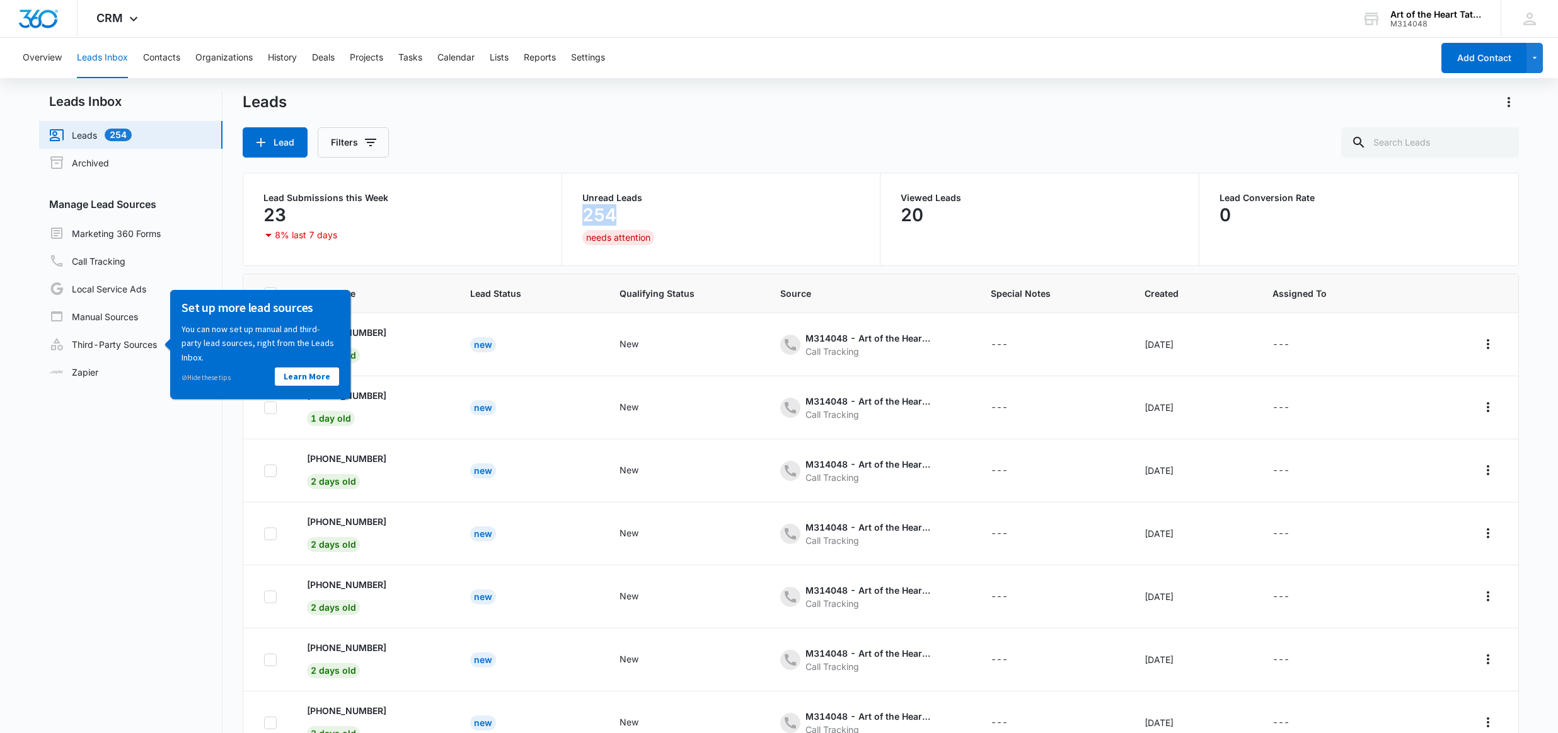
click at [845, 203] on div "254" at bounding box center [721, 214] width 278 height 25
click at [284, 375] on link "Learn More" at bounding box center [306, 376] width 64 height 18
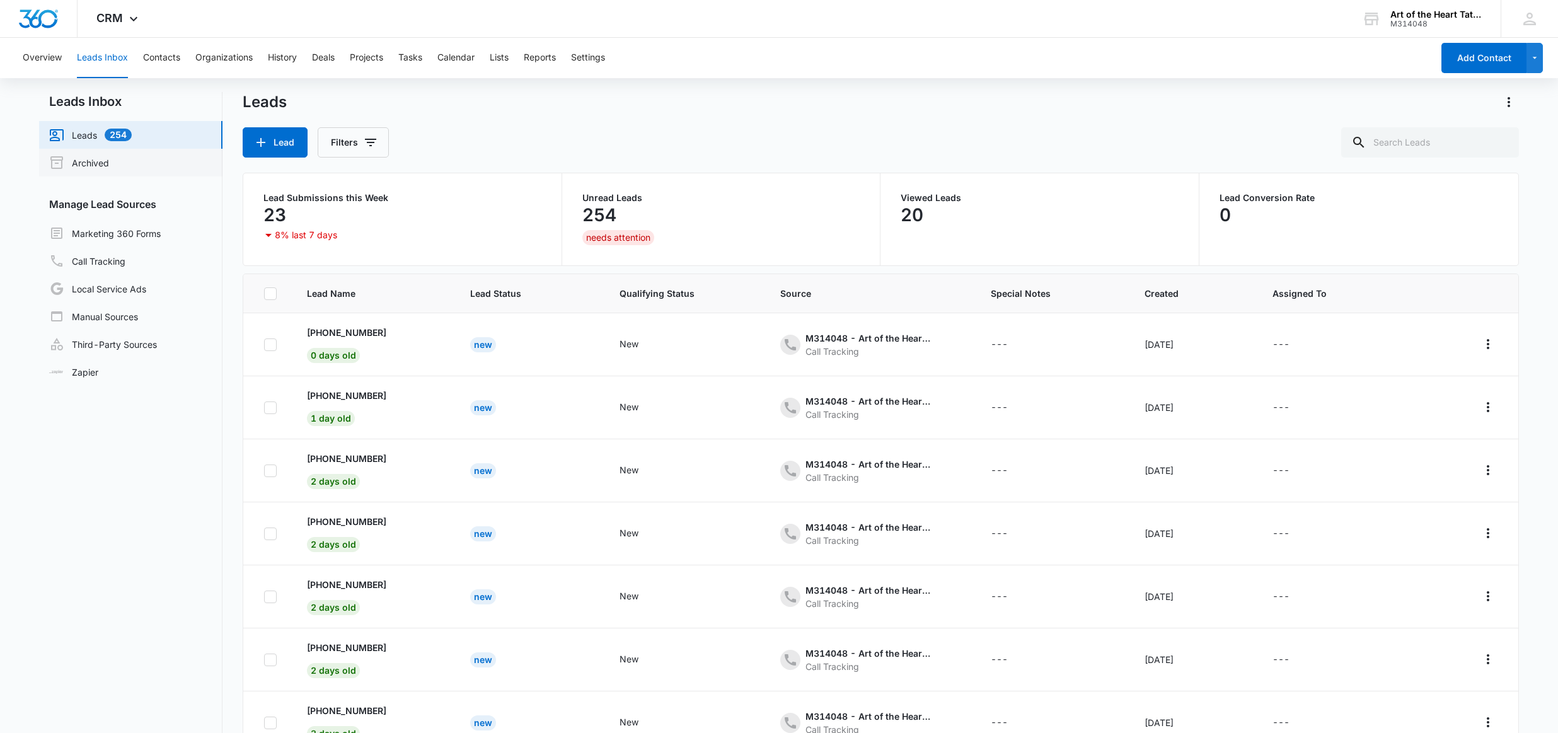
click at [93, 161] on link "Archived" at bounding box center [79, 162] width 60 height 15
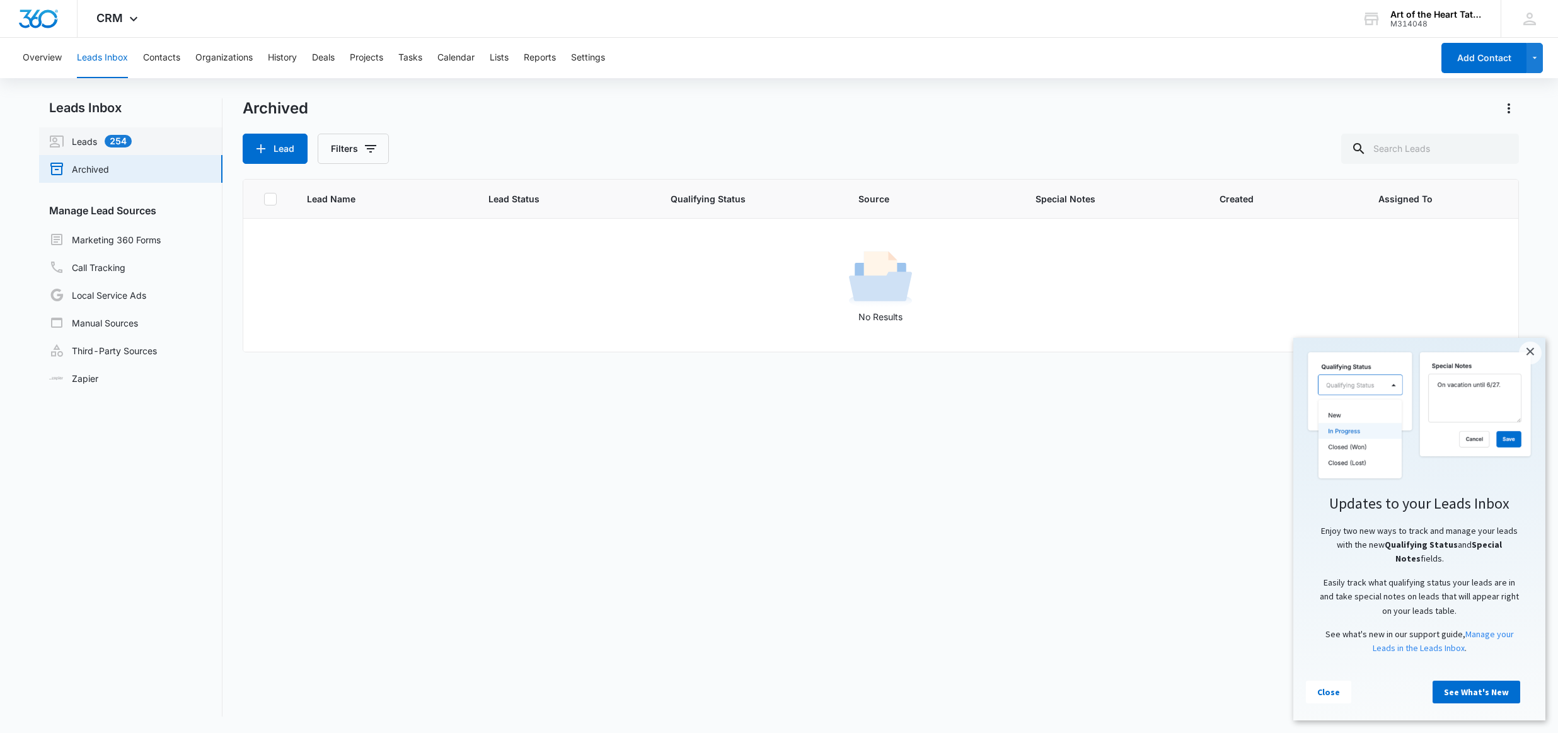
click at [98, 134] on link "Leads 254" at bounding box center [90, 141] width 83 height 15
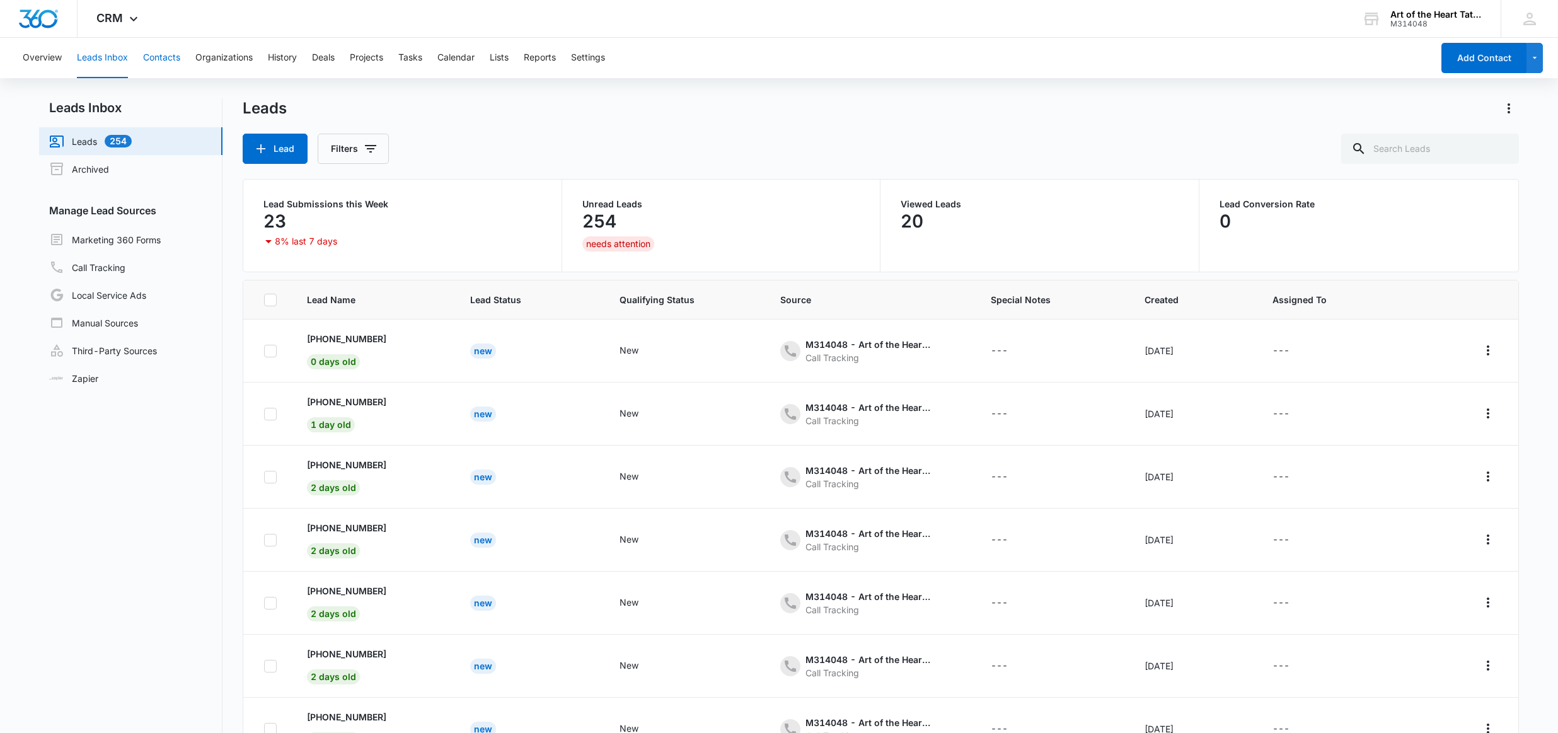
click at [159, 59] on button "Contacts" at bounding box center [161, 58] width 37 height 40
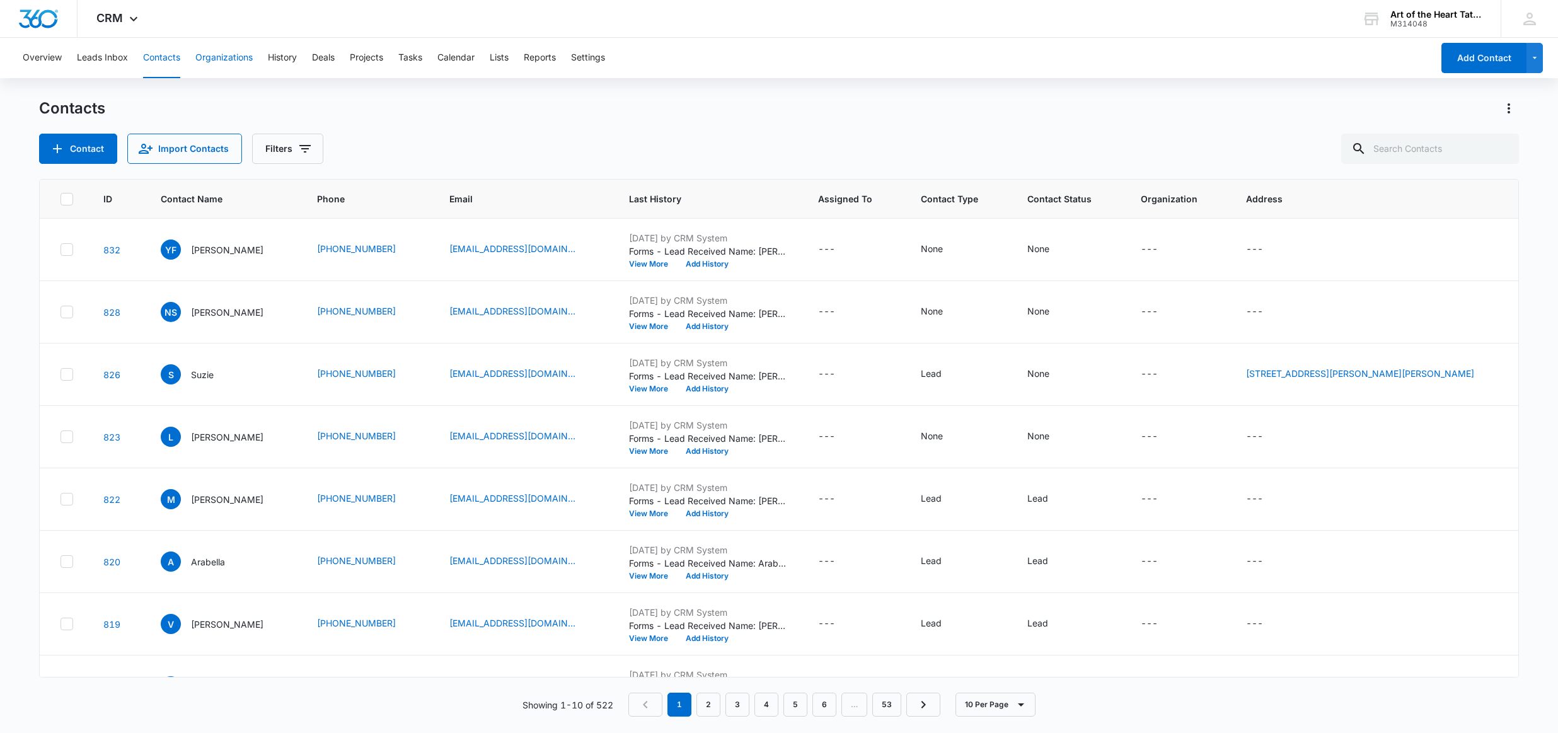
click at [241, 67] on button "Organizations" at bounding box center [223, 58] width 57 height 40
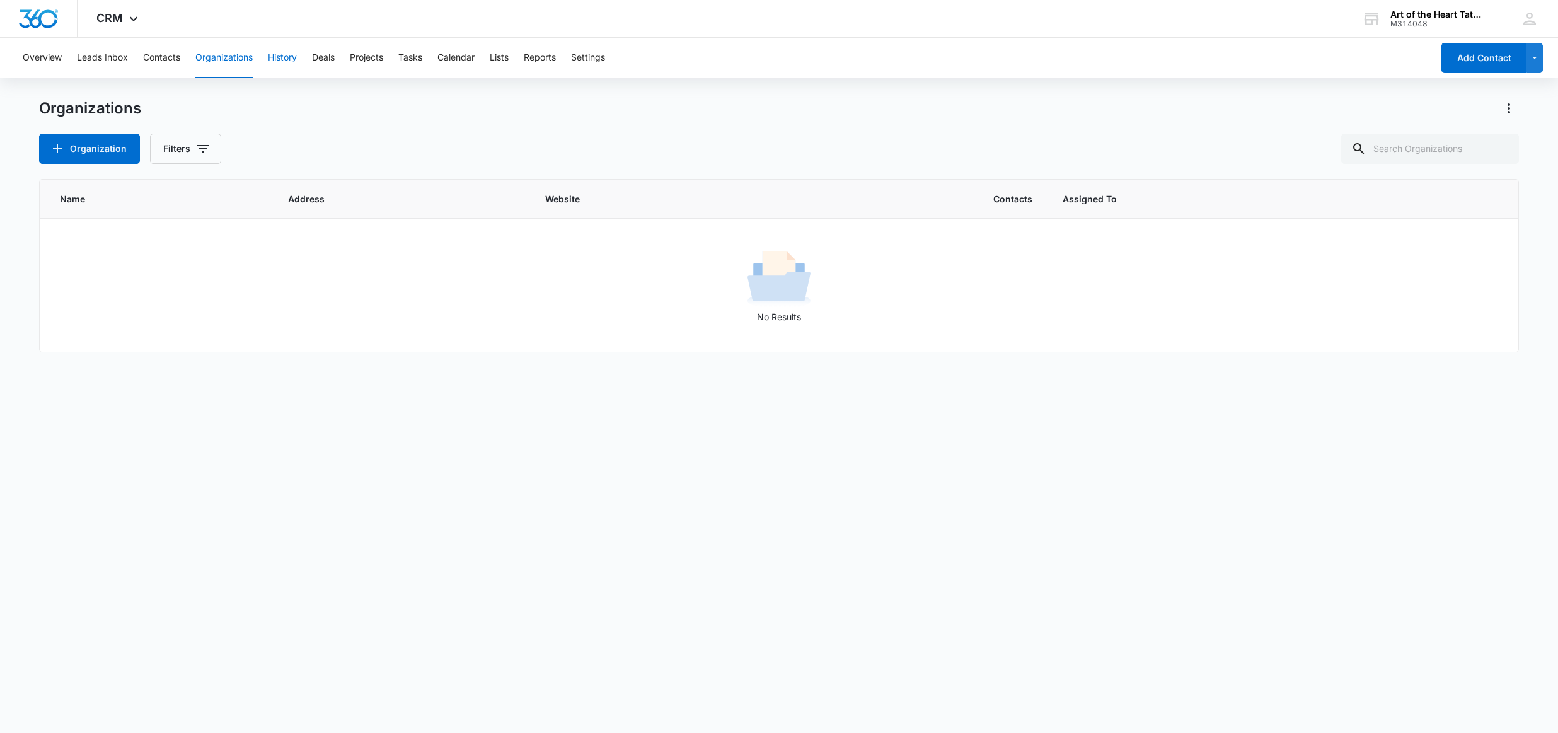
drag, startPoint x: 277, startPoint y: 67, endPoint x: 284, endPoint y: 68, distance: 7.0
click at [278, 67] on button "History" at bounding box center [282, 58] width 29 height 40
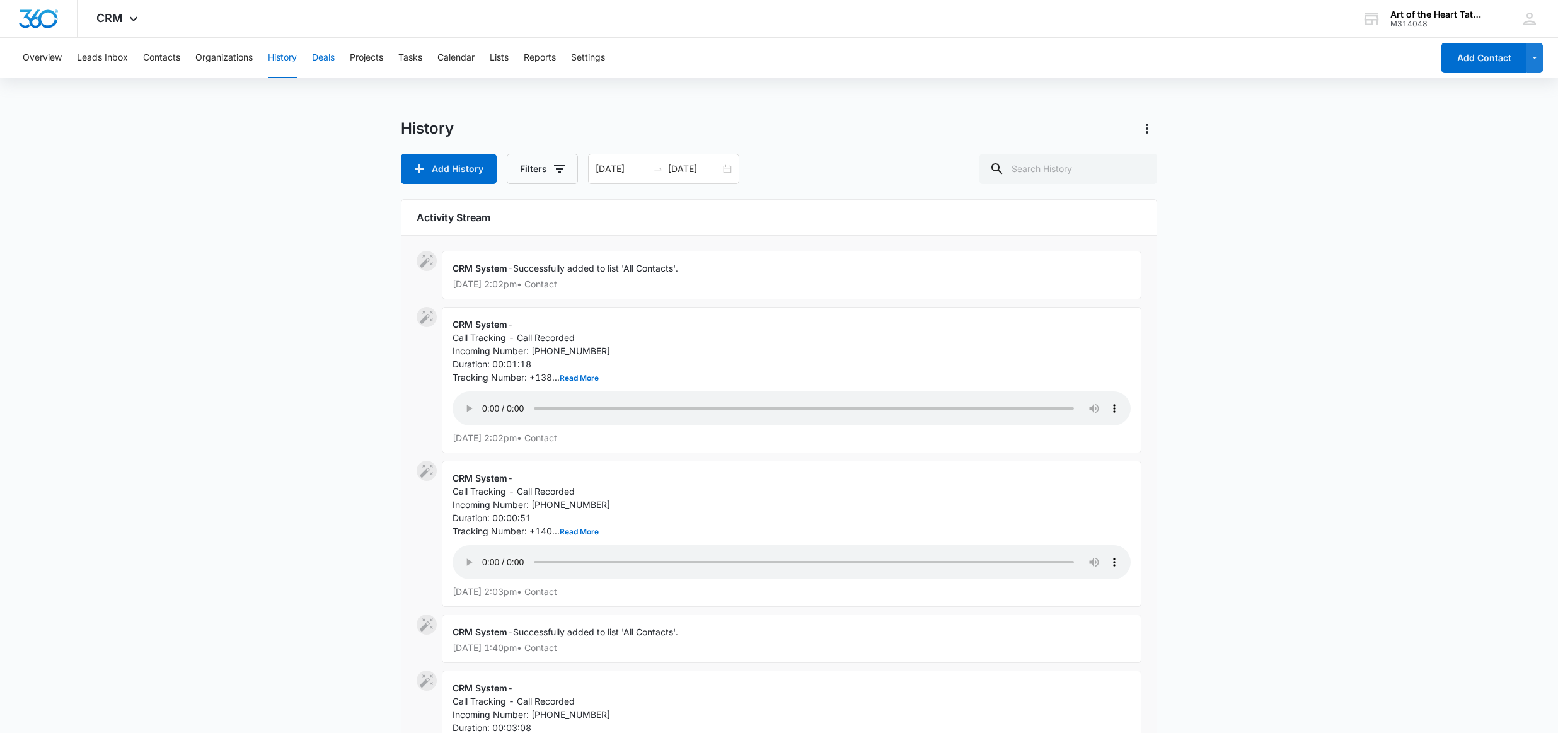
click at [330, 65] on button "Deals" at bounding box center [323, 58] width 23 height 40
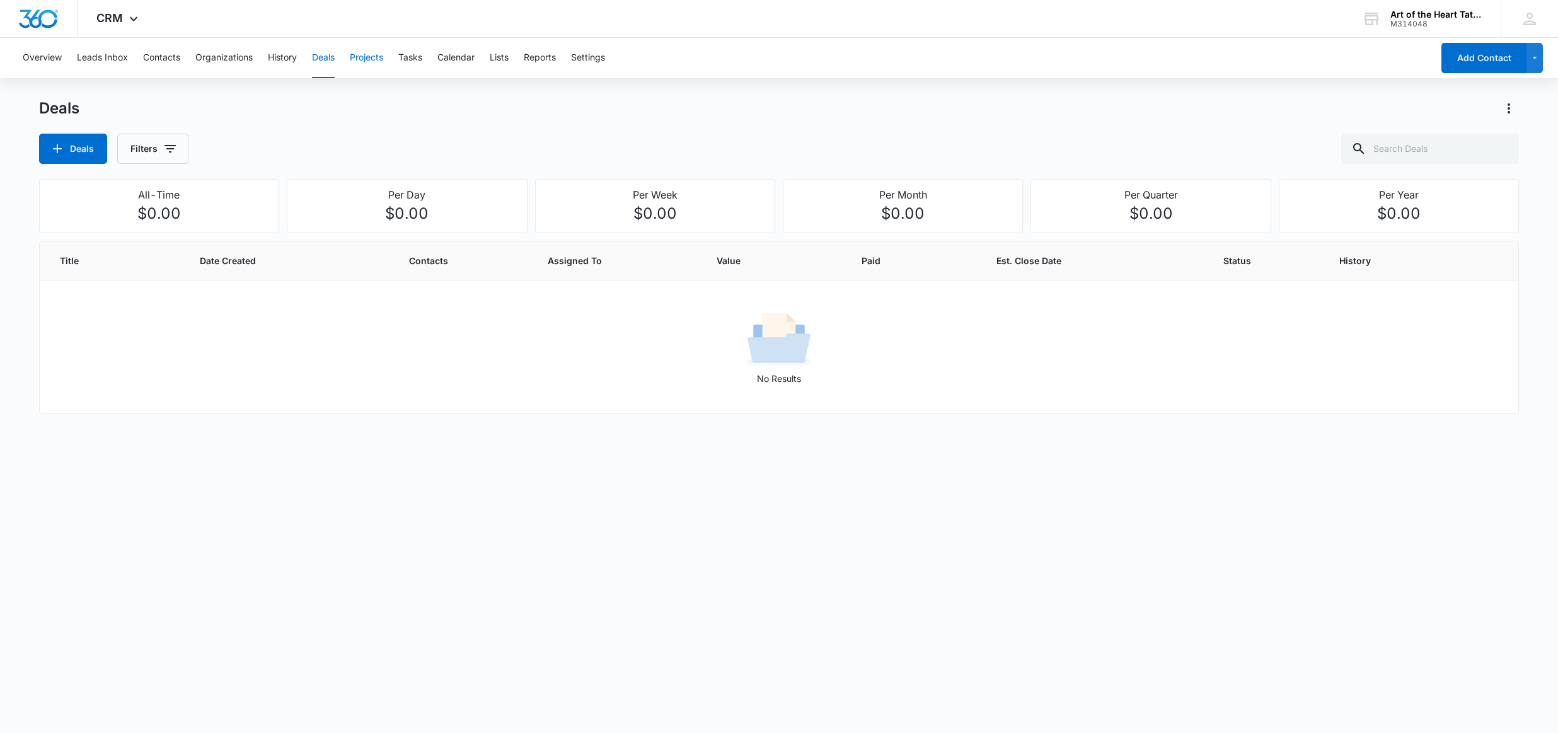
click at [364, 61] on button "Projects" at bounding box center [366, 58] width 33 height 40
click at [411, 59] on button "Tasks" at bounding box center [410, 58] width 24 height 40
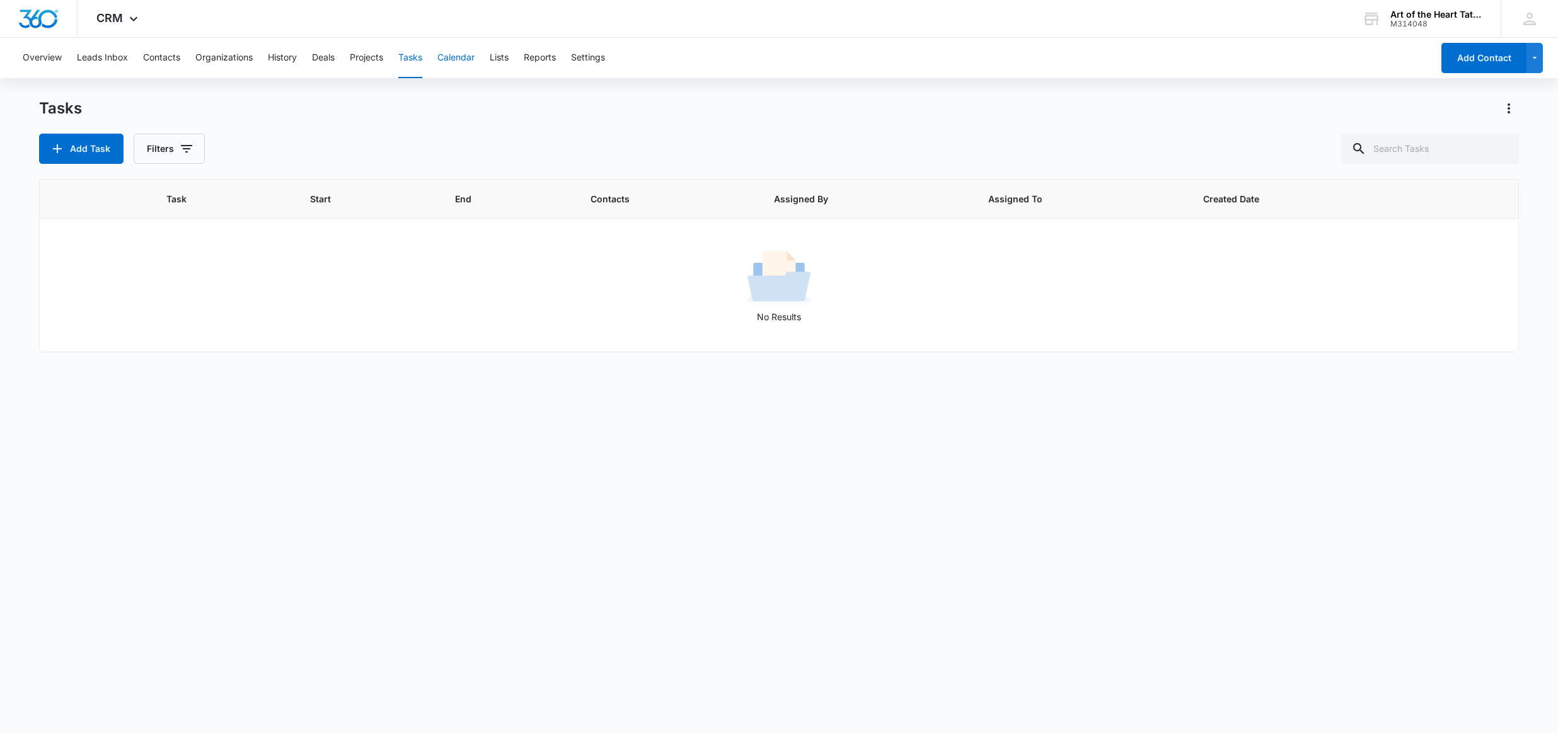
scroll to position [0, 1]
click at [464, 66] on button "Calendar" at bounding box center [455, 58] width 37 height 40
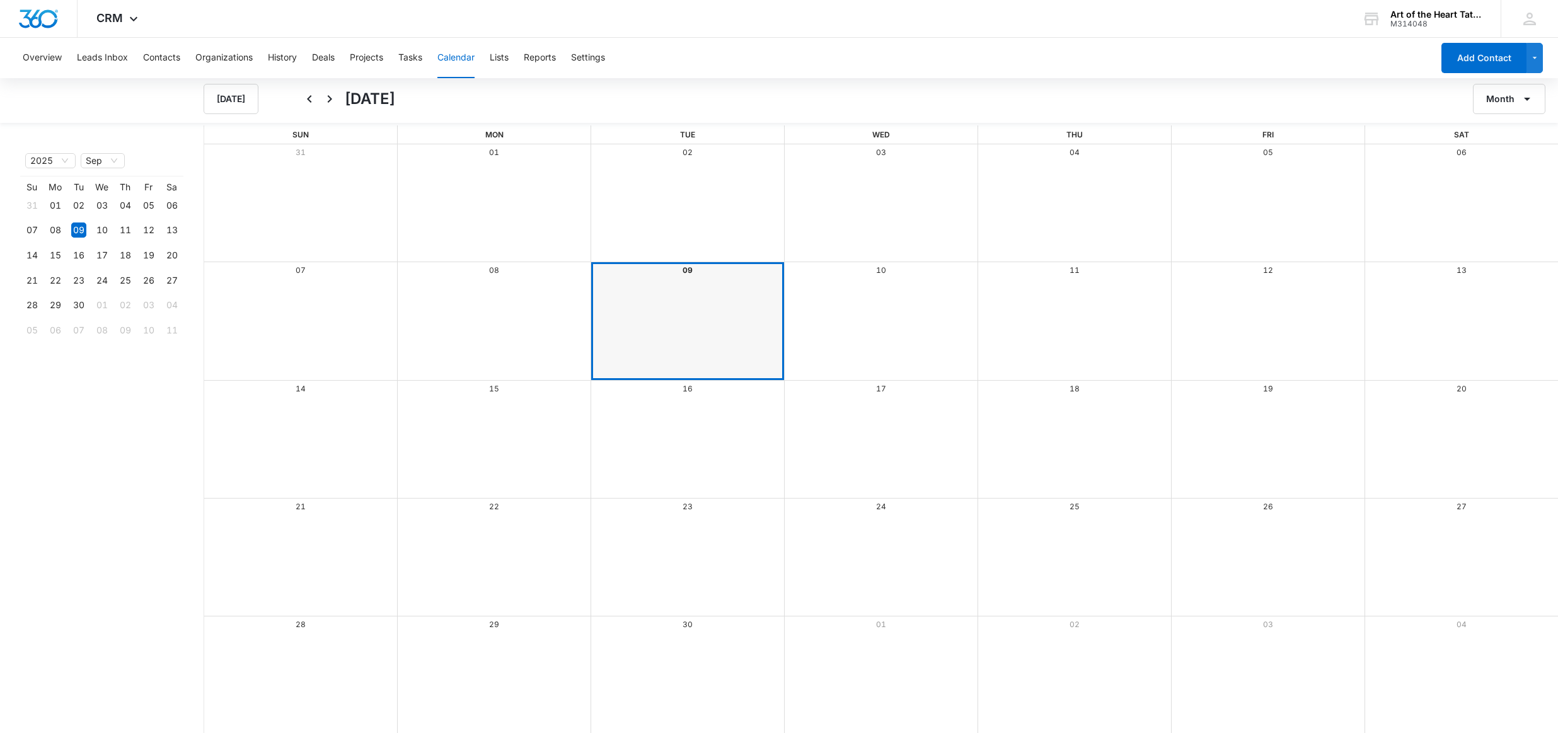
scroll to position [1, 1]
click at [512, 60] on div "Overview Leads Inbox Contacts Organizations History Deals Projects Tasks Calend…" at bounding box center [723, 58] width 1417 height 40
click at [507, 61] on button "Lists" at bounding box center [499, 58] width 19 height 40
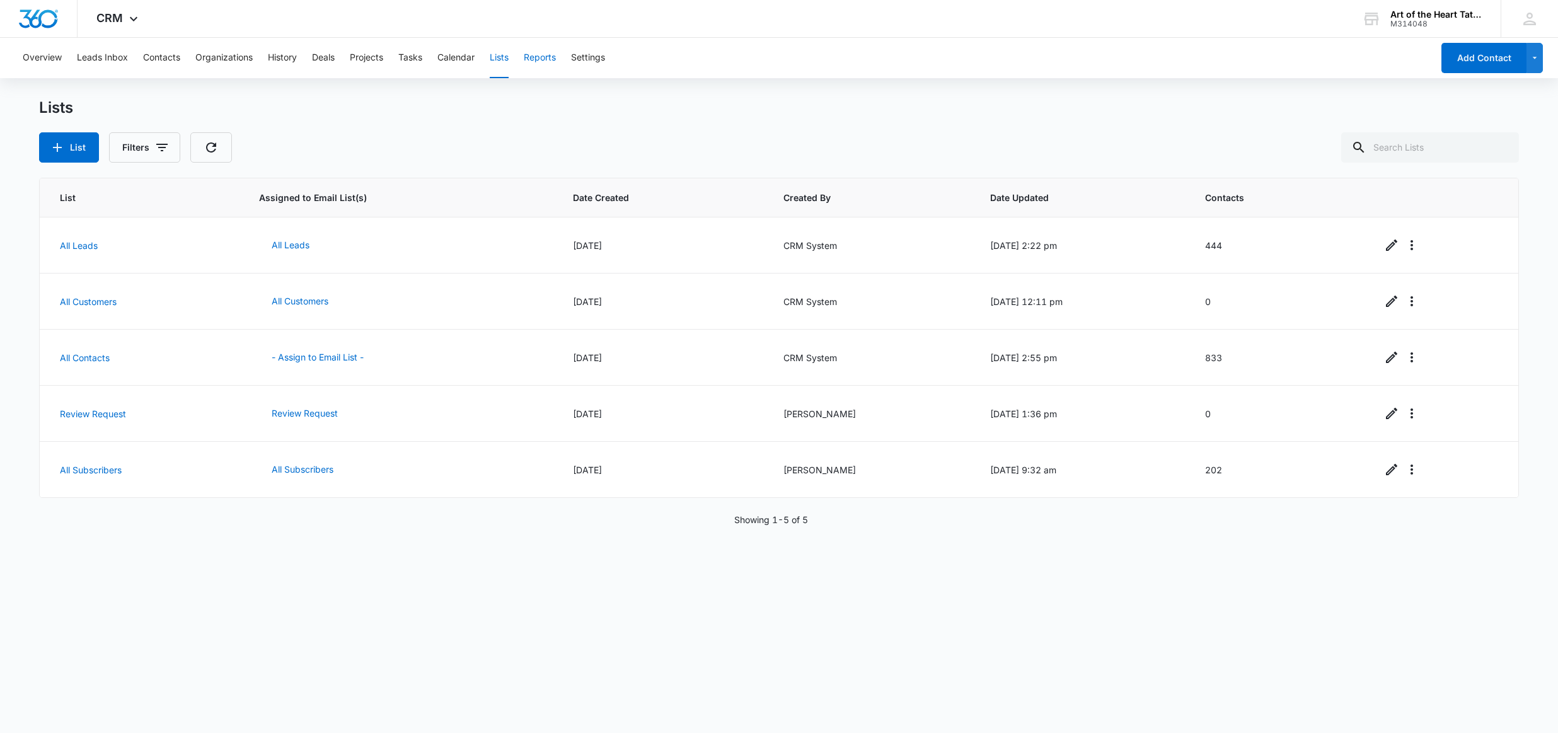
scroll to position [1, 0]
click at [538, 59] on button "Reports" at bounding box center [540, 58] width 32 height 40
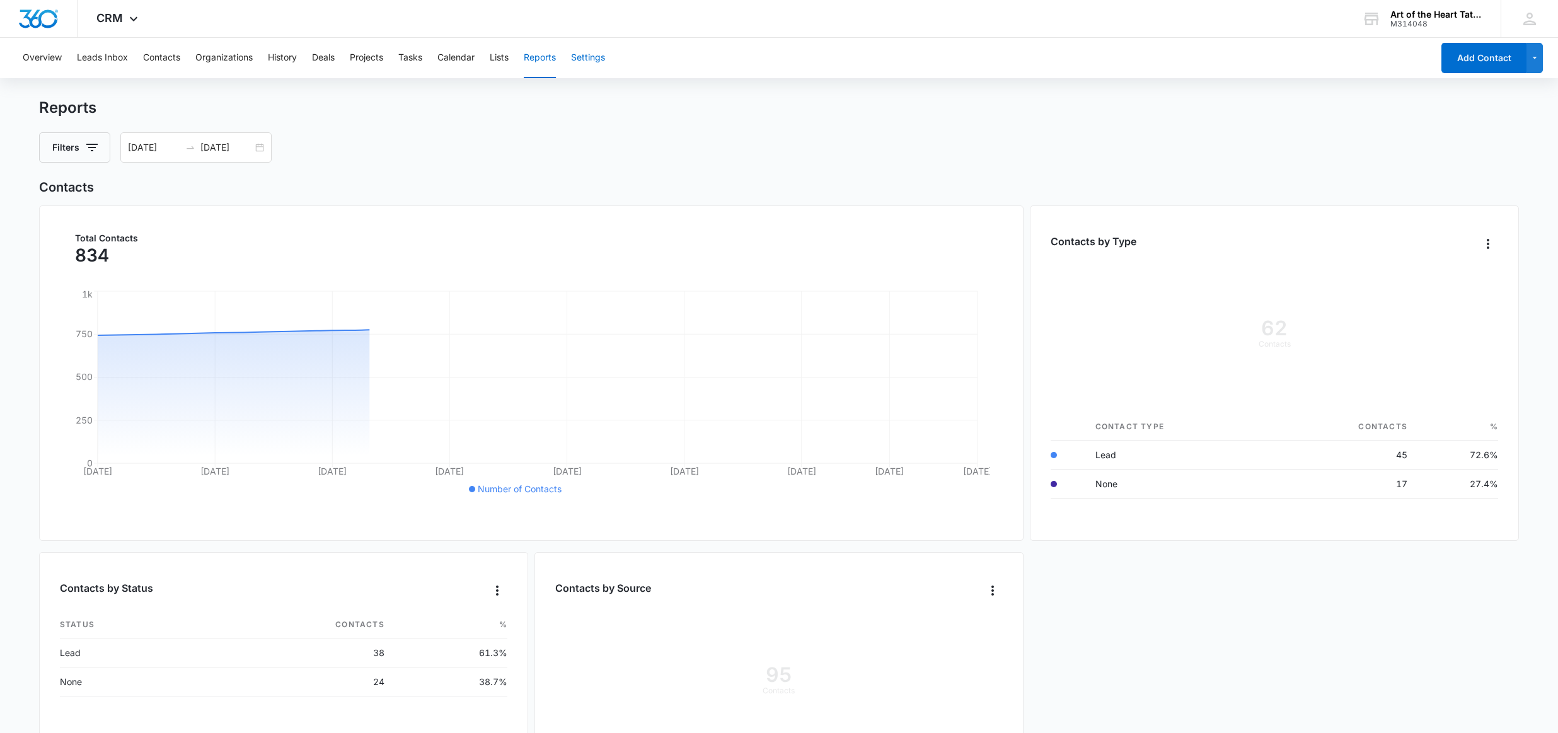
scroll to position [1, 0]
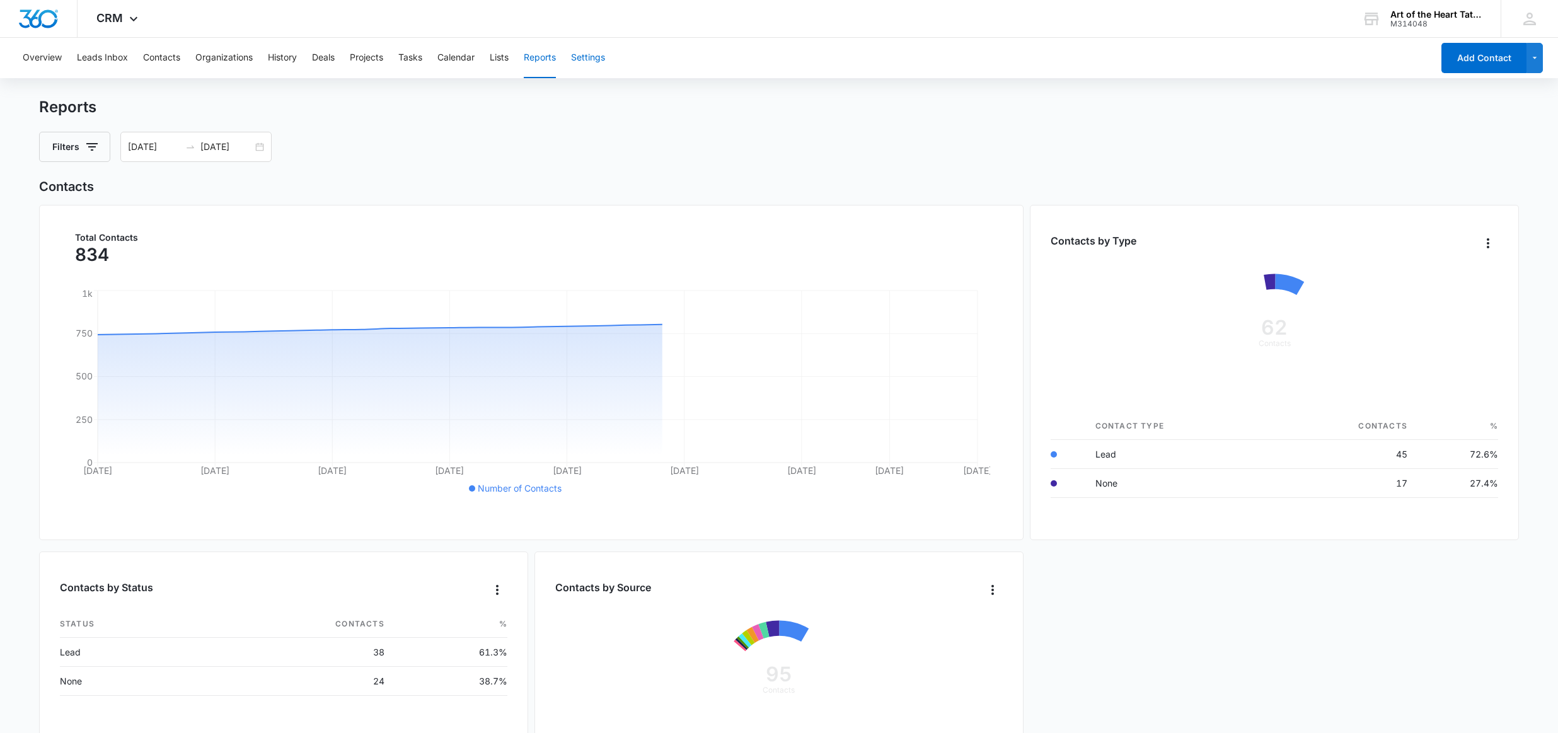
click at [599, 64] on button "Settings" at bounding box center [588, 58] width 34 height 40
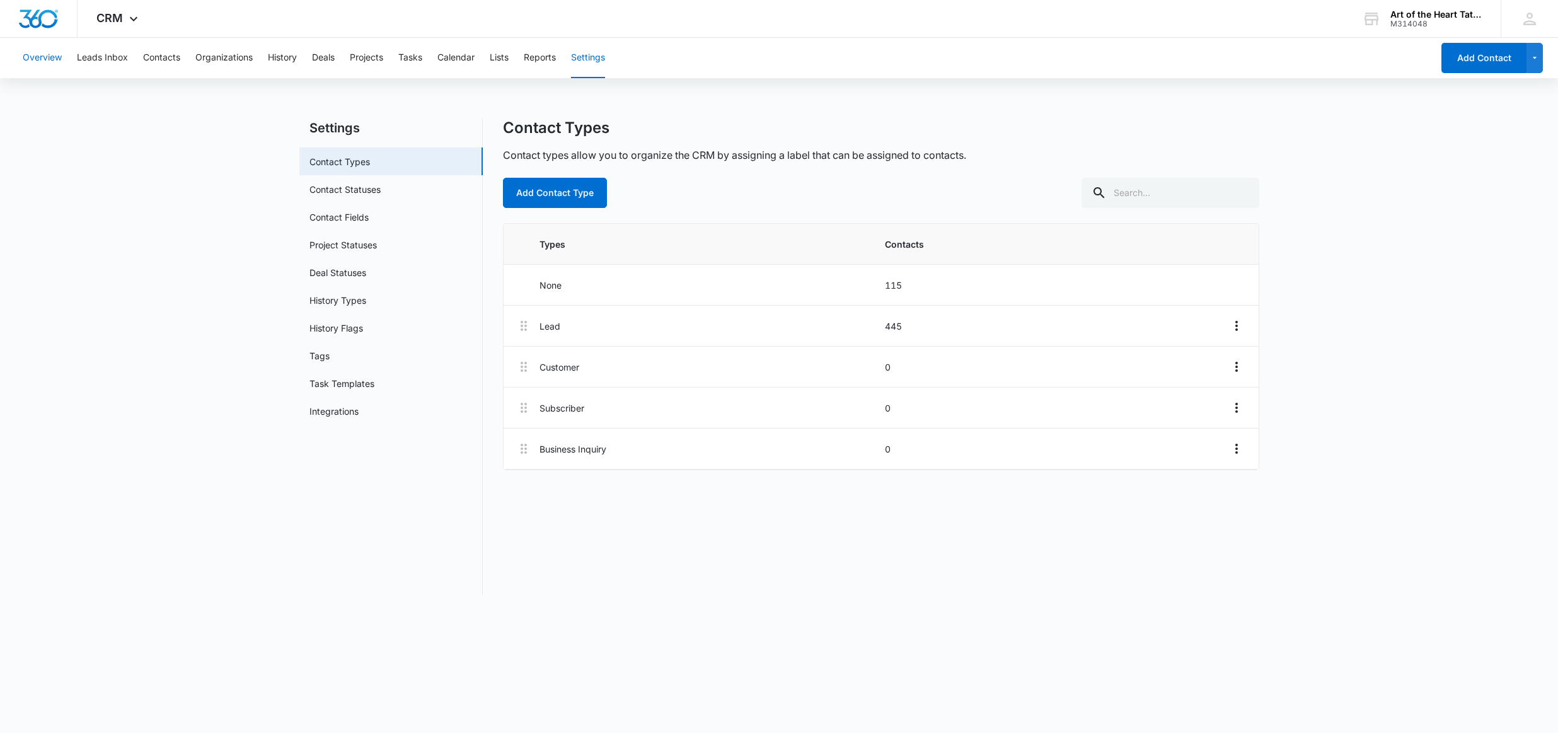
click at [28, 61] on button "Overview" at bounding box center [42, 58] width 39 height 40
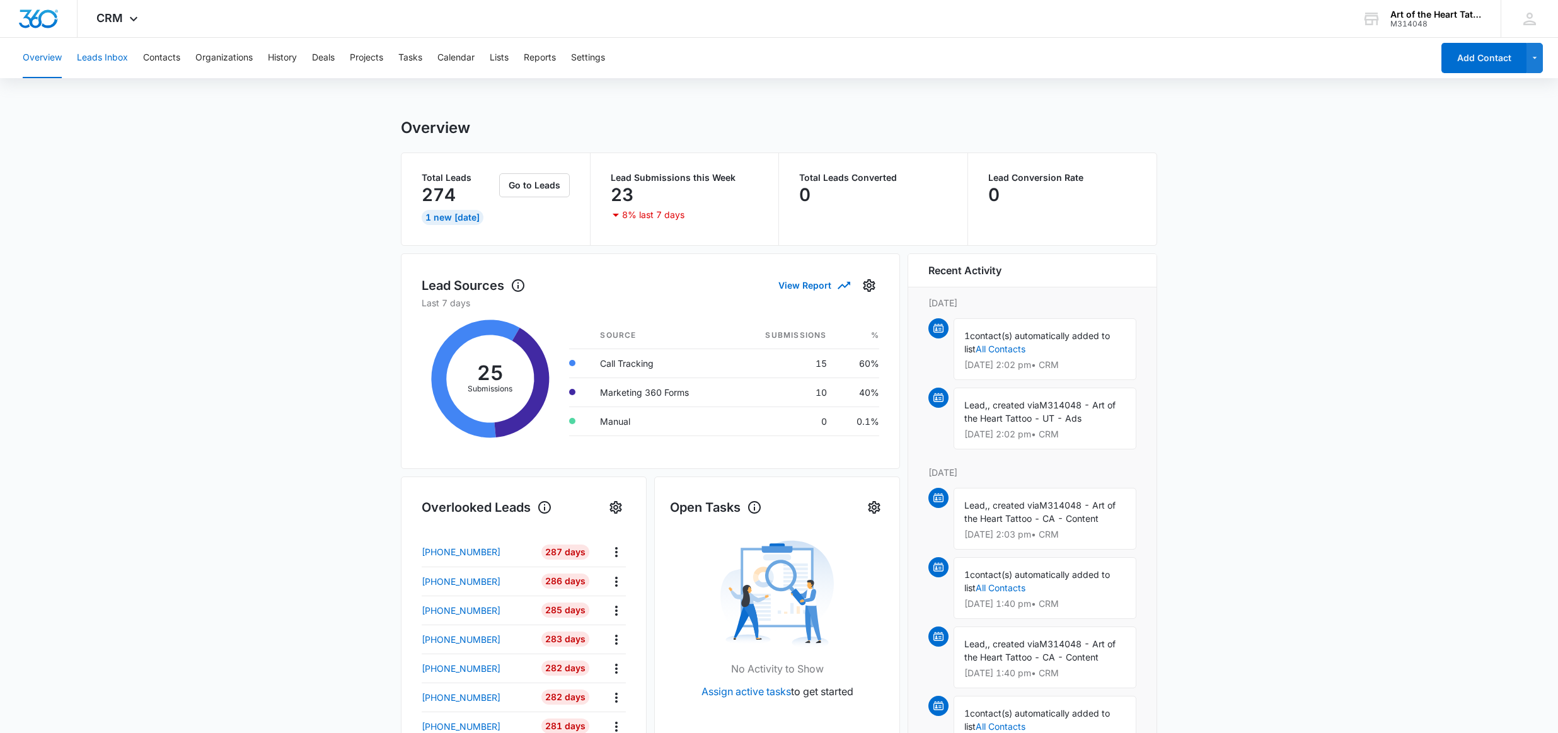
click at [113, 61] on button "Leads Inbox" at bounding box center [102, 58] width 51 height 40
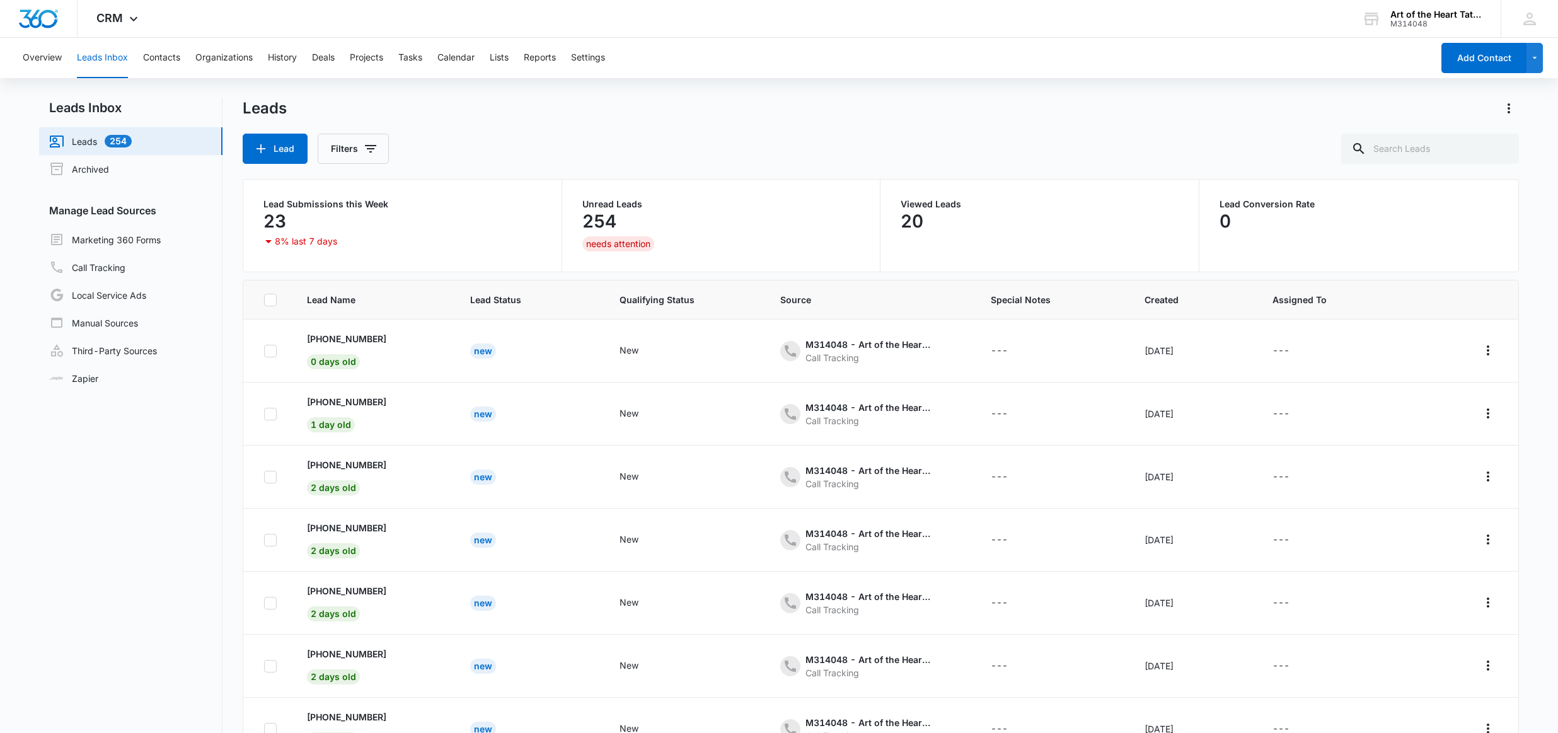
click at [646, 153] on div "Lead Filters" at bounding box center [881, 149] width 1276 height 30
click at [123, 11] on div "CRM Apps Reputation CRM Email Payments POS Content Intelligence Brand" at bounding box center [119, 18] width 83 height 37
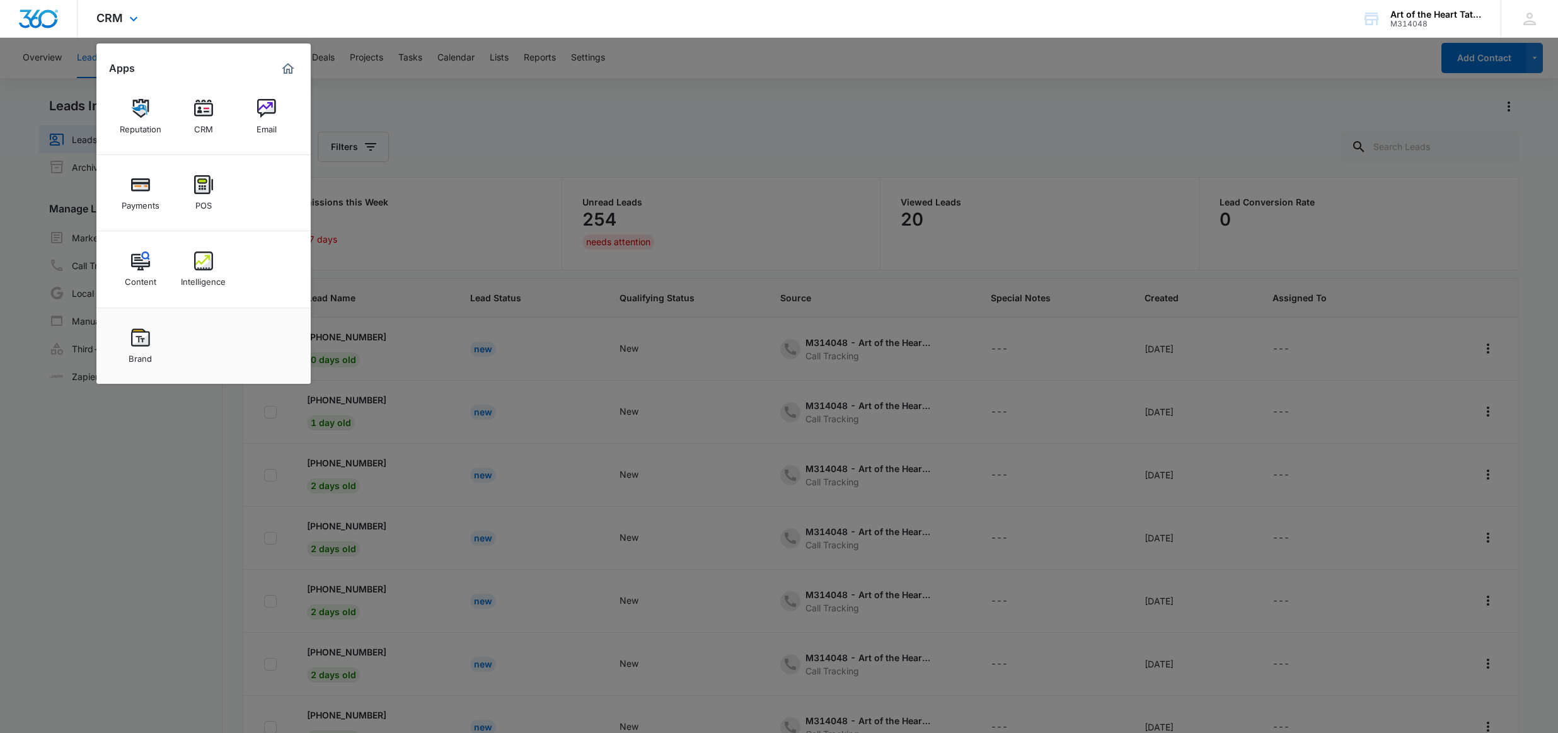
click at [289, 66] on img "Marketing 360® Dashboard" at bounding box center [287, 68] width 15 height 15
